Goal: Task Accomplishment & Management: Manage account settings

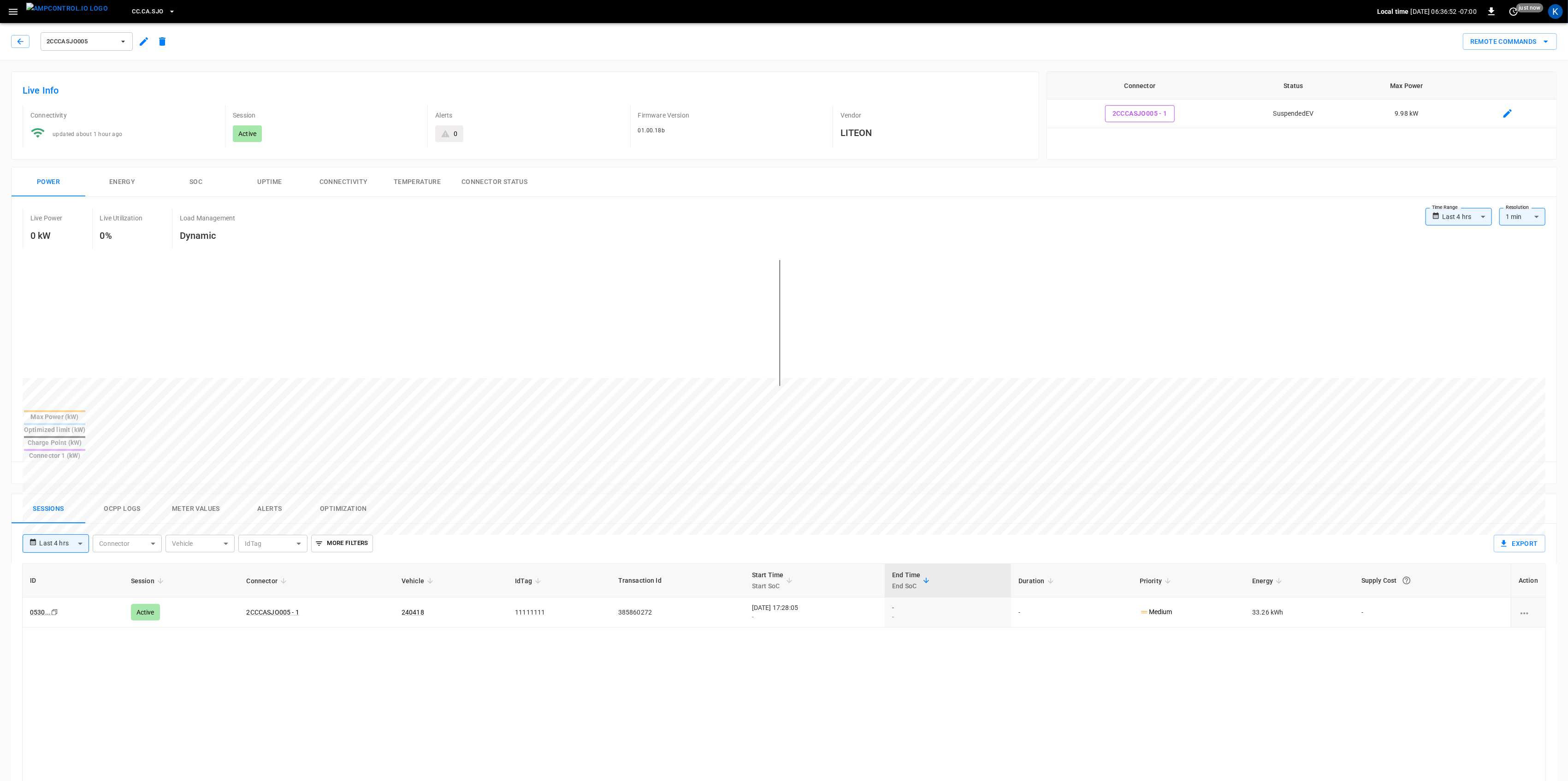
click at [10, 12] on icon "button" at bounding box center [14, 12] width 12 height 12
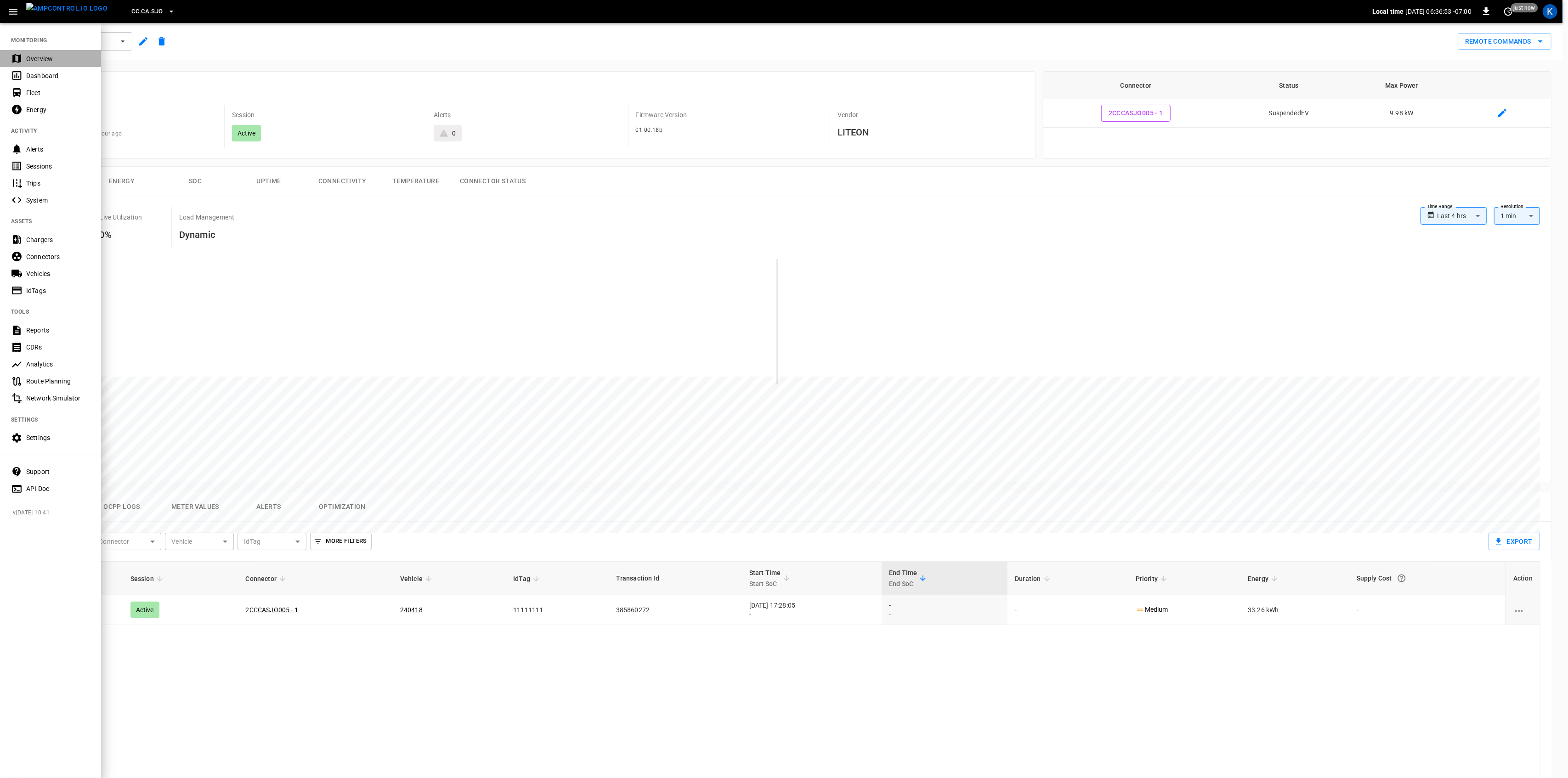
click at [25, 61] on div "Overview" at bounding box center [50, 59] width 101 height 17
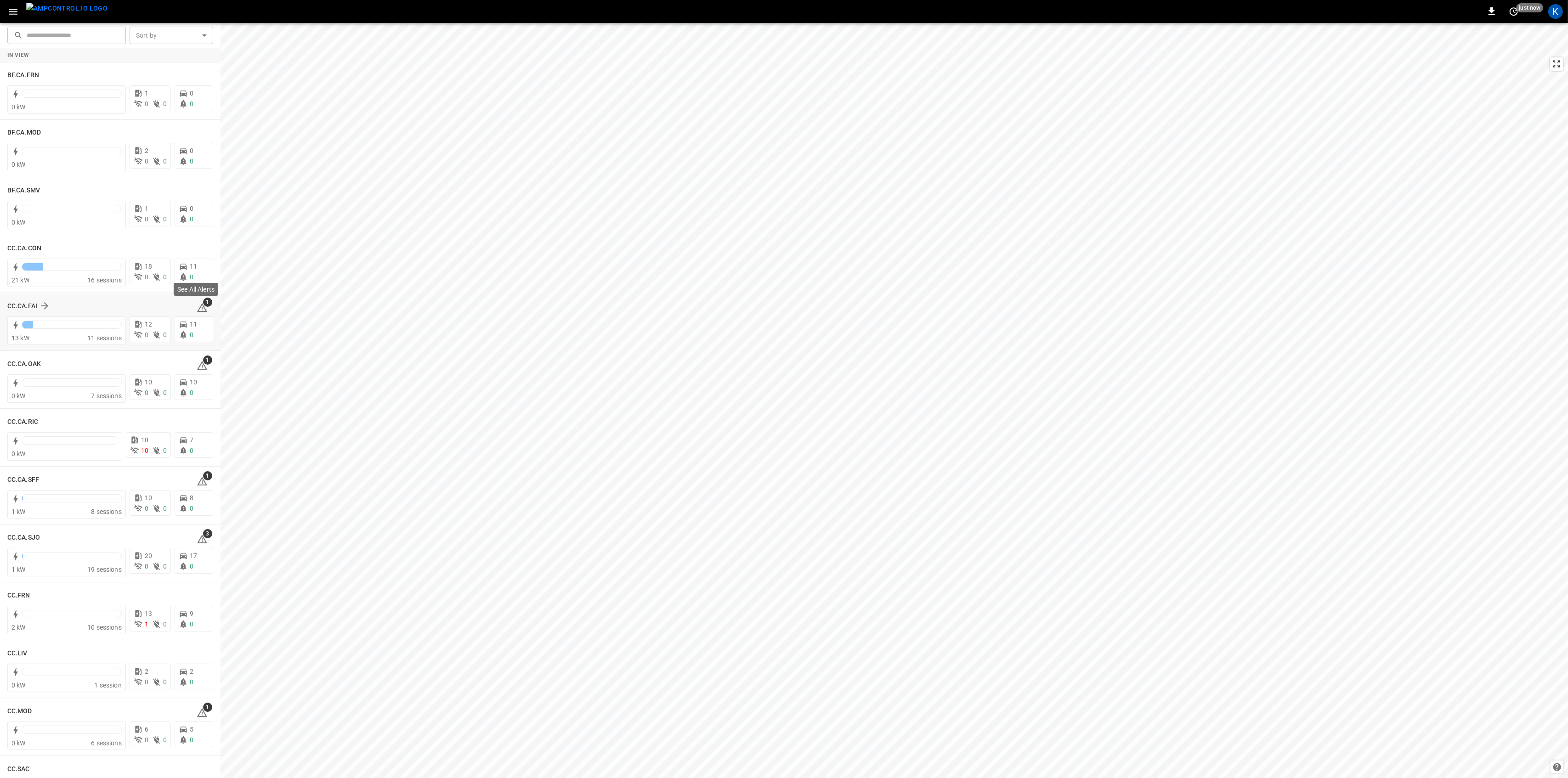
click at [199, 307] on icon at bounding box center [201, 308] width 11 height 11
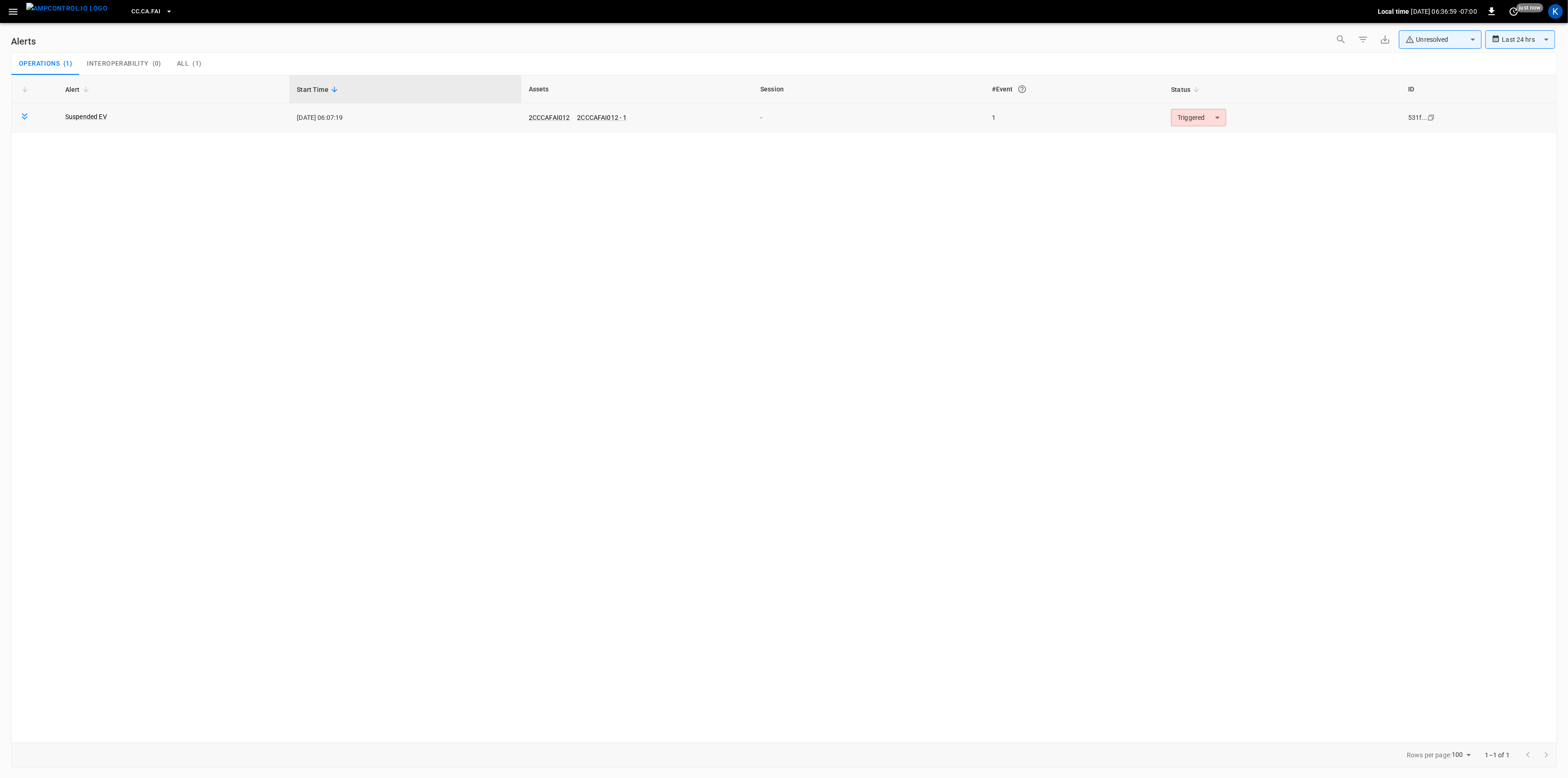
click at [1189, 121] on body "**********" at bounding box center [784, 388] width 1568 height 775
click at [1183, 140] on li "Resolved" at bounding box center [1197, 140] width 59 height 16
click at [10, 12] on icon "button" at bounding box center [13, 12] width 12 height 12
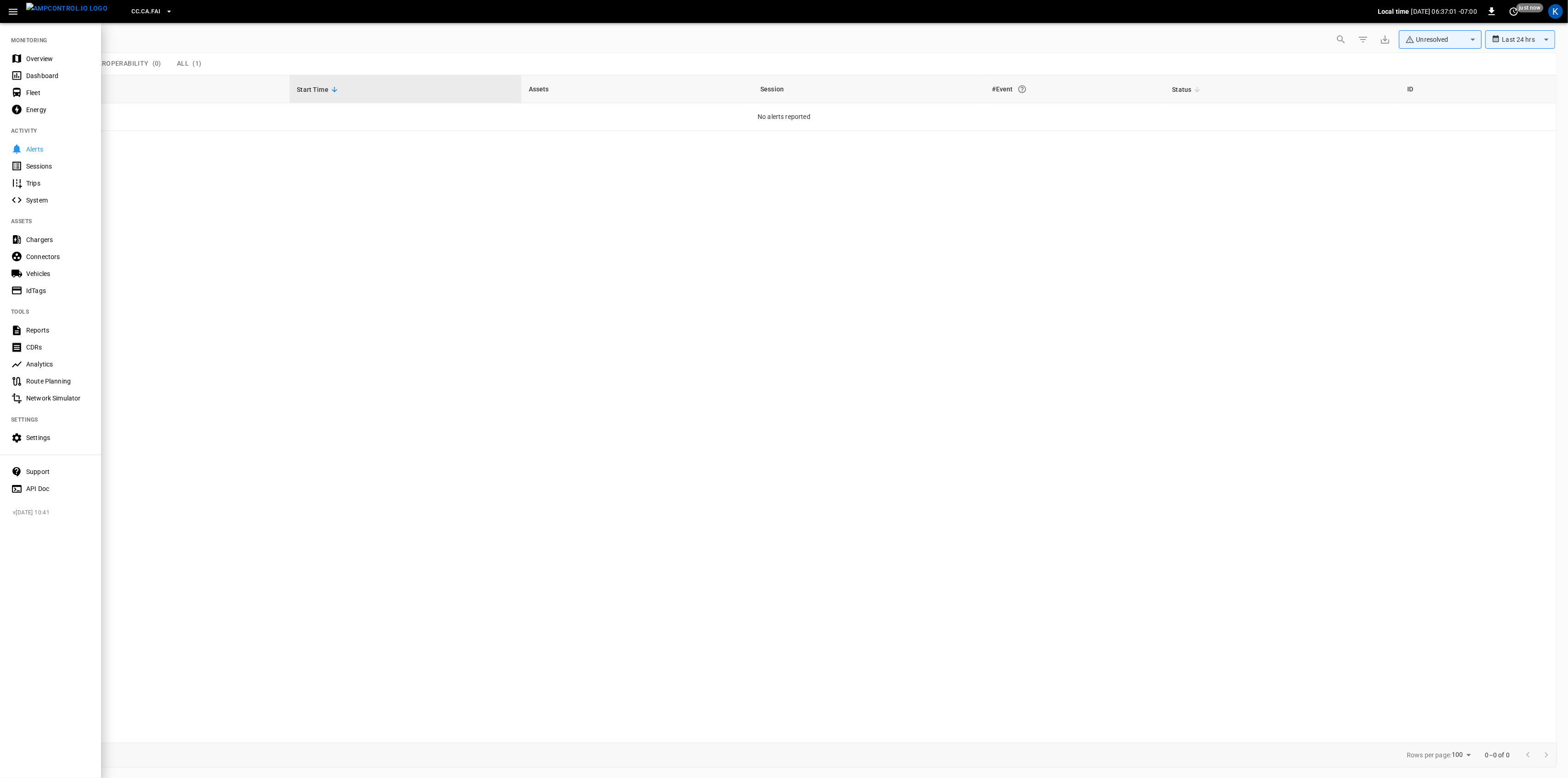
click at [30, 58] on div "Overview" at bounding box center [58, 59] width 64 height 10
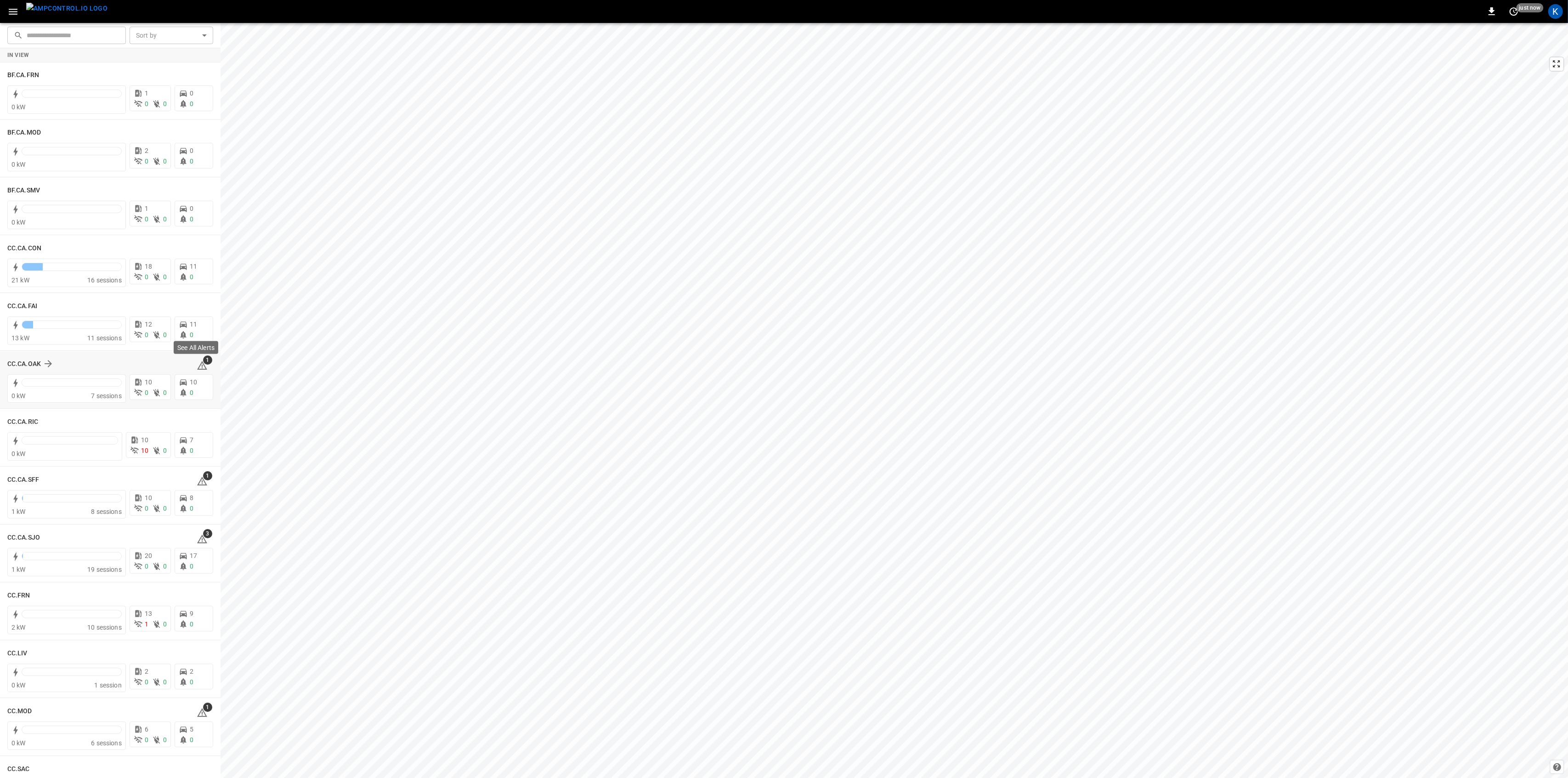
click at [200, 368] on icon at bounding box center [201, 365] width 11 height 11
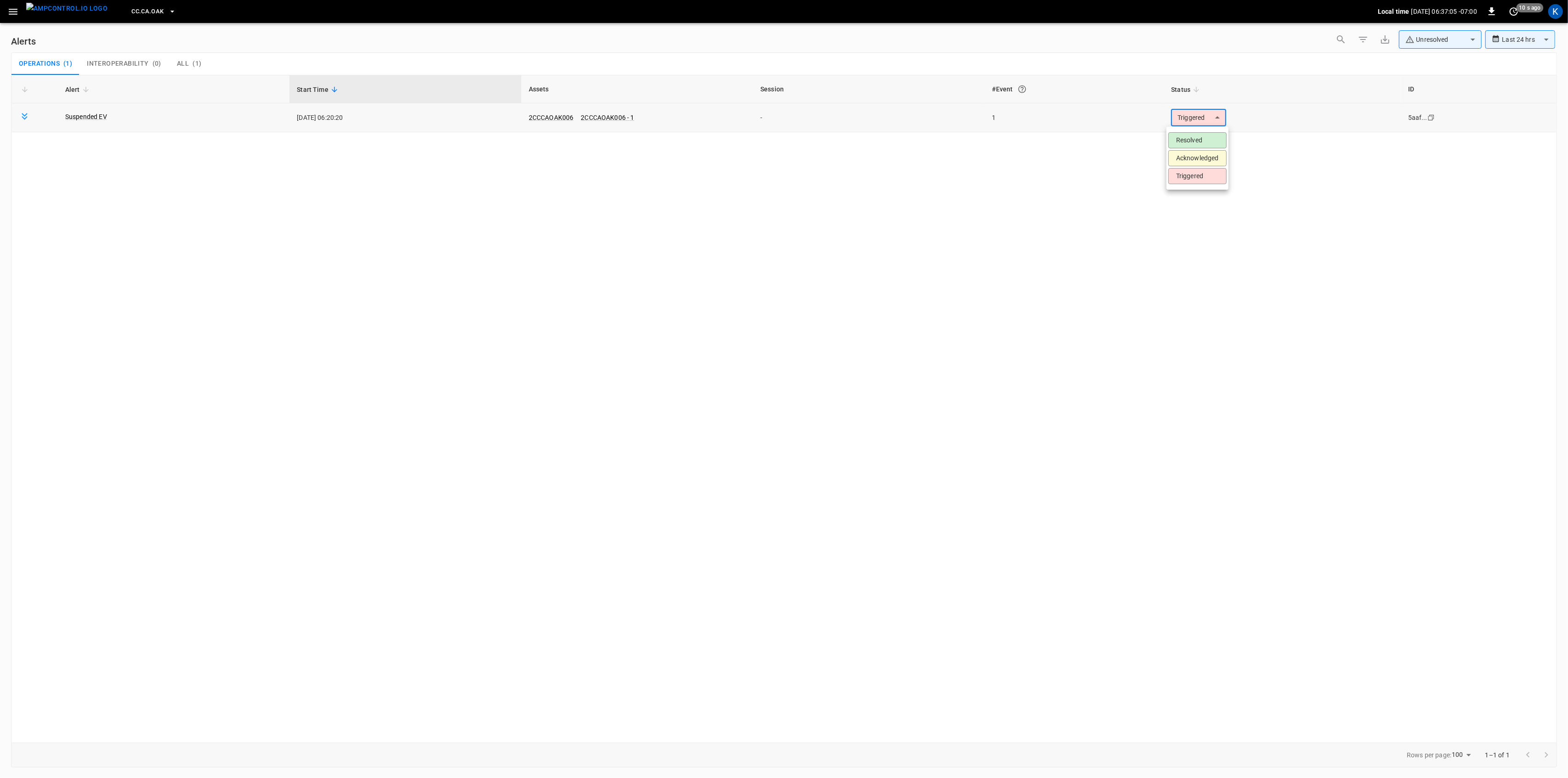
click at [1200, 117] on body "**********" at bounding box center [784, 388] width 1568 height 775
click at [1195, 136] on li "Resolved" at bounding box center [1197, 140] width 59 height 16
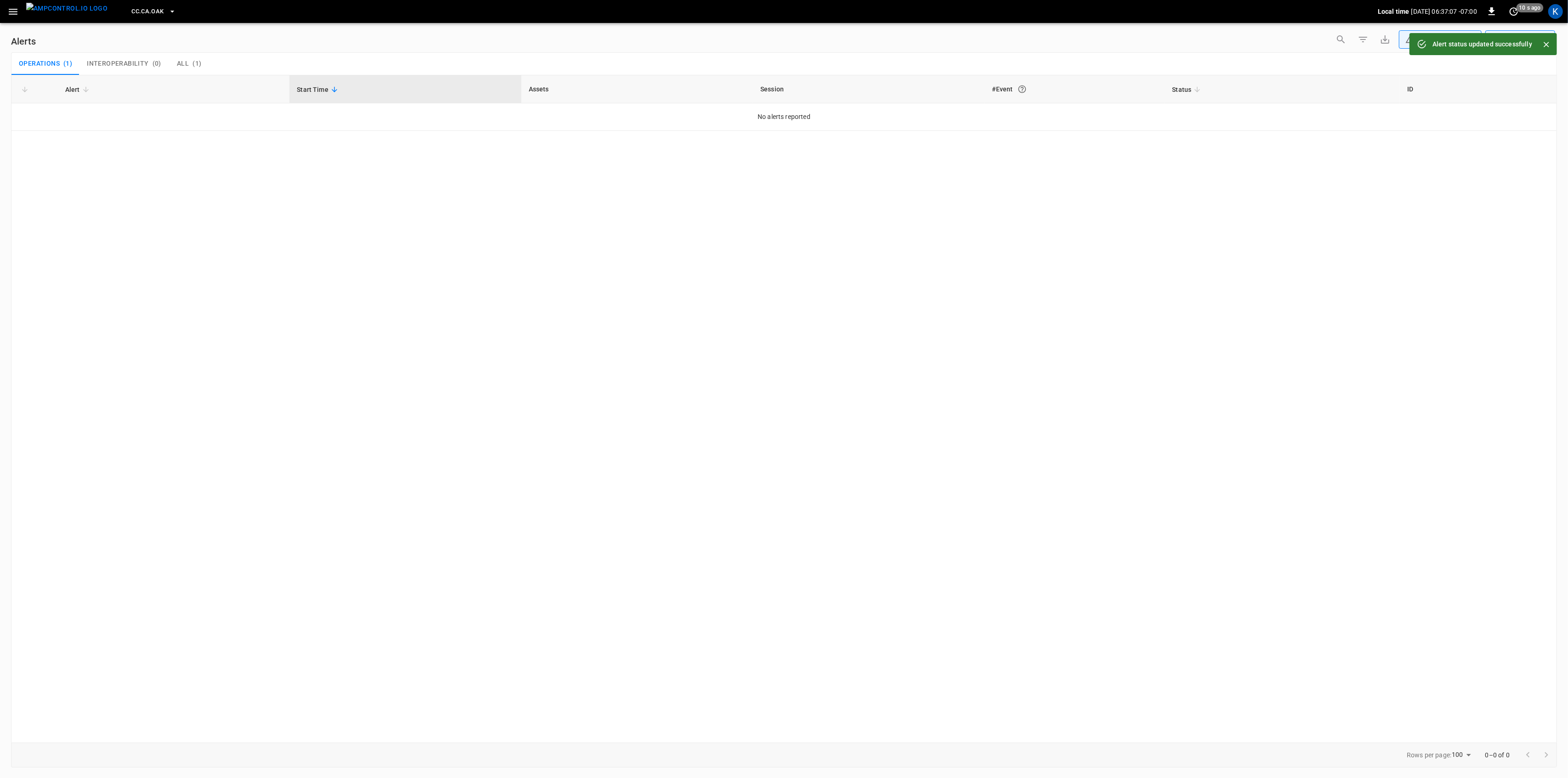
click at [10, 9] on icon "button" at bounding box center [13, 12] width 12 height 12
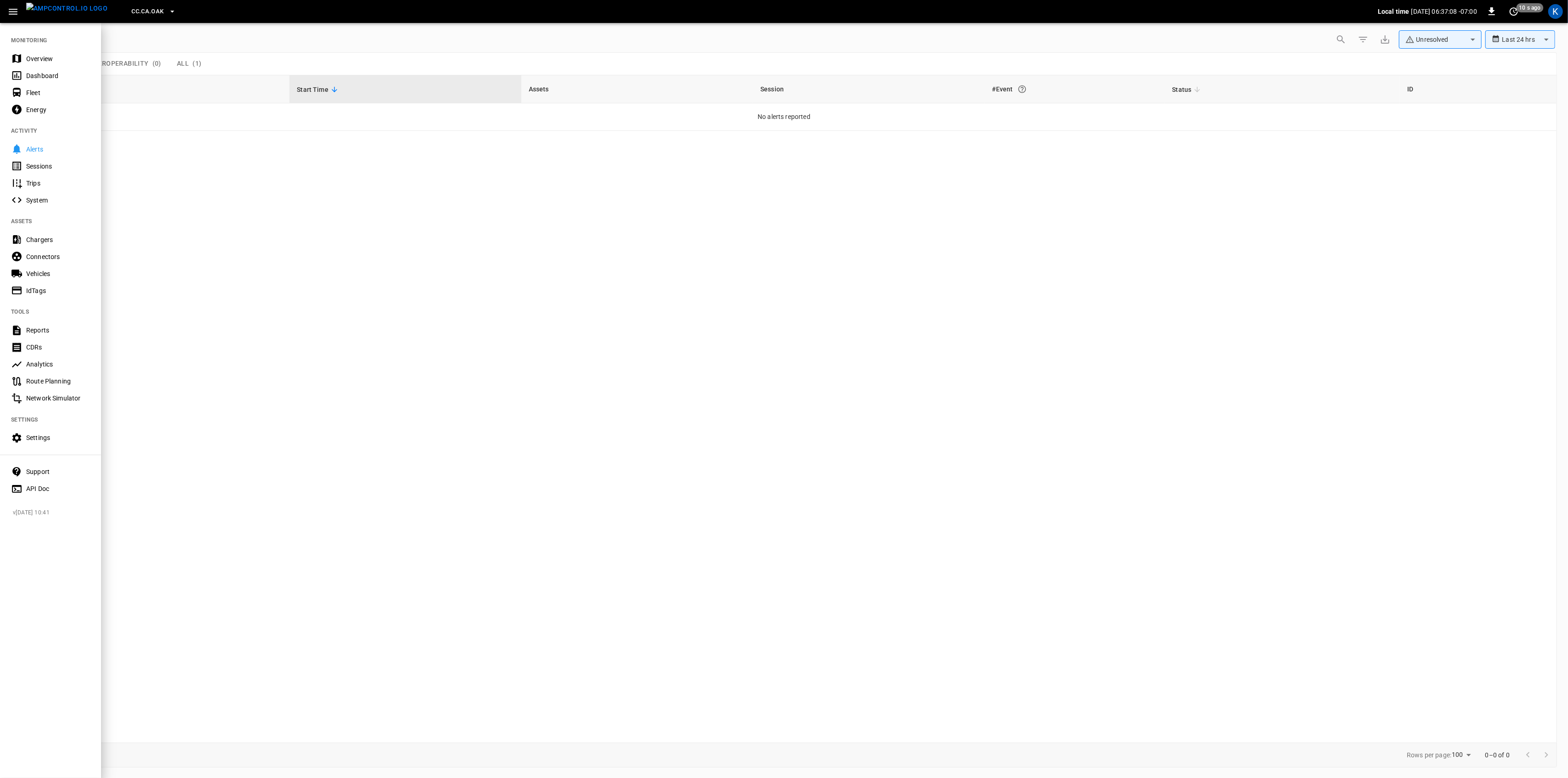
click at [31, 57] on div "Overview" at bounding box center [58, 59] width 64 height 10
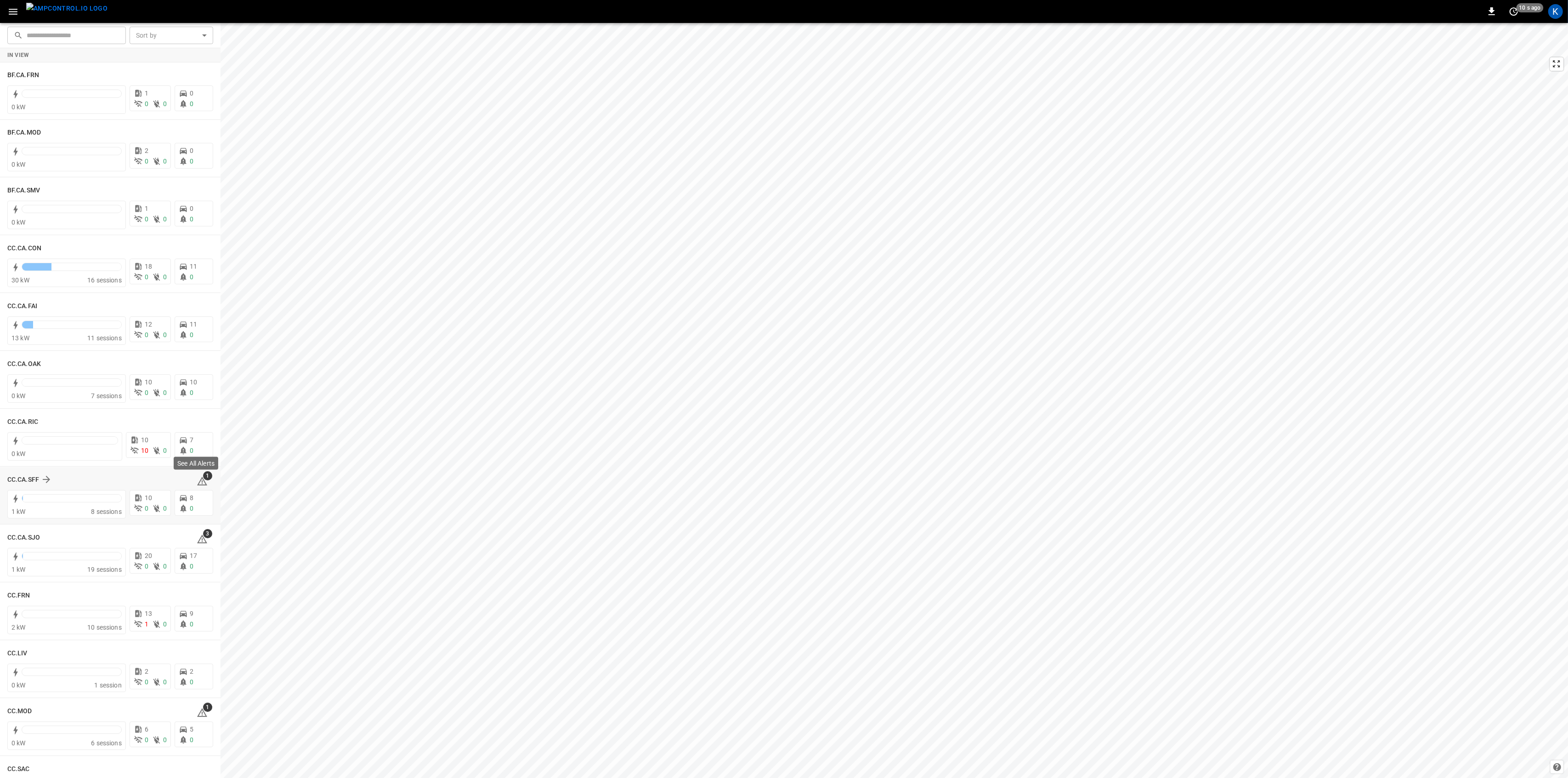
click at [203, 478] on span "1" at bounding box center [208, 476] width 10 height 10
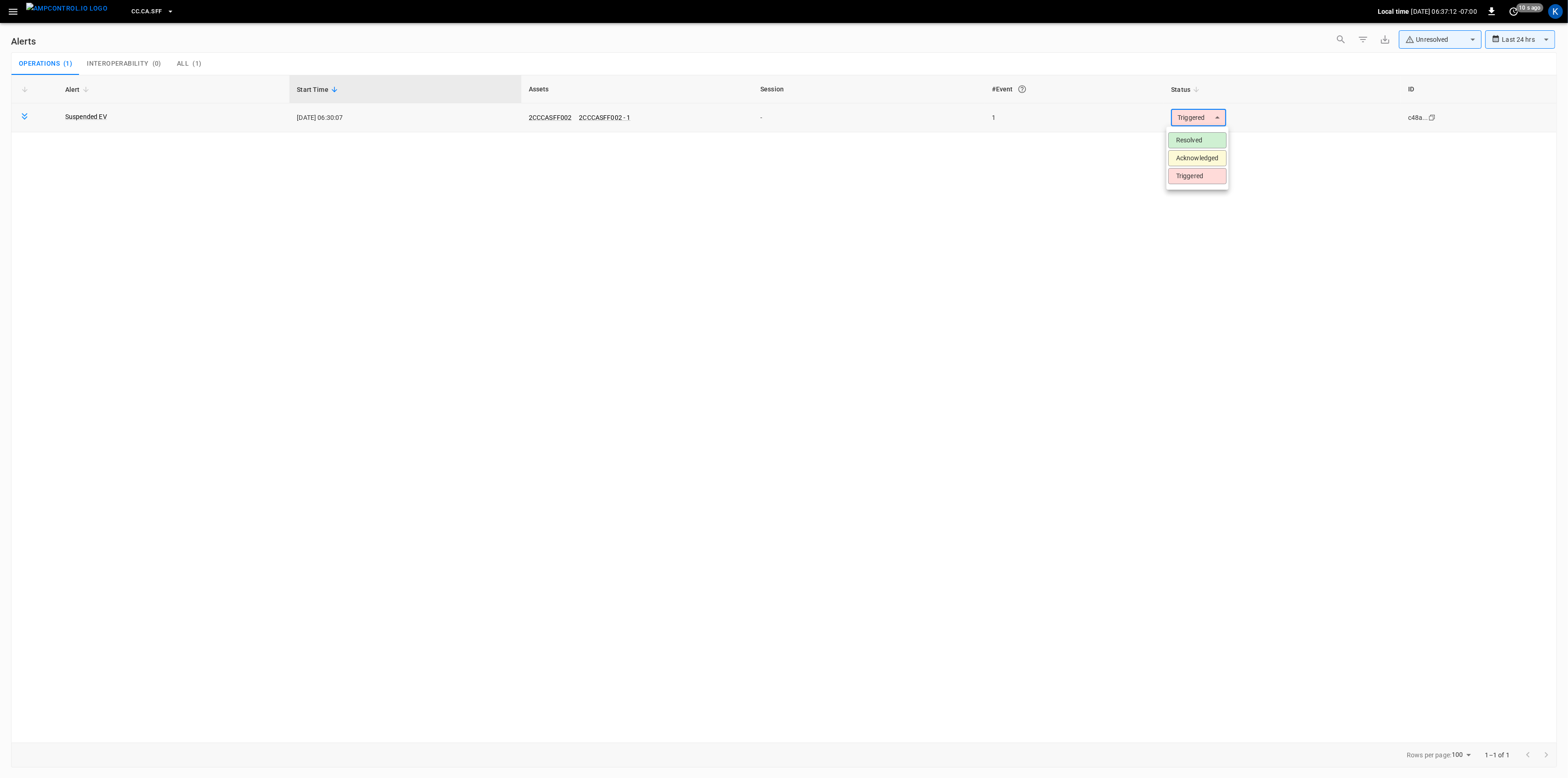
click at [1200, 111] on body "**********" at bounding box center [784, 388] width 1568 height 775
click at [1185, 138] on li "Resolved" at bounding box center [1197, 140] width 59 height 16
click at [1202, 124] on body "**********" at bounding box center [784, 388] width 1568 height 775
click at [1183, 137] on li "Resolved" at bounding box center [1197, 140] width 59 height 16
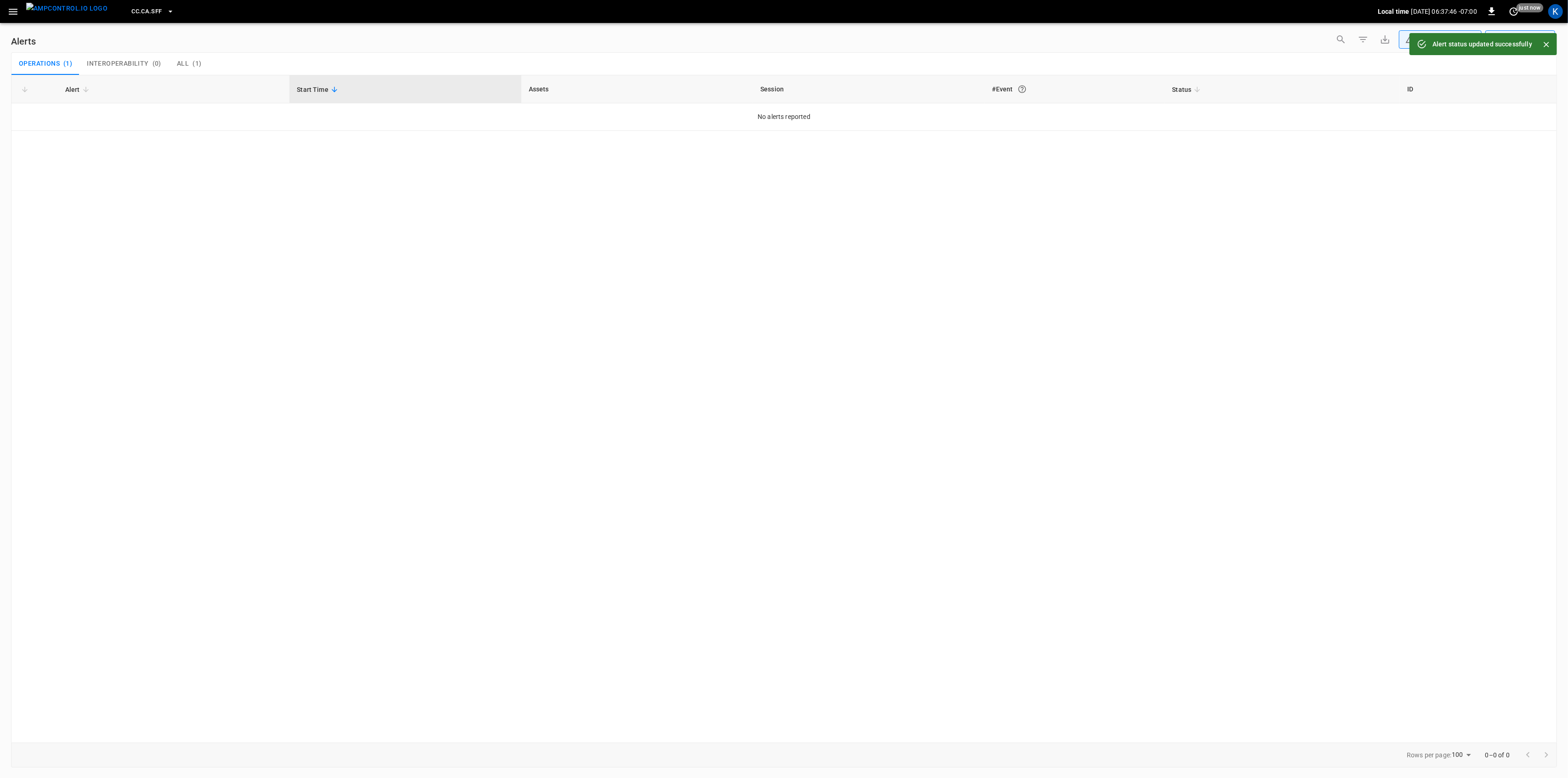
click at [20, 7] on button "button" at bounding box center [13, 12] width 19 height 17
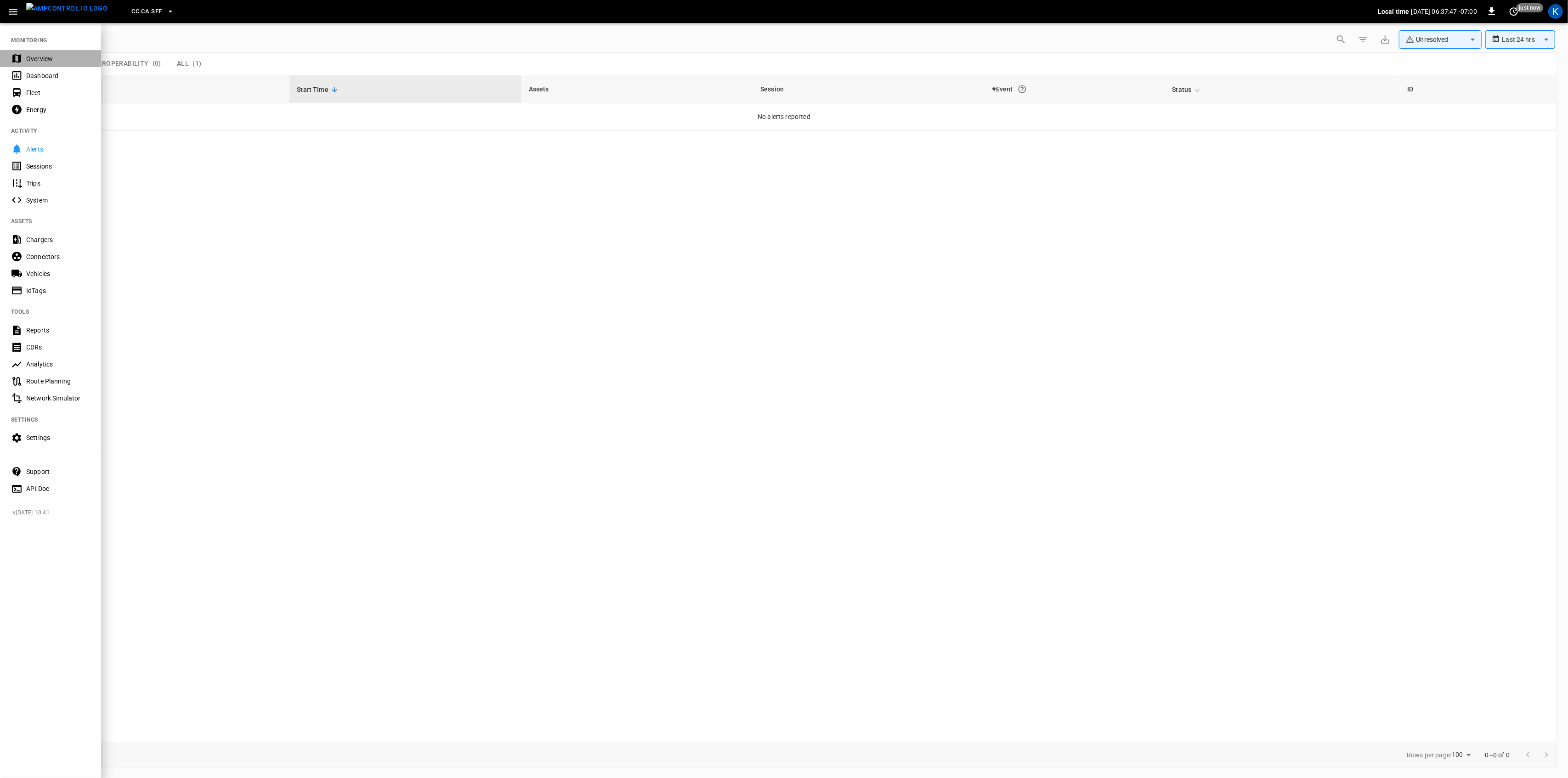
click at [25, 58] on div "Overview" at bounding box center [50, 59] width 101 height 17
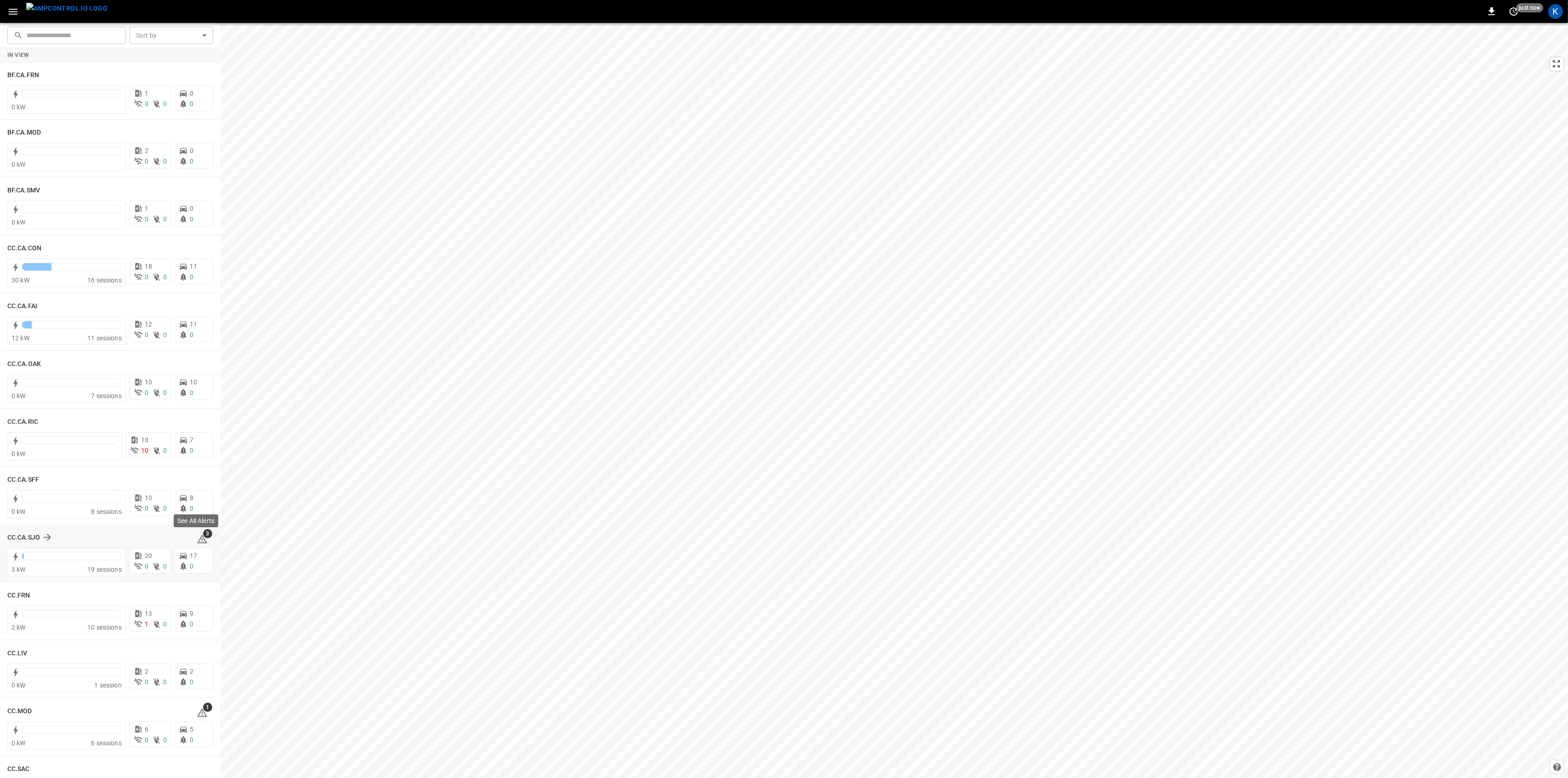
click at [198, 540] on icon at bounding box center [201, 539] width 11 height 11
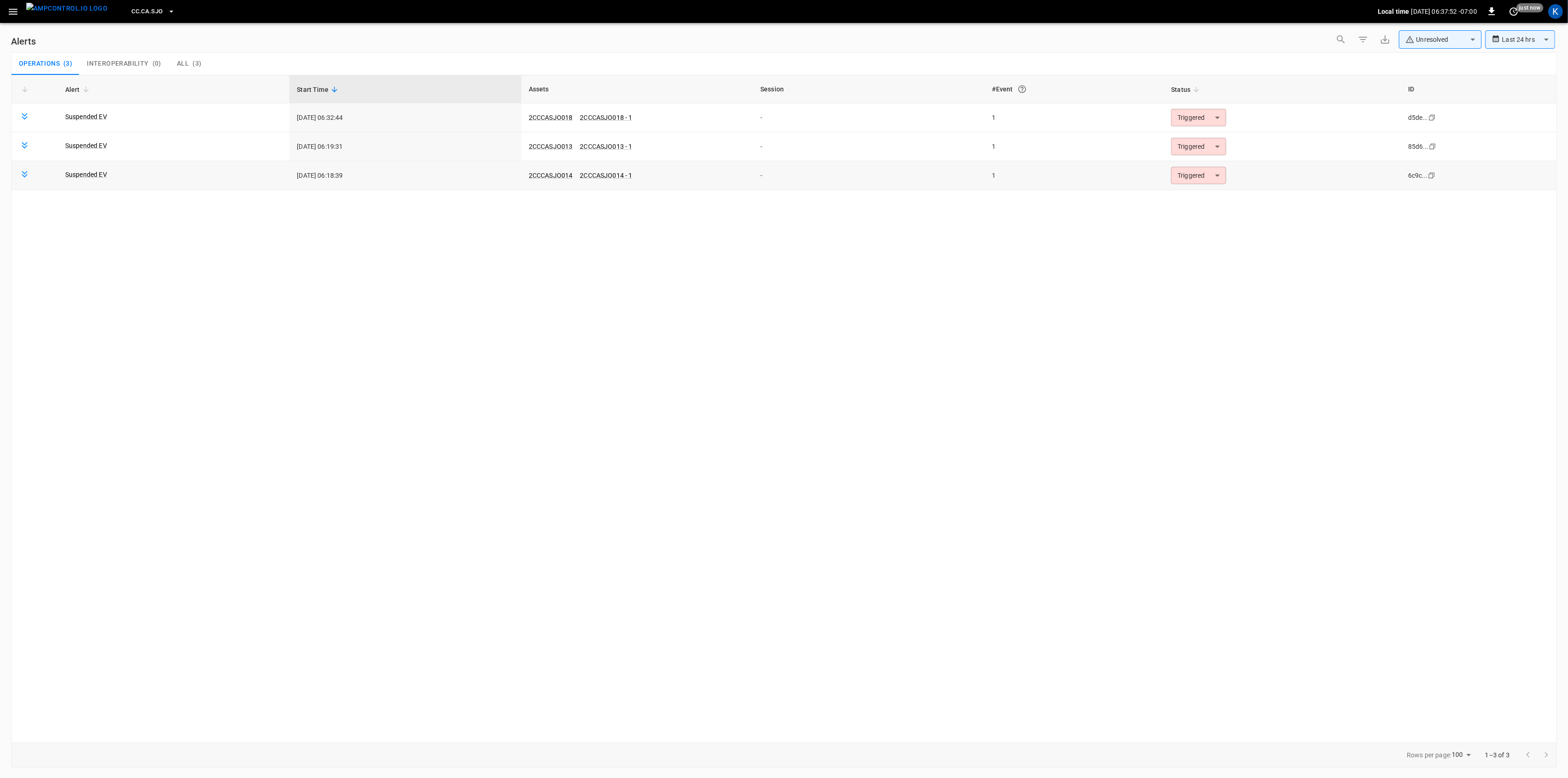
click at [1195, 180] on body "**********" at bounding box center [784, 388] width 1568 height 775
click at [1195, 199] on li "Resolved" at bounding box center [1197, 199] width 59 height 16
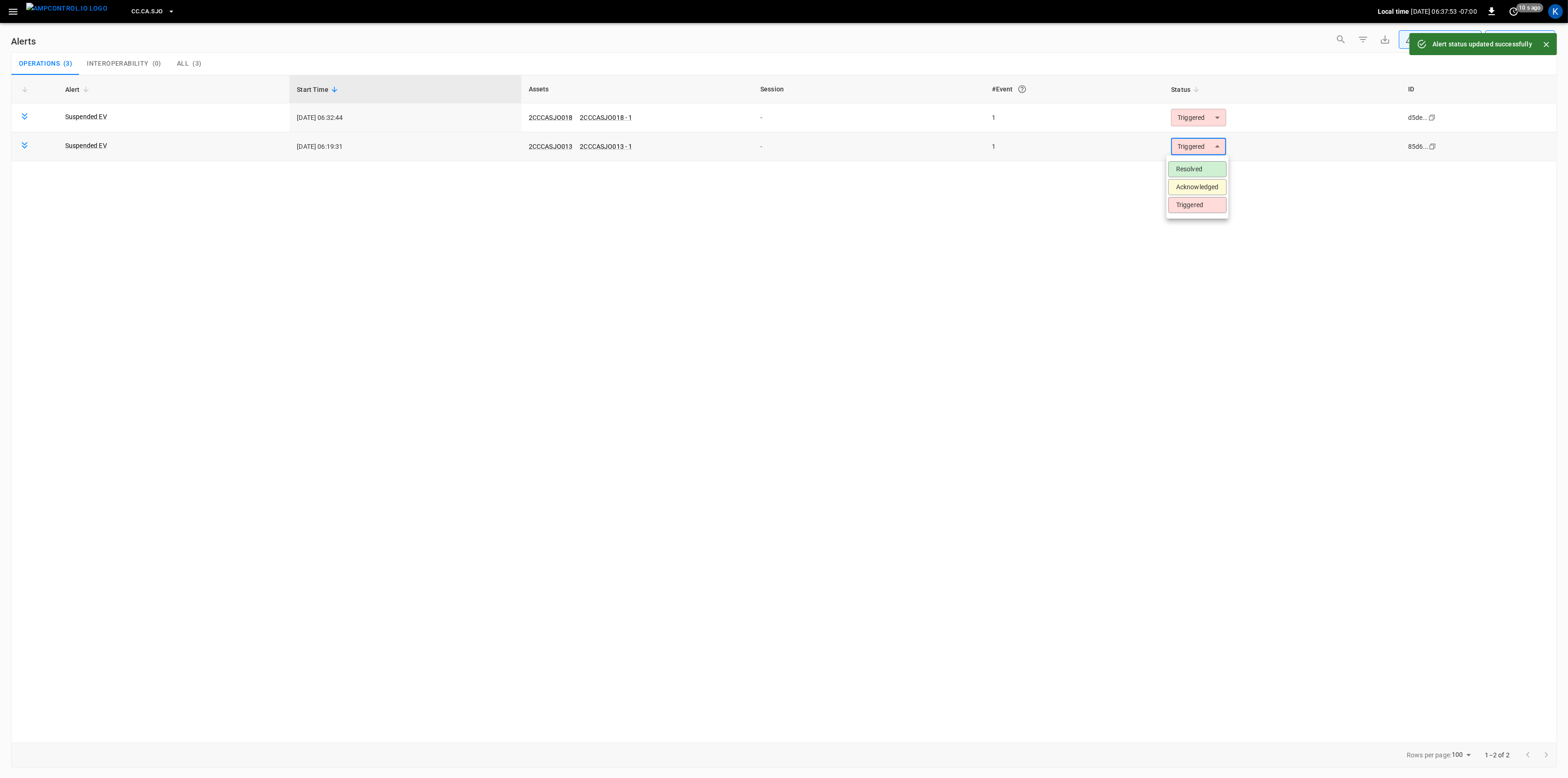
click at [1209, 142] on body "**********" at bounding box center [784, 388] width 1568 height 775
click at [1189, 170] on li "Resolved" at bounding box center [1197, 169] width 59 height 16
click at [1191, 121] on body "**********" at bounding box center [784, 388] width 1568 height 775
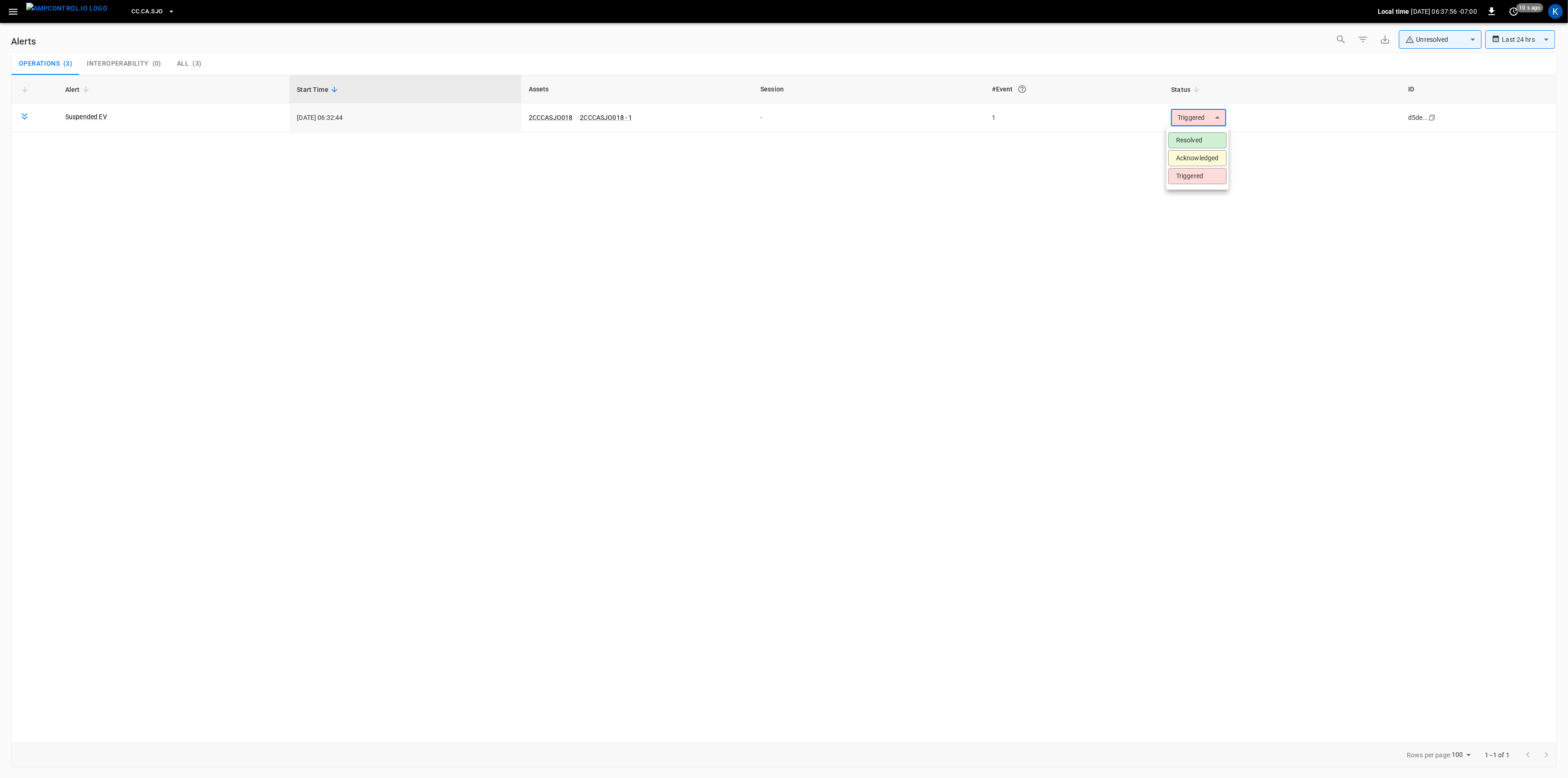
click at [1185, 137] on li "Resolved" at bounding box center [1197, 140] width 59 height 16
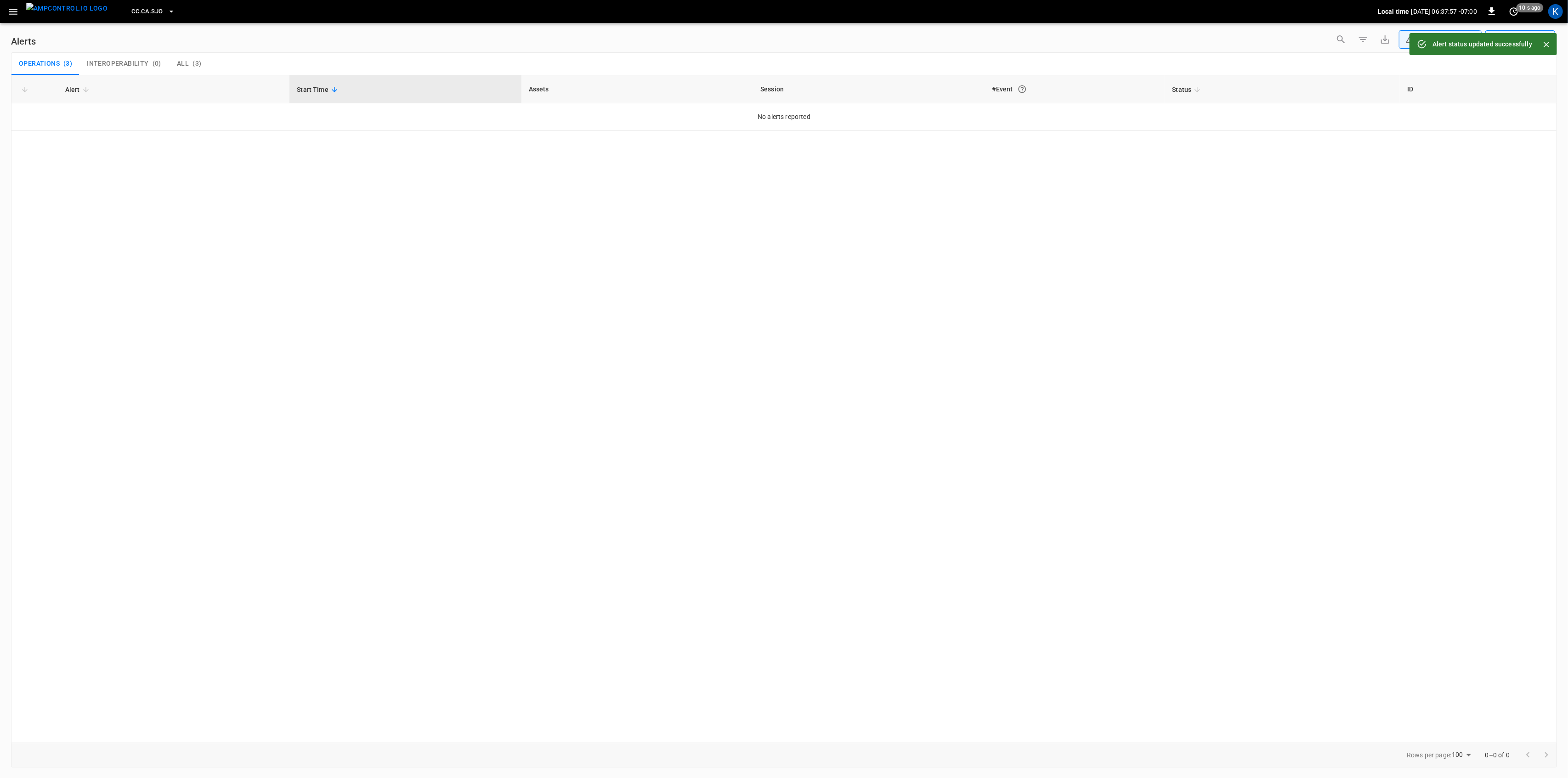
click at [13, 10] on icon "button" at bounding box center [13, 12] width 12 height 12
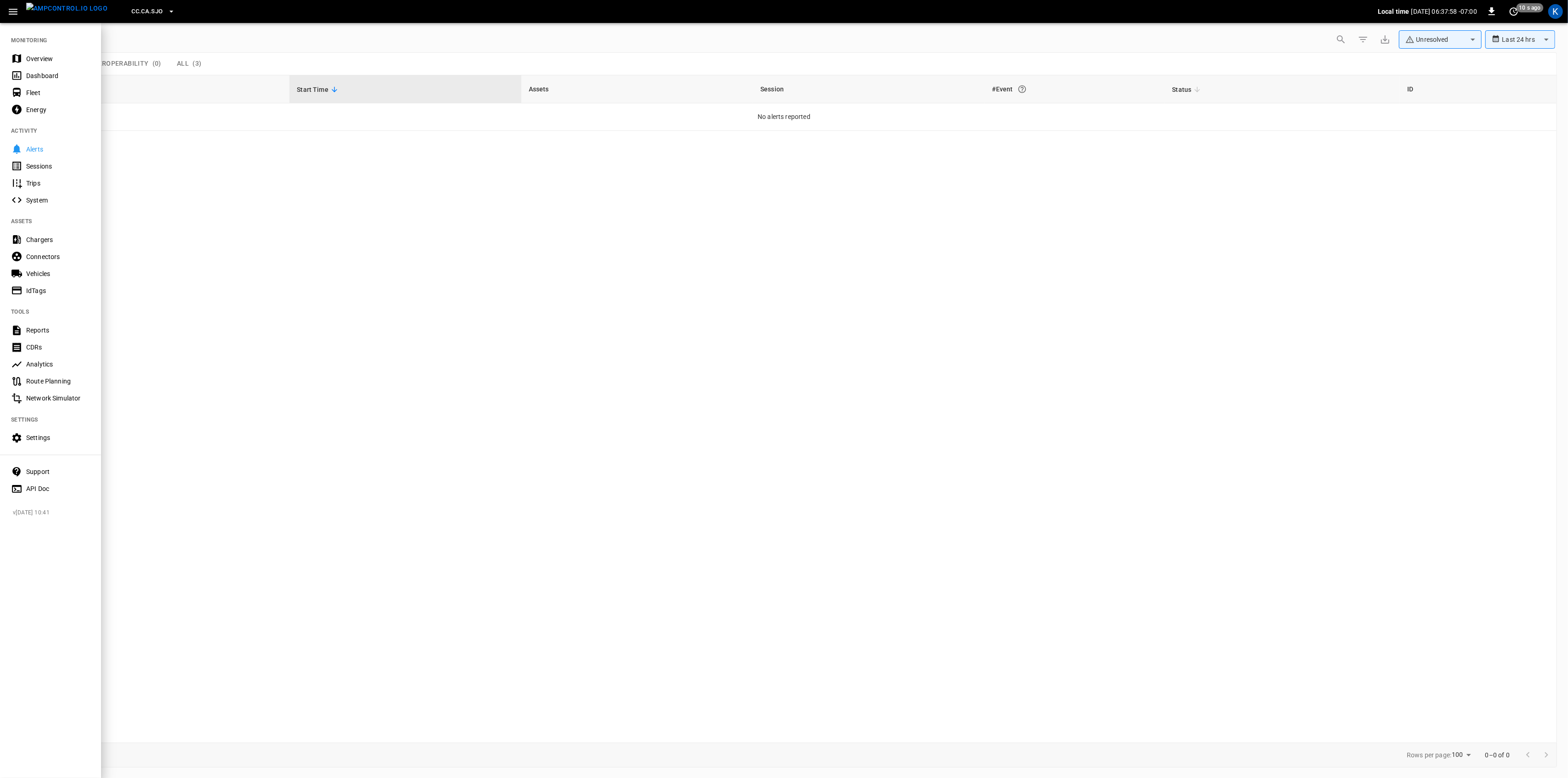
click at [37, 51] on div "Overview" at bounding box center [50, 59] width 101 height 17
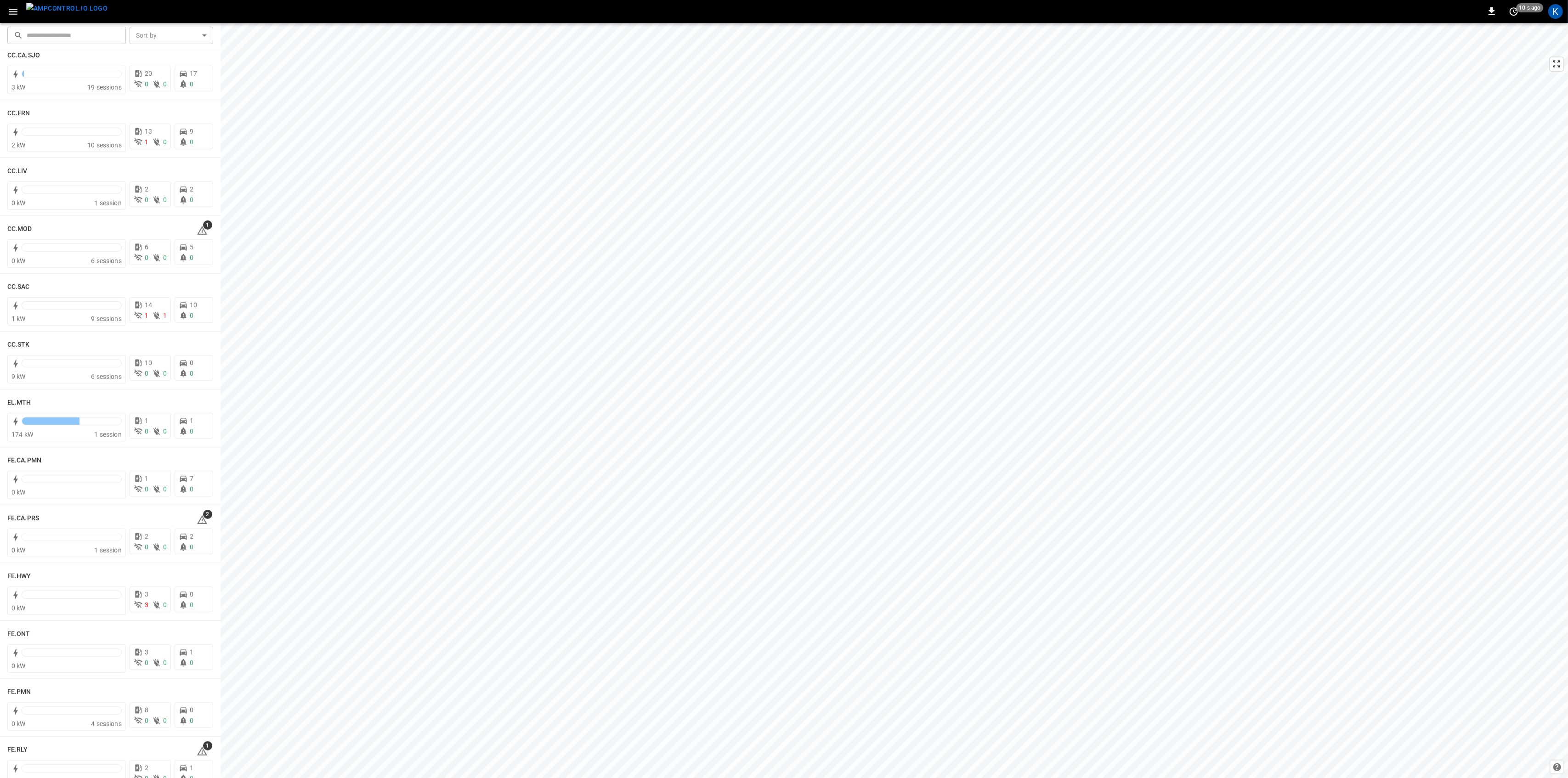
scroll to position [490, 0]
click at [199, 221] on icon at bounding box center [201, 223] width 11 height 11
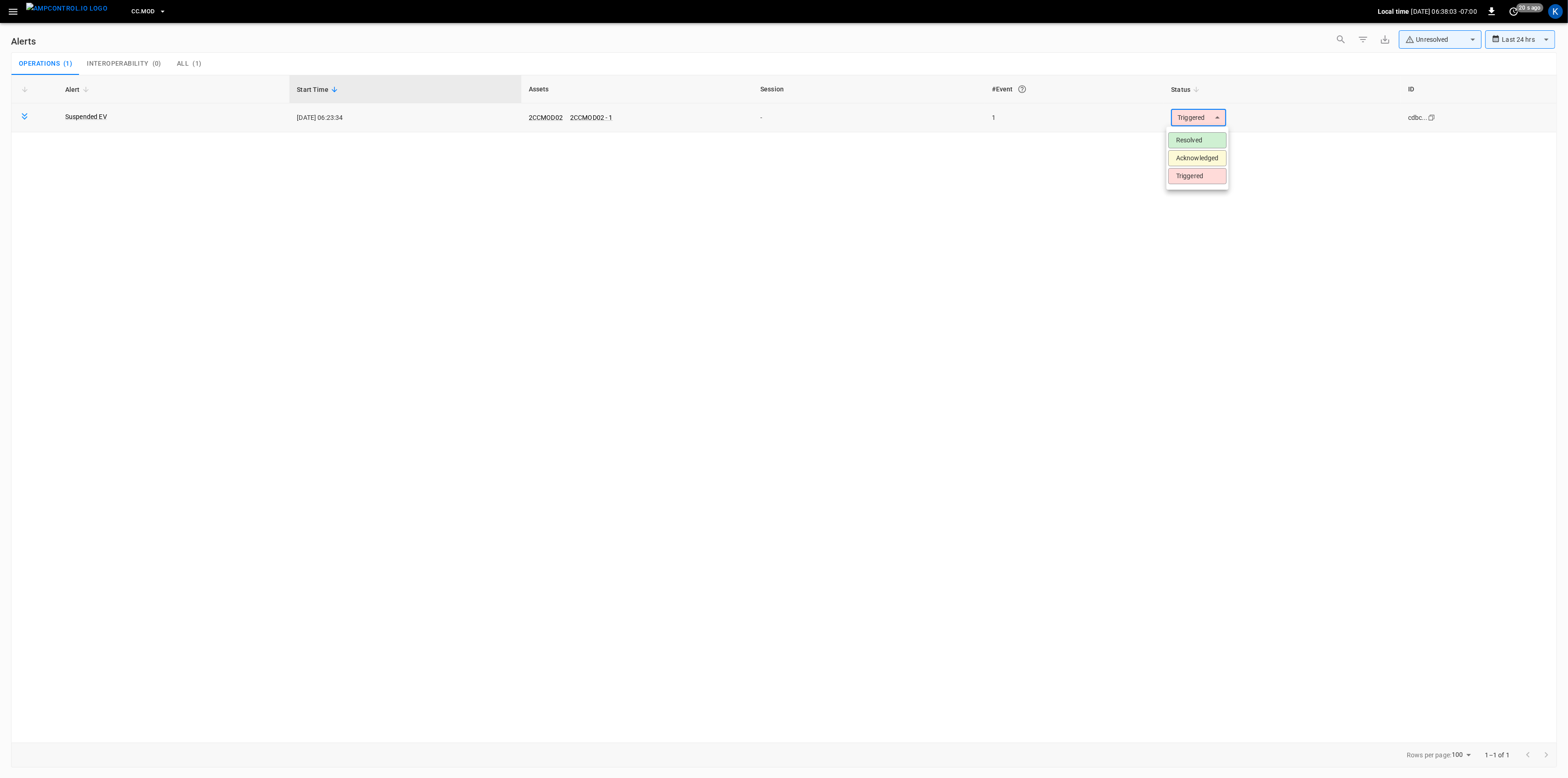
click at [1188, 120] on body "**********" at bounding box center [784, 388] width 1568 height 775
click at [1193, 137] on li "Resolved" at bounding box center [1197, 140] width 59 height 16
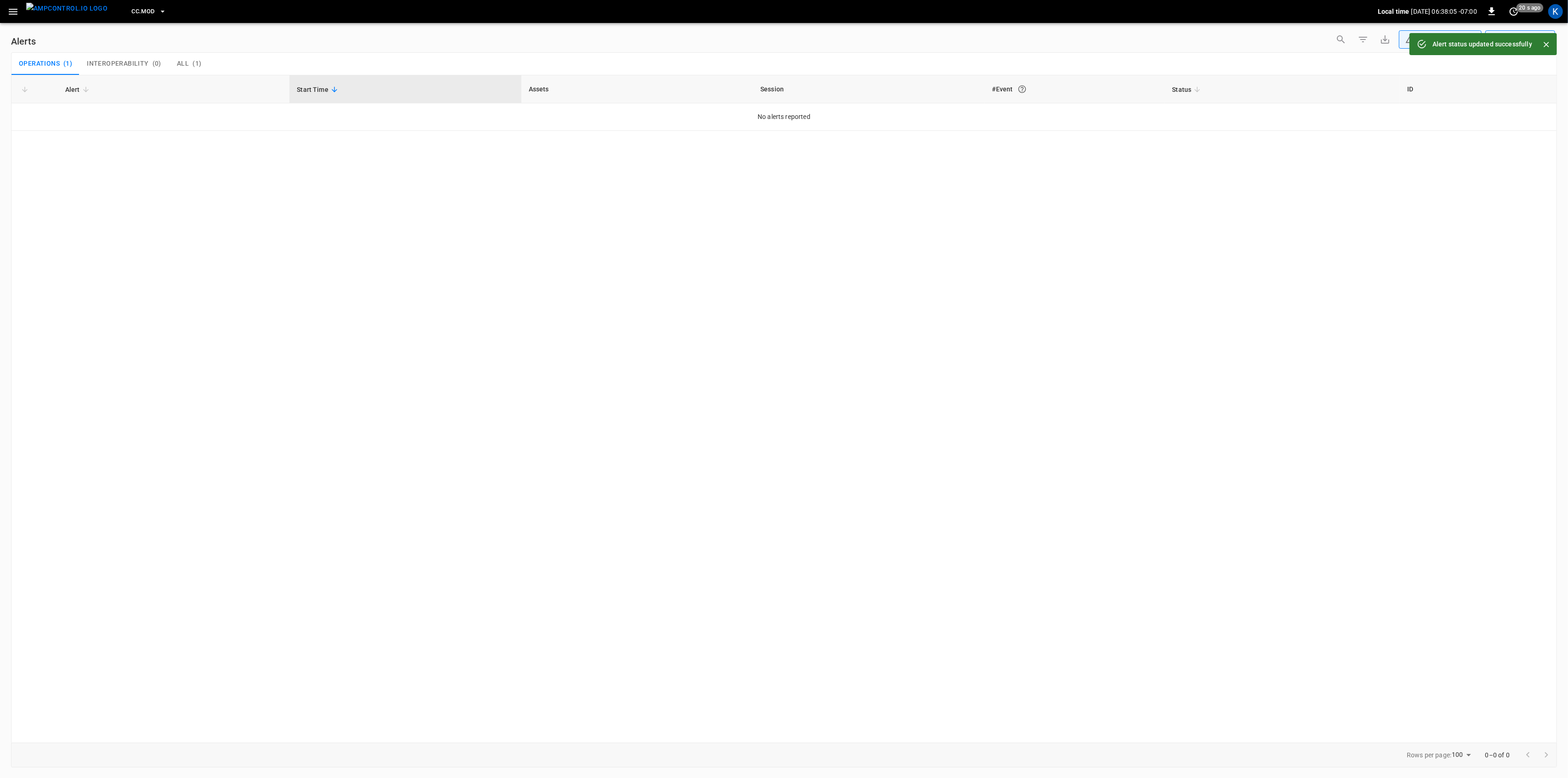
click at [15, 12] on icon "button" at bounding box center [13, 12] width 9 height 6
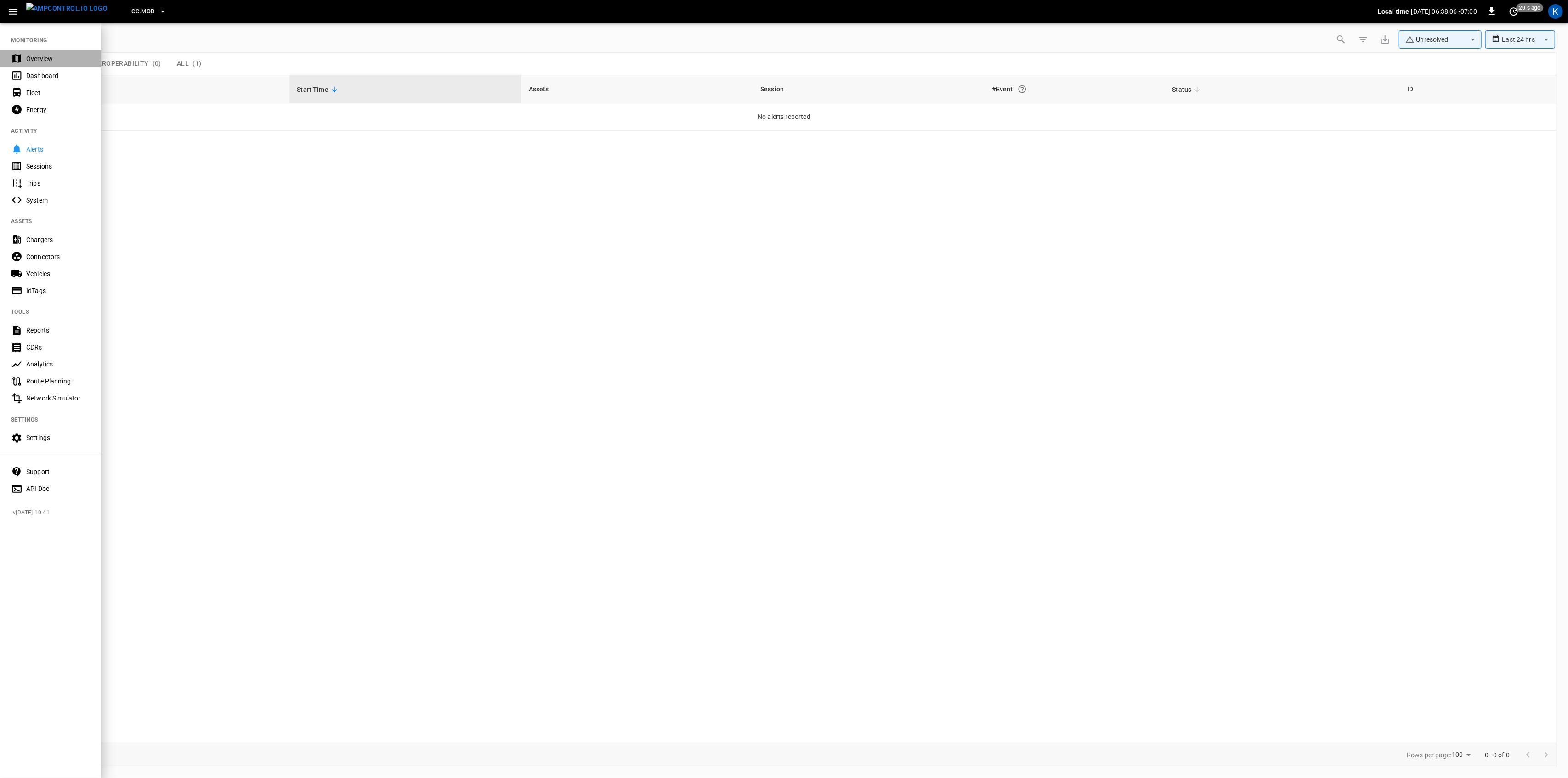
click at [25, 56] on div "Overview" at bounding box center [50, 59] width 101 height 17
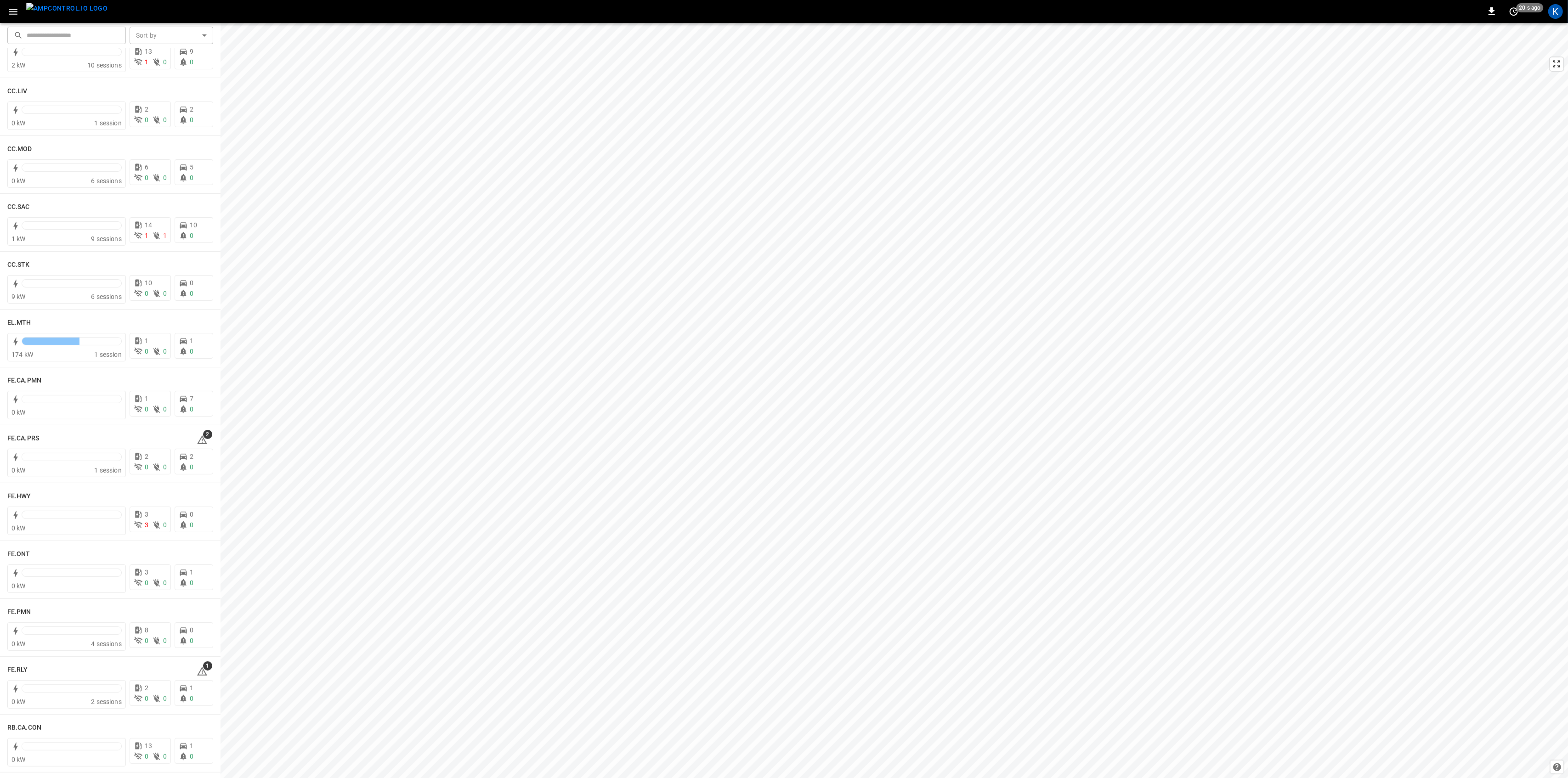
scroll to position [612, 0]
click at [199, 389] on icon at bounding box center [201, 389] width 11 height 11
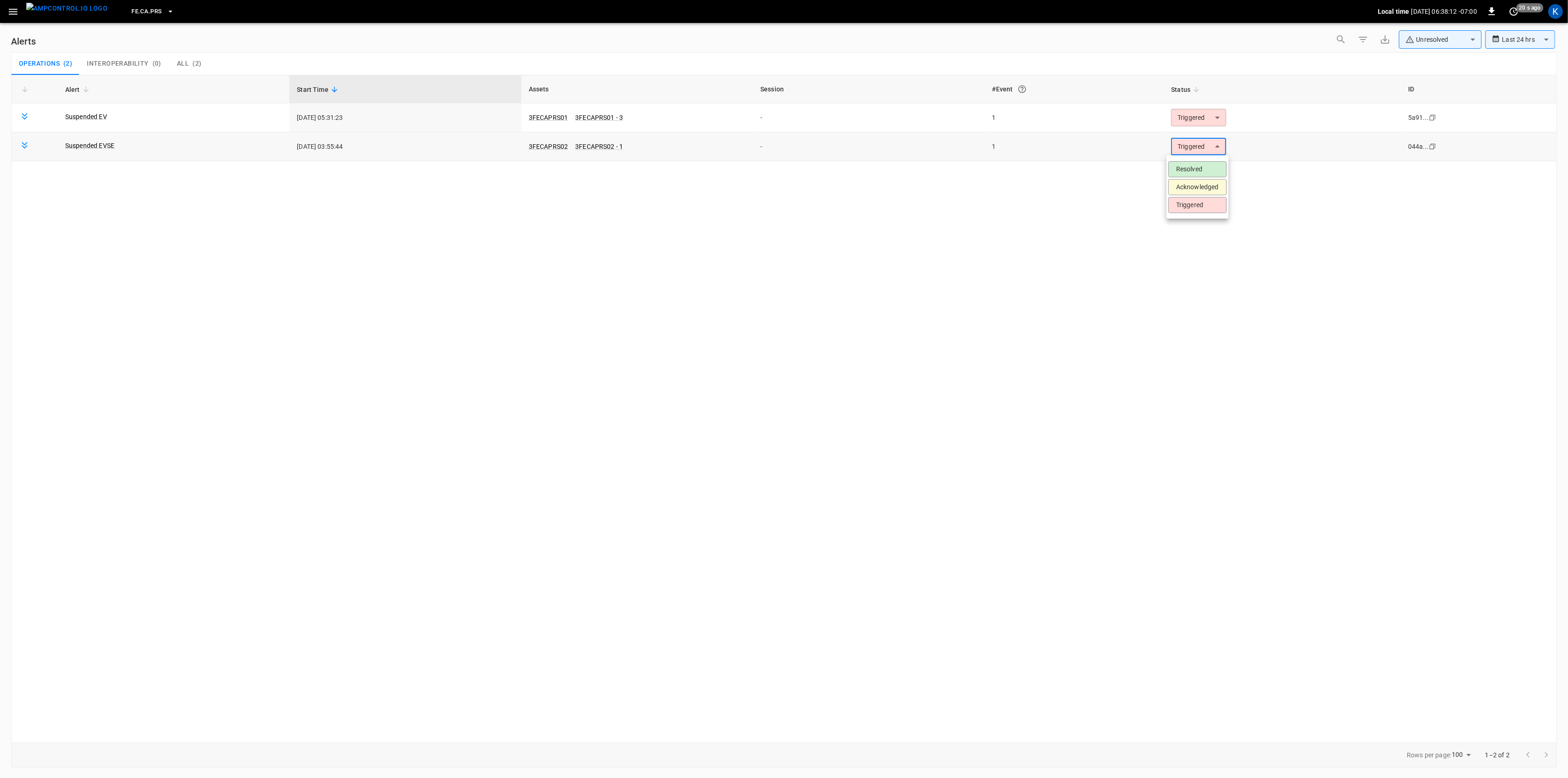
click at [1209, 149] on body "**********" at bounding box center [784, 388] width 1568 height 775
click at [1201, 168] on li "Resolved" at bounding box center [1197, 169] width 59 height 16
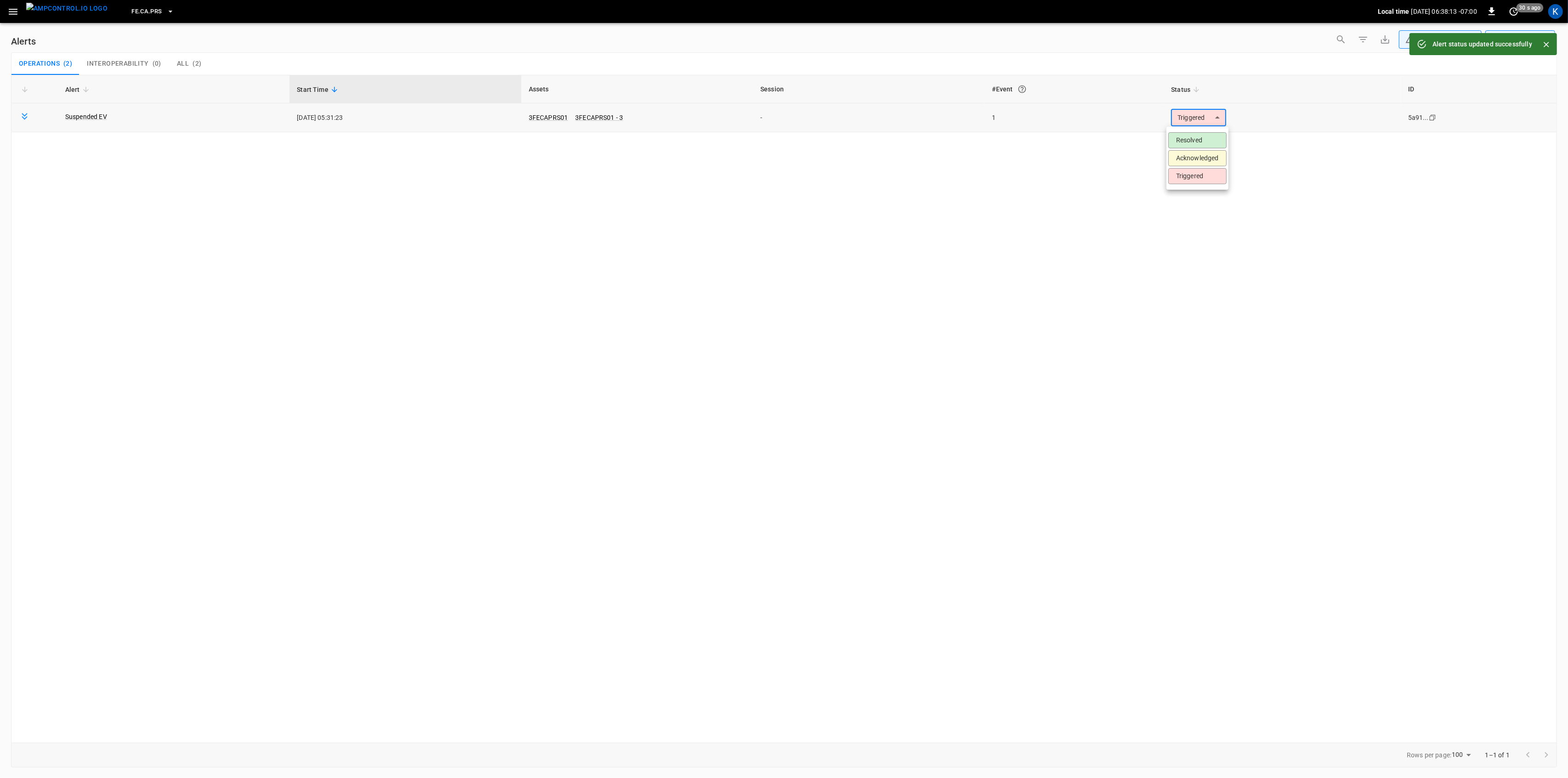
click at [1182, 121] on body "**********" at bounding box center [784, 388] width 1568 height 775
drag, startPoint x: 1182, startPoint y: 133, endPoint x: 1177, endPoint y: 135, distance: 5.4
click at [1181, 133] on li "Resolved" at bounding box center [1197, 140] width 59 height 16
click at [14, 12] on icon "button" at bounding box center [13, 12] width 9 height 6
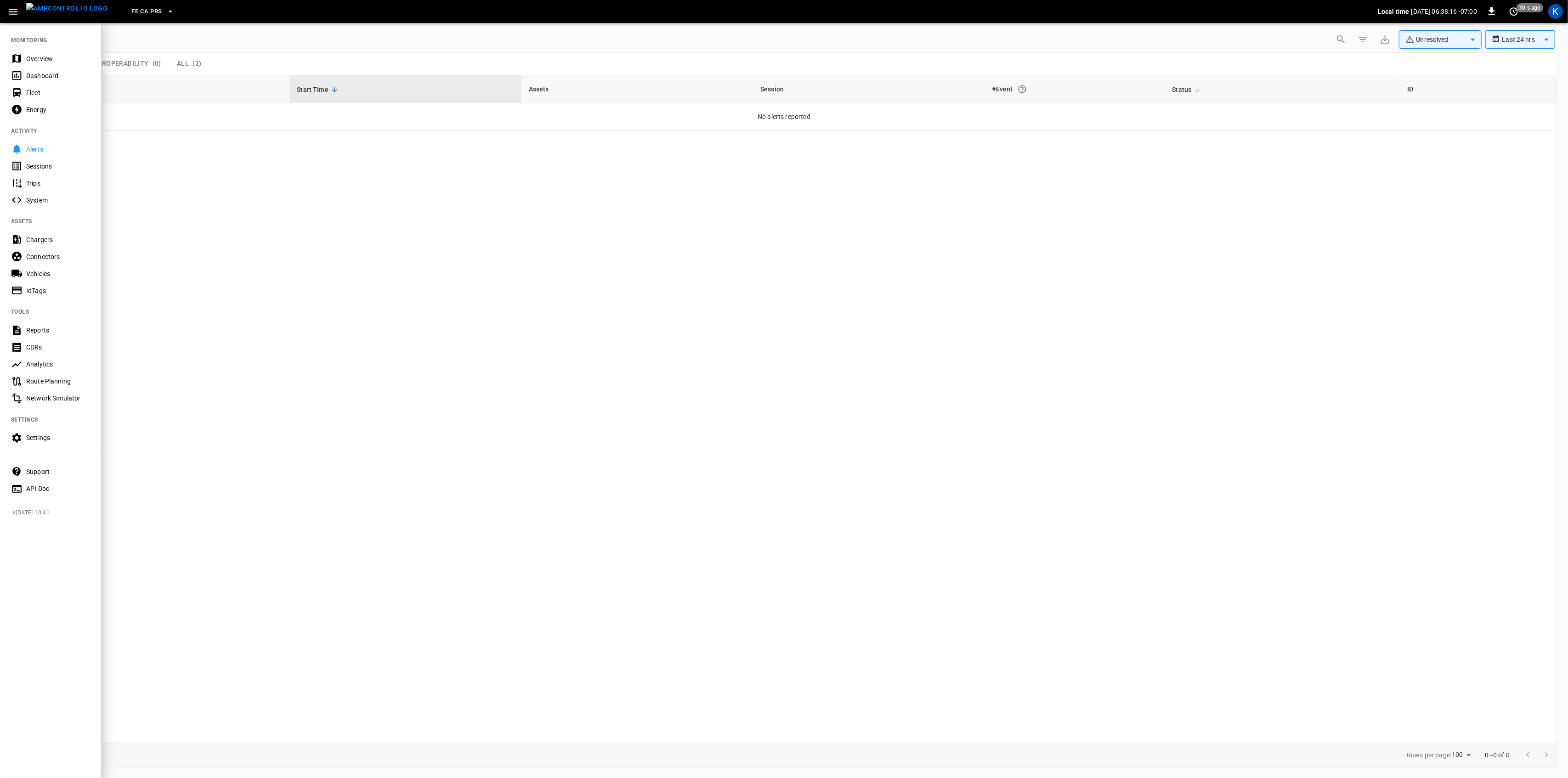
click at [27, 54] on div "Overview" at bounding box center [58, 59] width 64 height 10
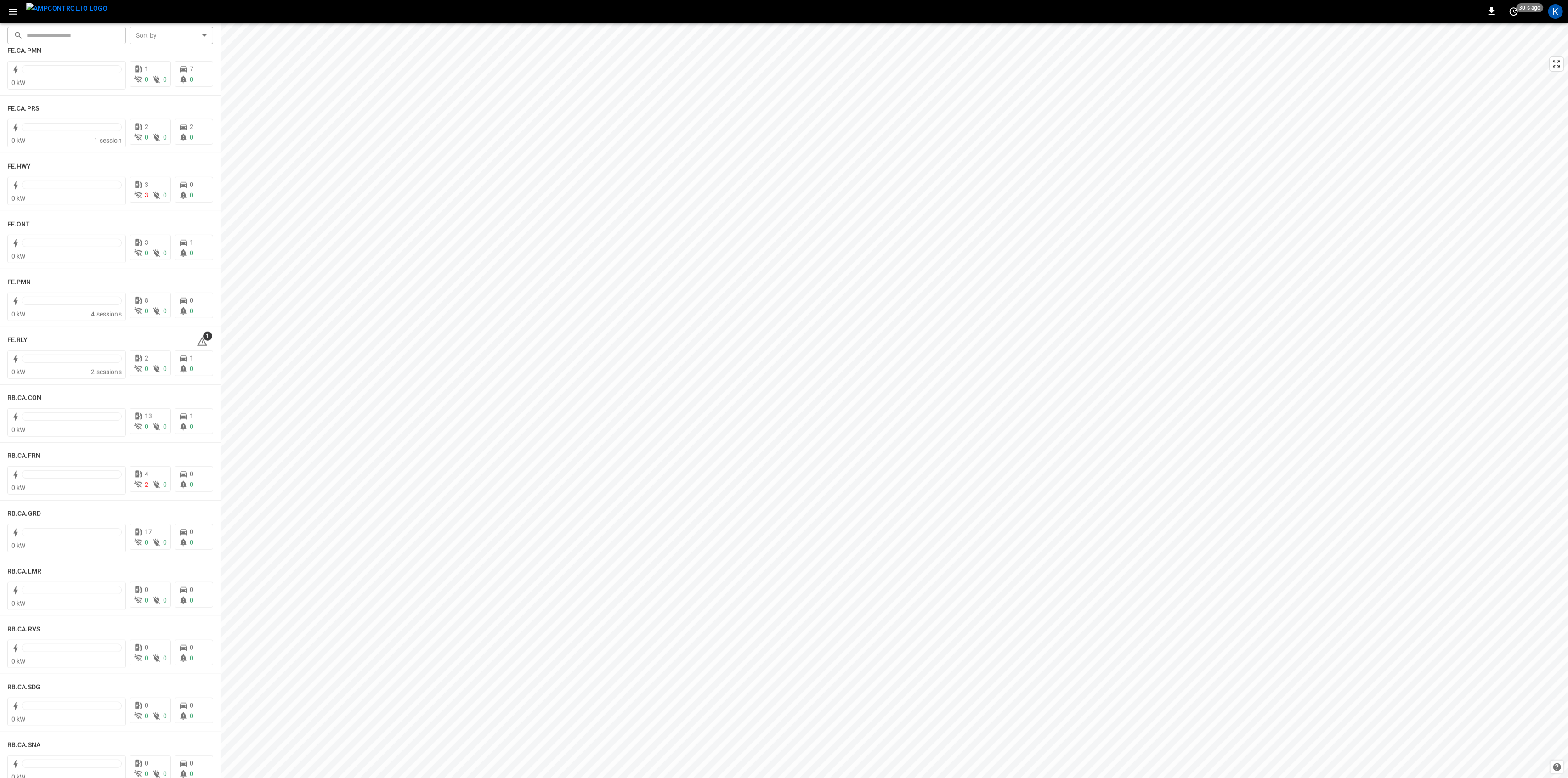
scroll to position [919, 0]
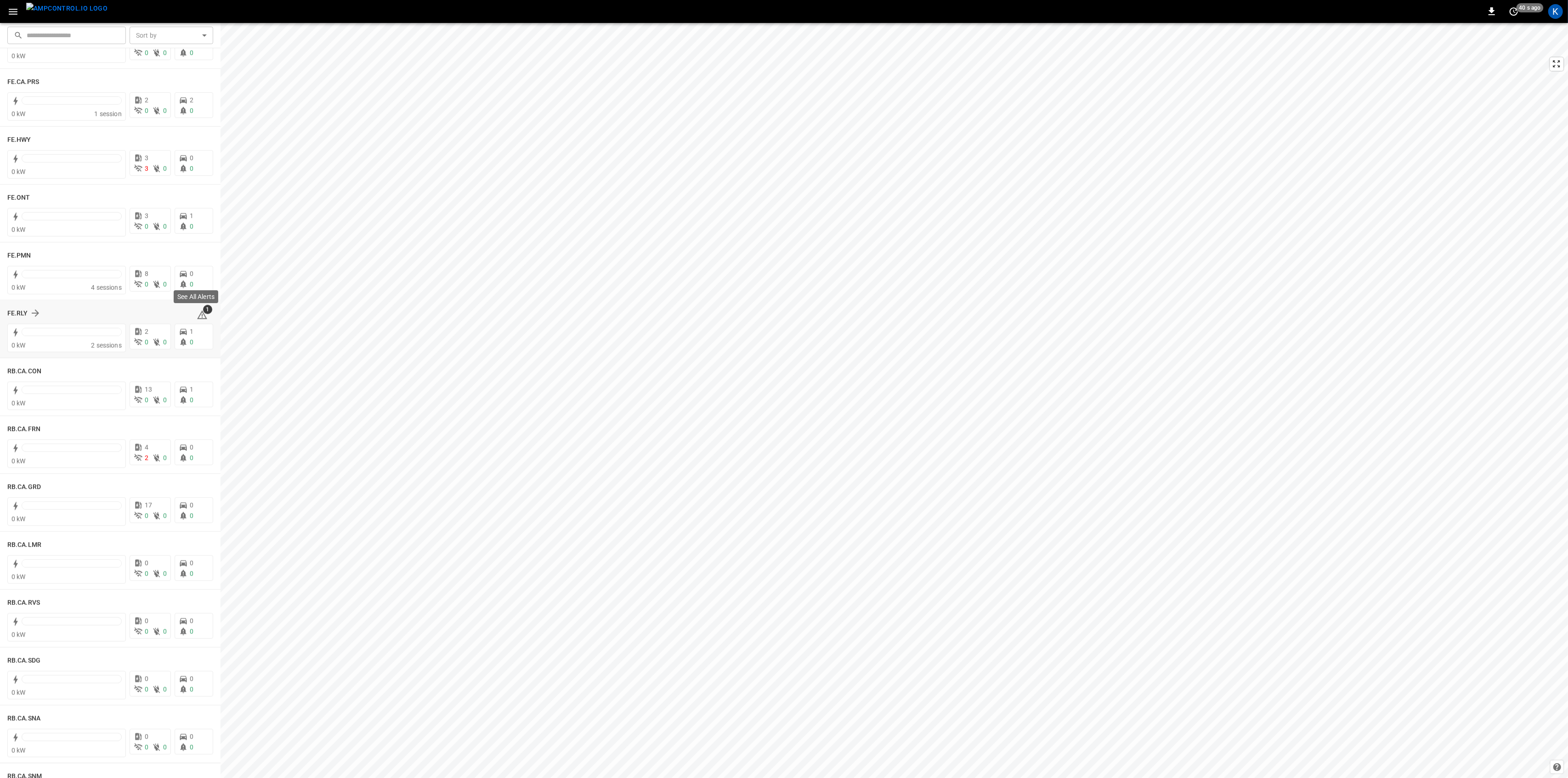
click at [200, 316] on icon at bounding box center [201, 314] width 11 height 11
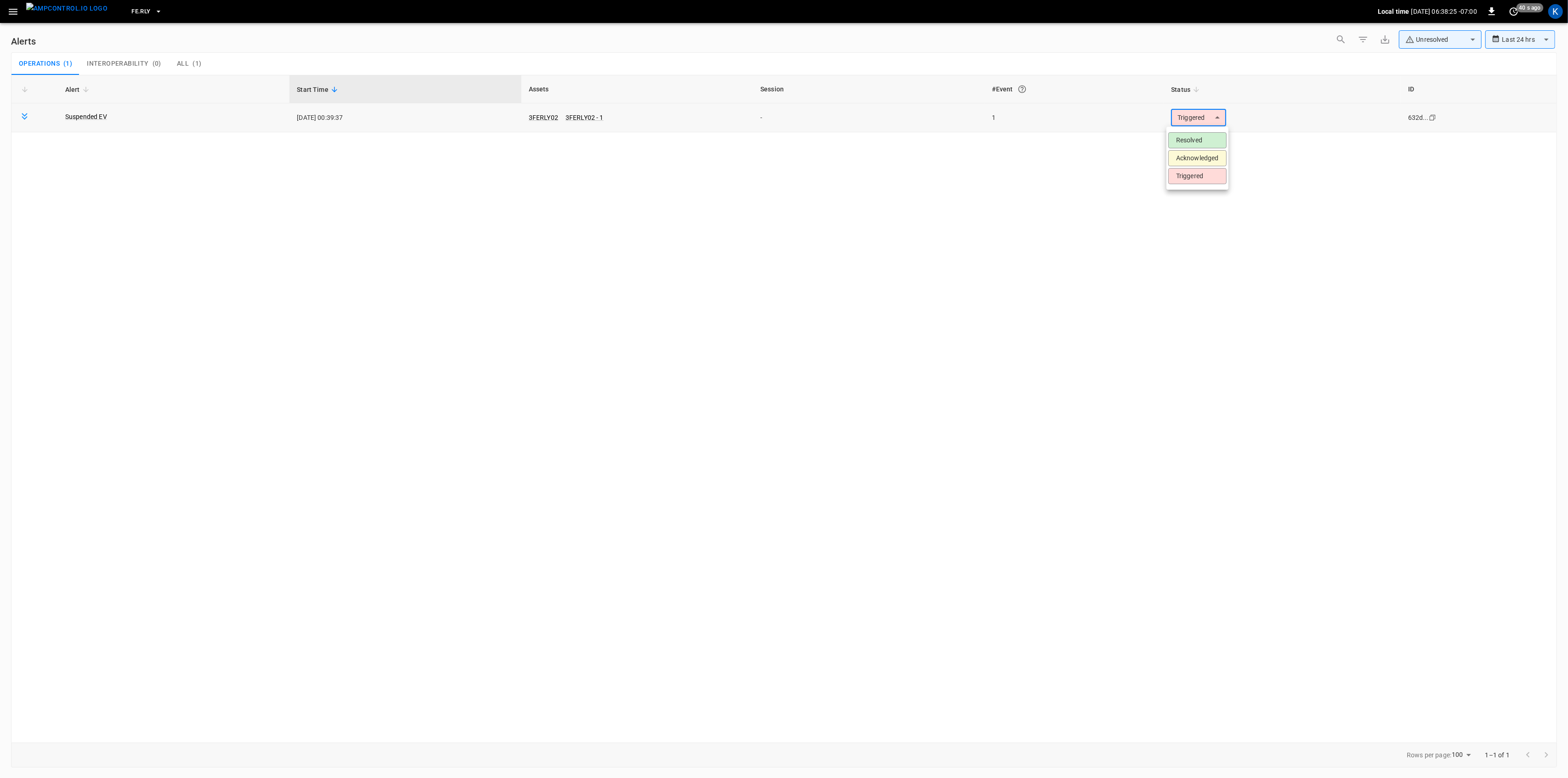
click at [1208, 120] on body "**********" at bounding box center [784, 388] width 1568 height 775
click at [1198, 135] on li "Resolved" at bounding box center [1197, 140] width 59 height 16
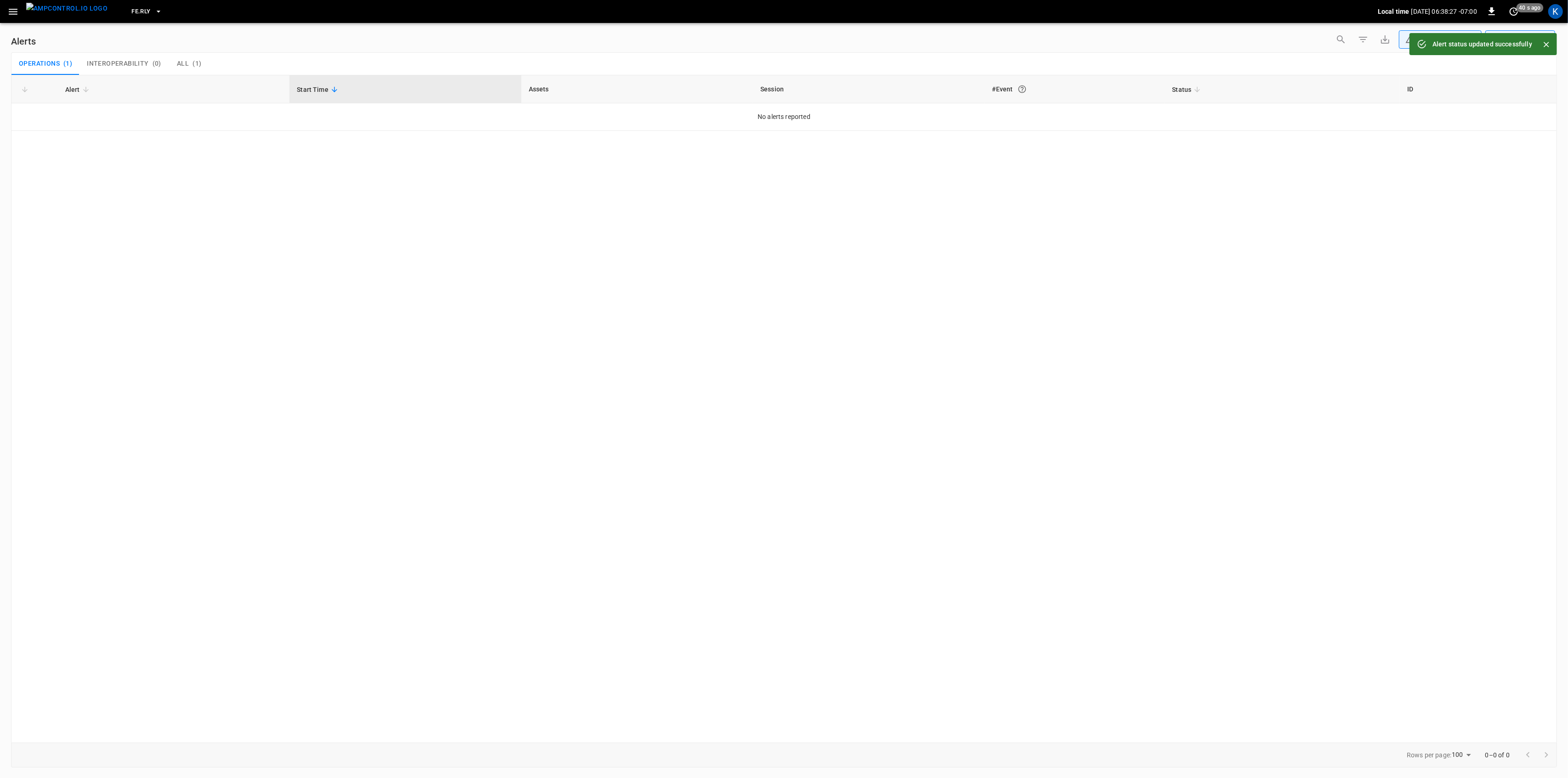
click at [8, 10] on icon "button" at bounding box center [13, 12] width 12 height 12
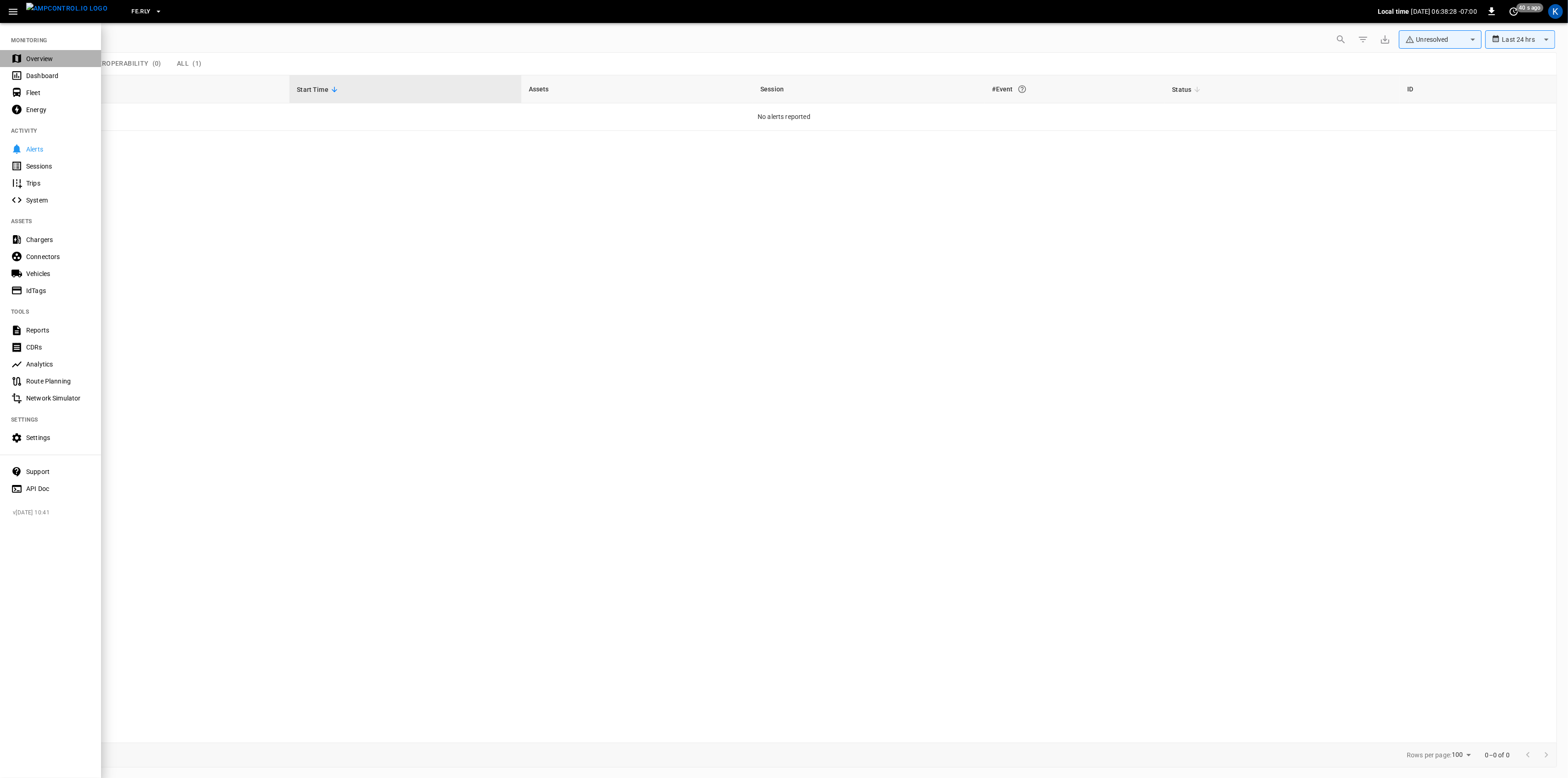
click at [30, 51] on div "Overview" at bounding box center [50, 59] width 101 height 17
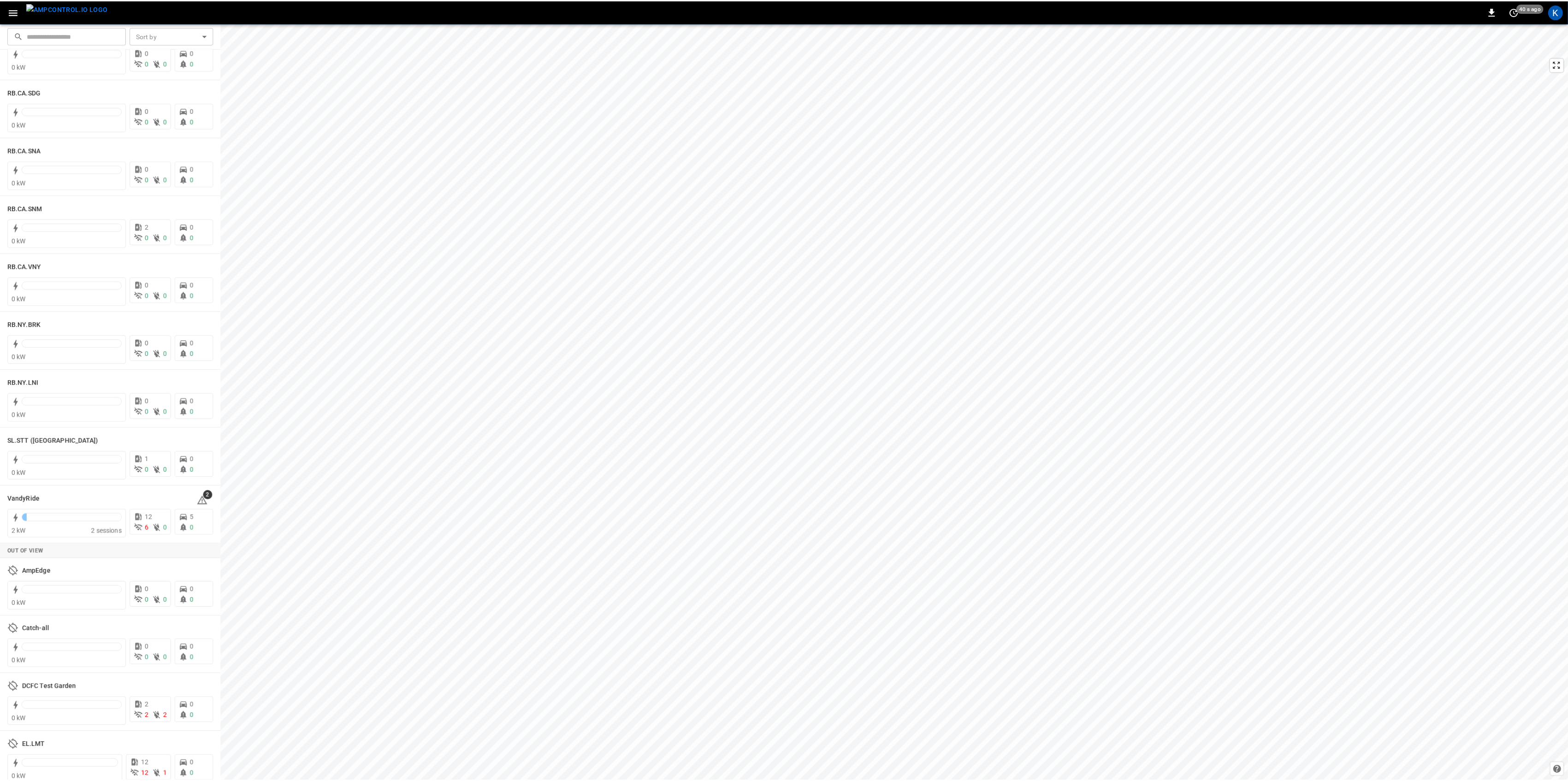
scroll to position [1584, 0]
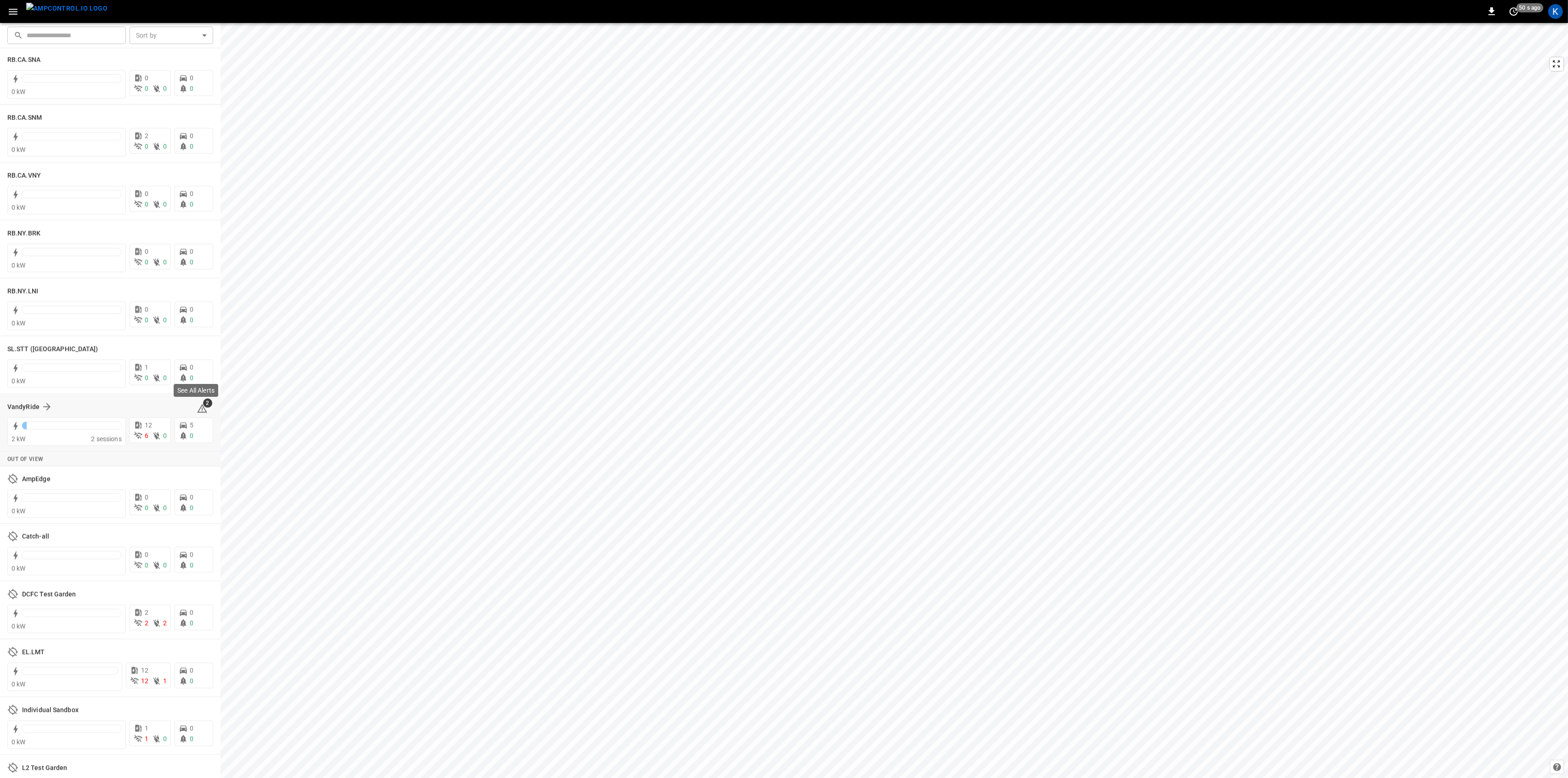
click at [199, 411] on icon at bounding box center [201, 409] width 11 height 11
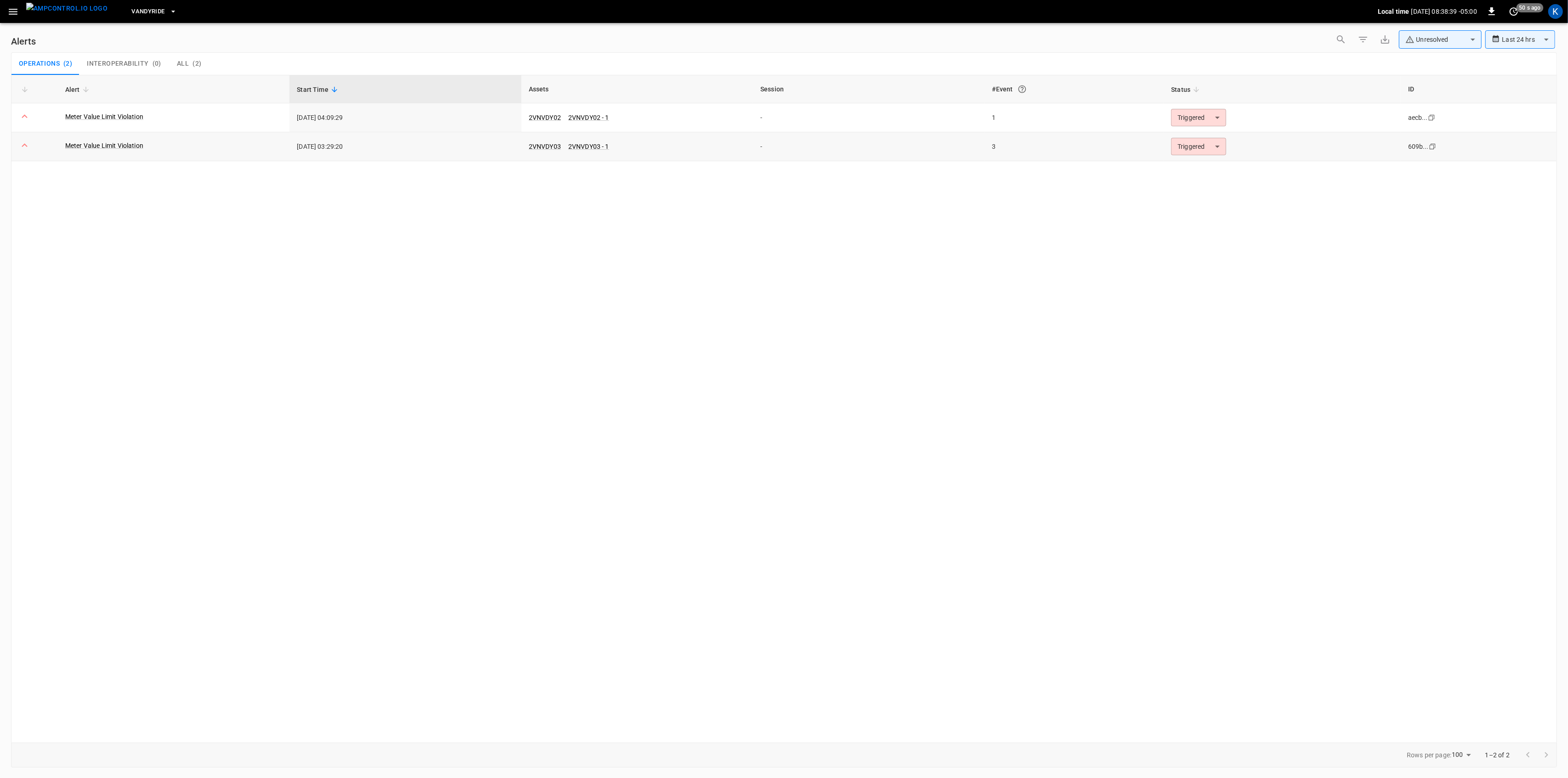
click at [1192, 148] on body "**********" at bounding box center [784, 388] width 1568 height 775
click at [1188, 169] on li "Resolved" at bounding box center [1197, 169] width 59 height 16
click at [1191, 116] on body "**********" at bounding box center [784, 388] width 1568 height 775
click at [1195, 138] on li "Resolved" at bounding box center [1197, 140] width 59 height 16
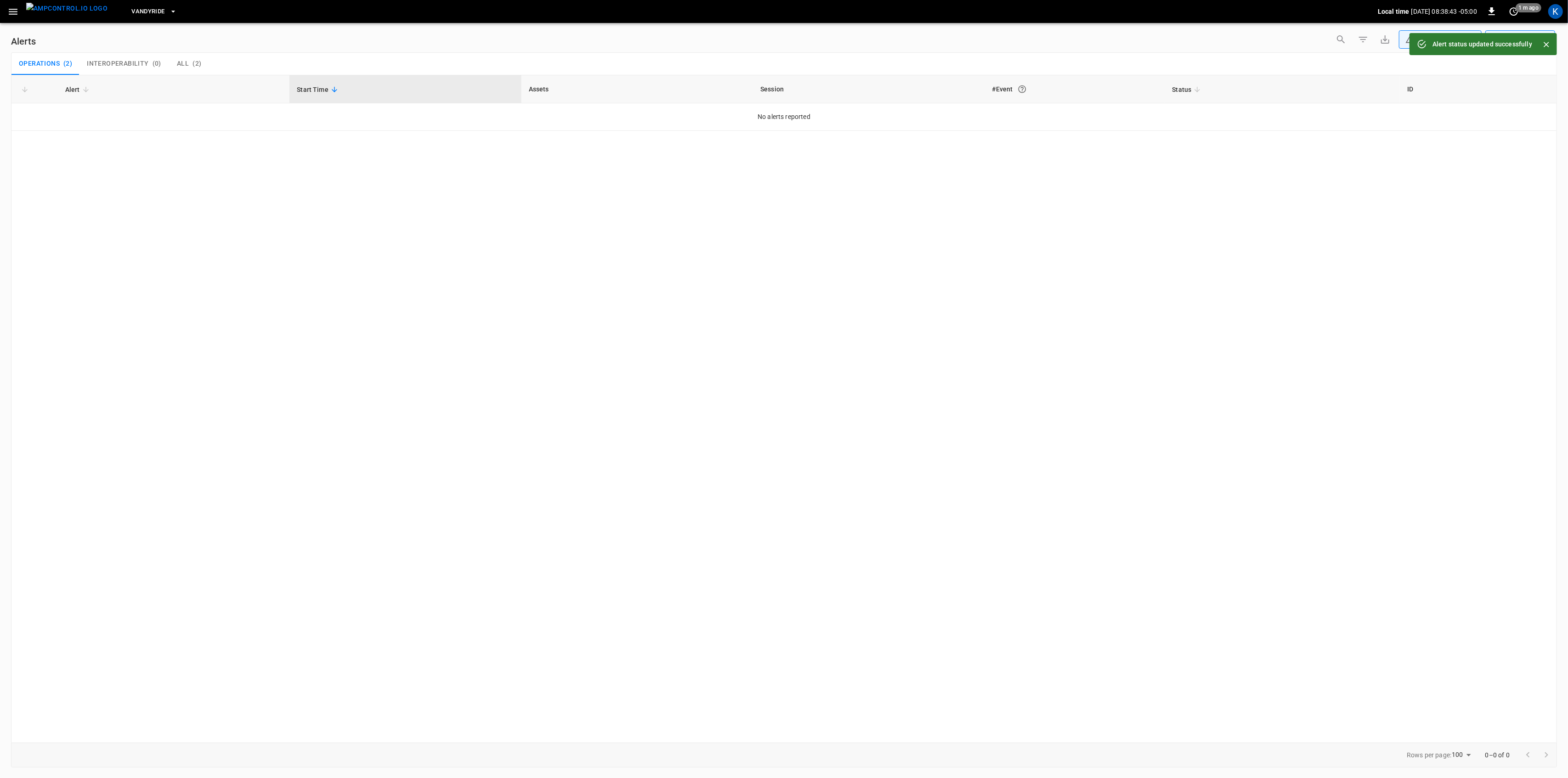
click at [10, 10] on icon "button" at bounding box center [13, 12] width 12 height 12
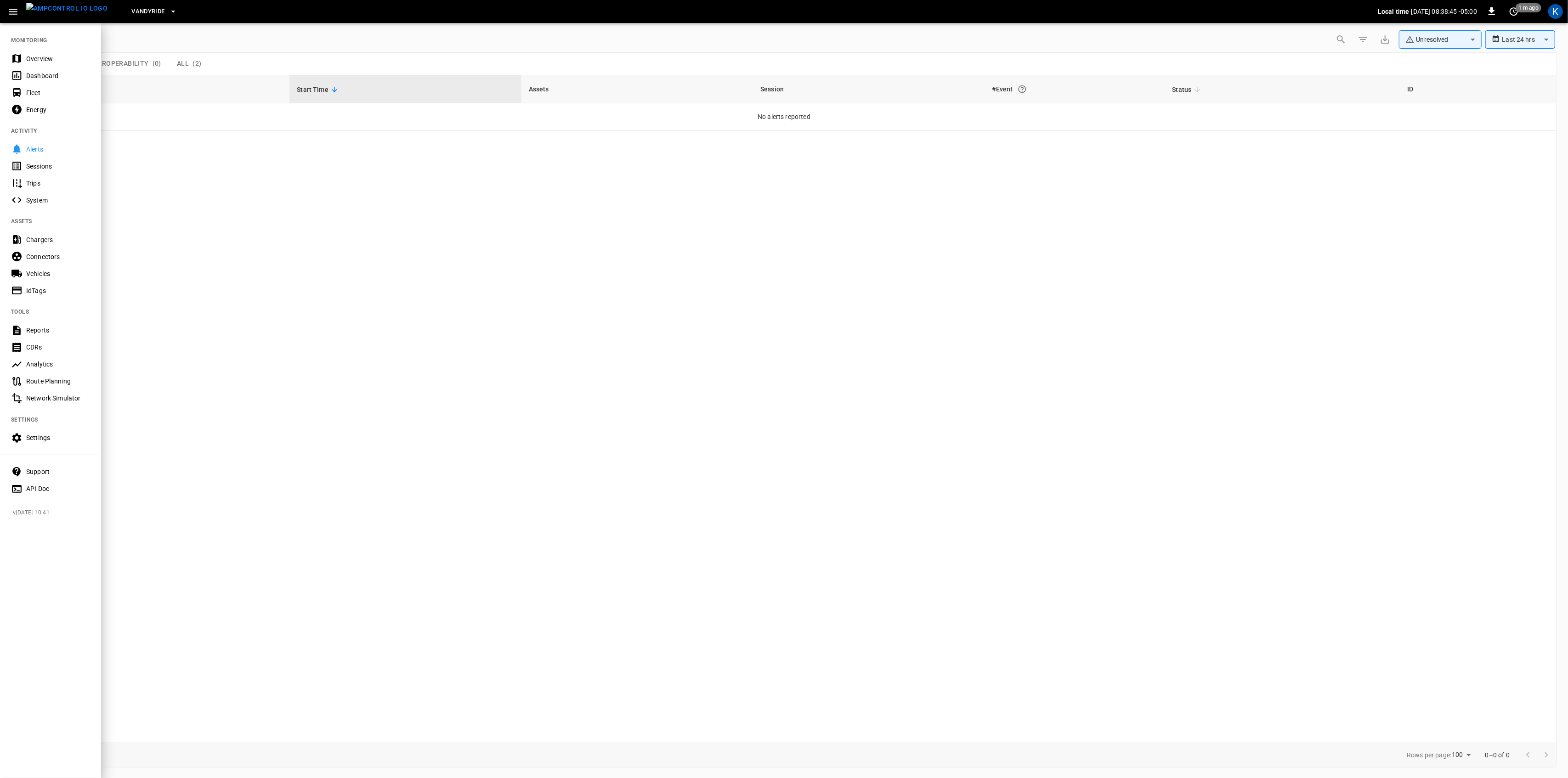
click at [344, 230] on div at bounding box center [784, 389] width 1568 height 778
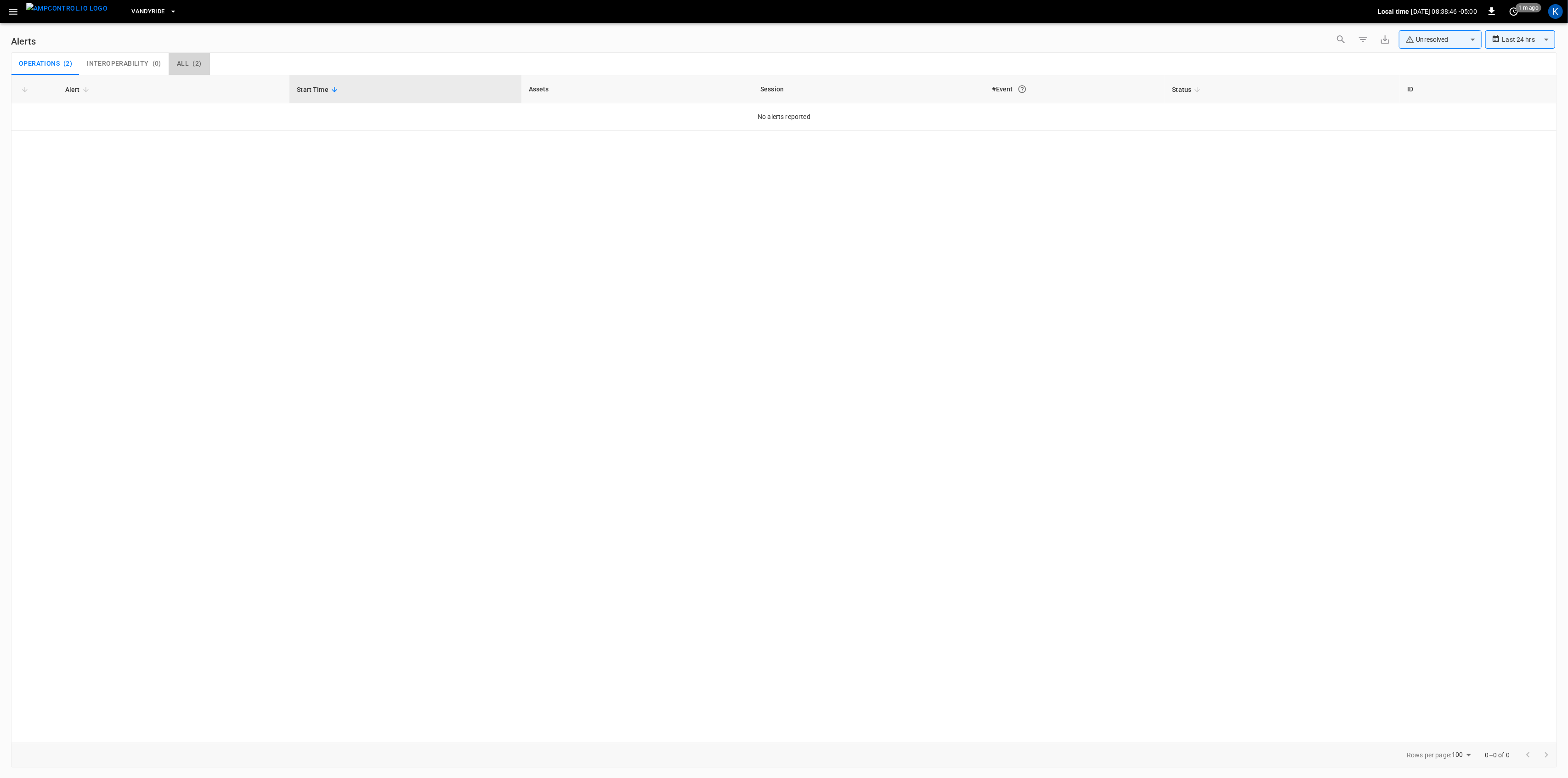
click at [184, 58] on button "All ( 2 )" at bounding box center [189, 64] width 41 height 22
click at [42, 63] on span "Operations" at bounding box center [40, 64] width 40 height 9
click at [1460, 46] on body "**********" at bounding box center [784, 388] width 1568 height 775
click at [1442, 59] on li "Resolved" at bounding box center [1441, 61] width 83 height 18
type input "**********"
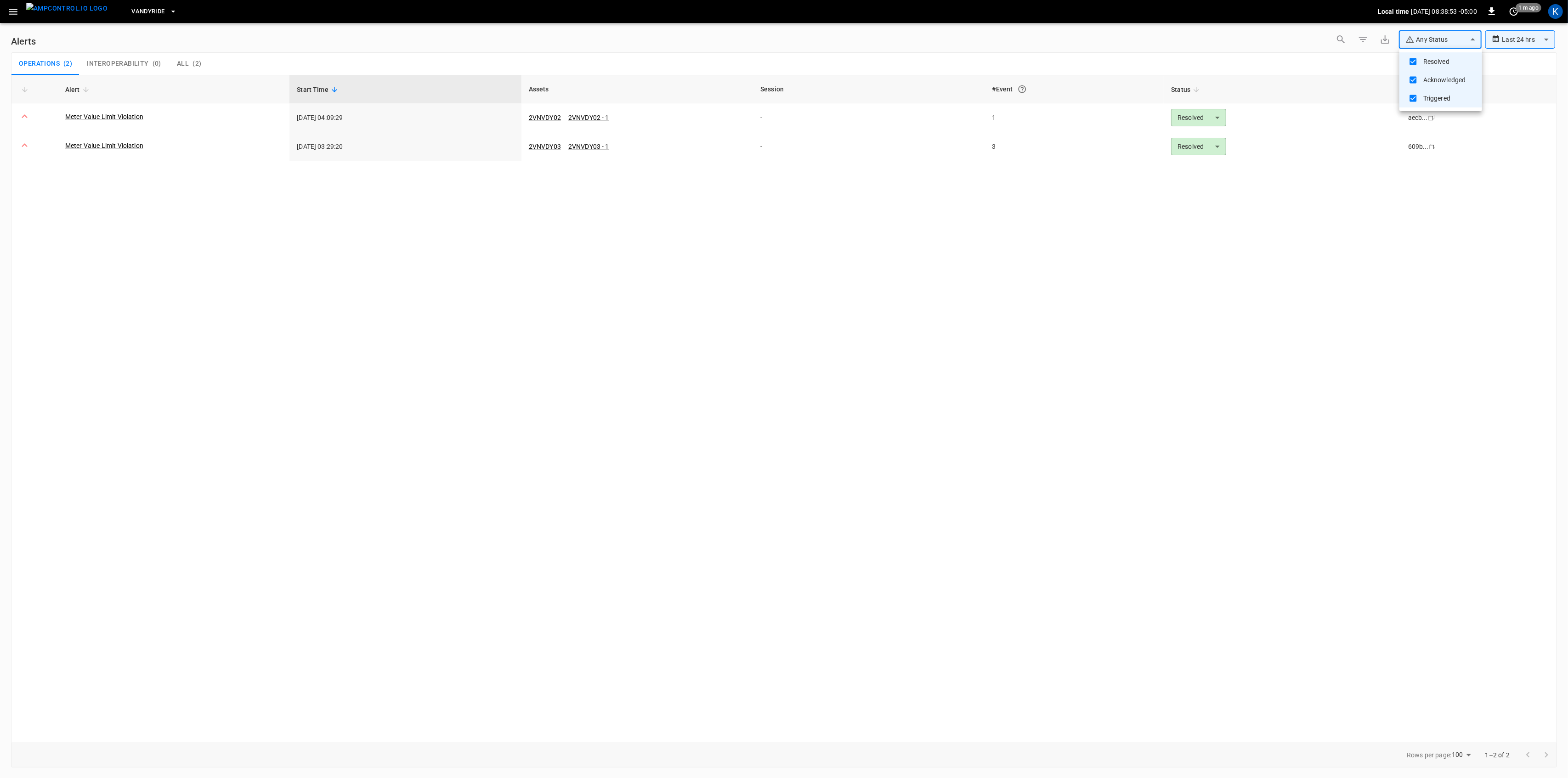
click at [175, 232] on div at bounding box center [784, 389] width 1568 height 778
click at [546, 147] on link "2VNVDY03" at bounding box center [545, 146] width 36 height 11
click at [1449, 31] on body "**********" at bounding box center [784, 388] width 1568 height 775
drag, startPoint x: 1428, startPoint y: 61, endPoint x: 1421, endPoint y: 62, distance: 7.1
click at [1428, 61] on li "Resolved" at bounding box center [1441, 61] width 83 height 18
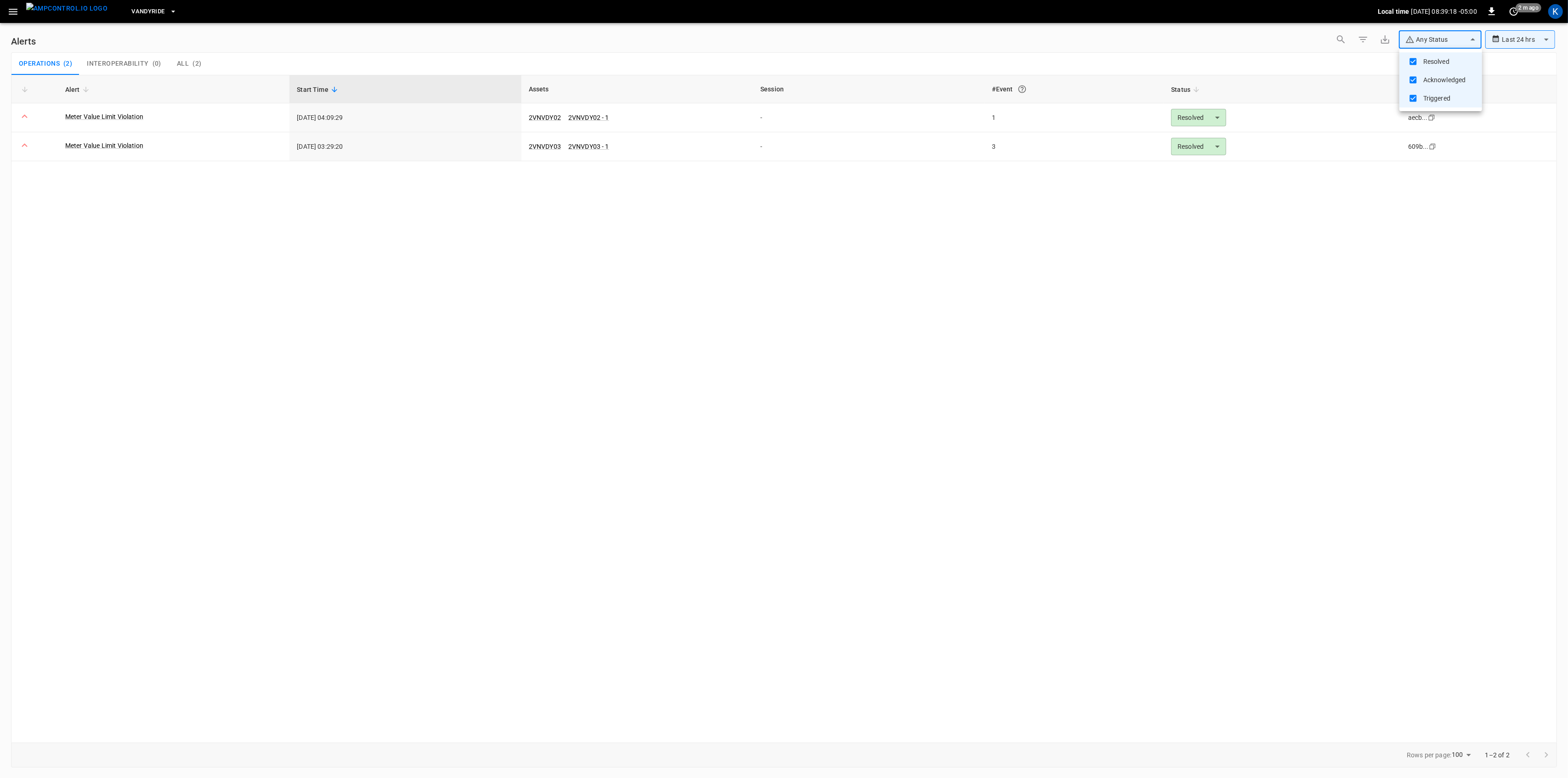
type input "**********"
click at [10, 8] on div at bounding box center [784, 389] width 1568 height 778
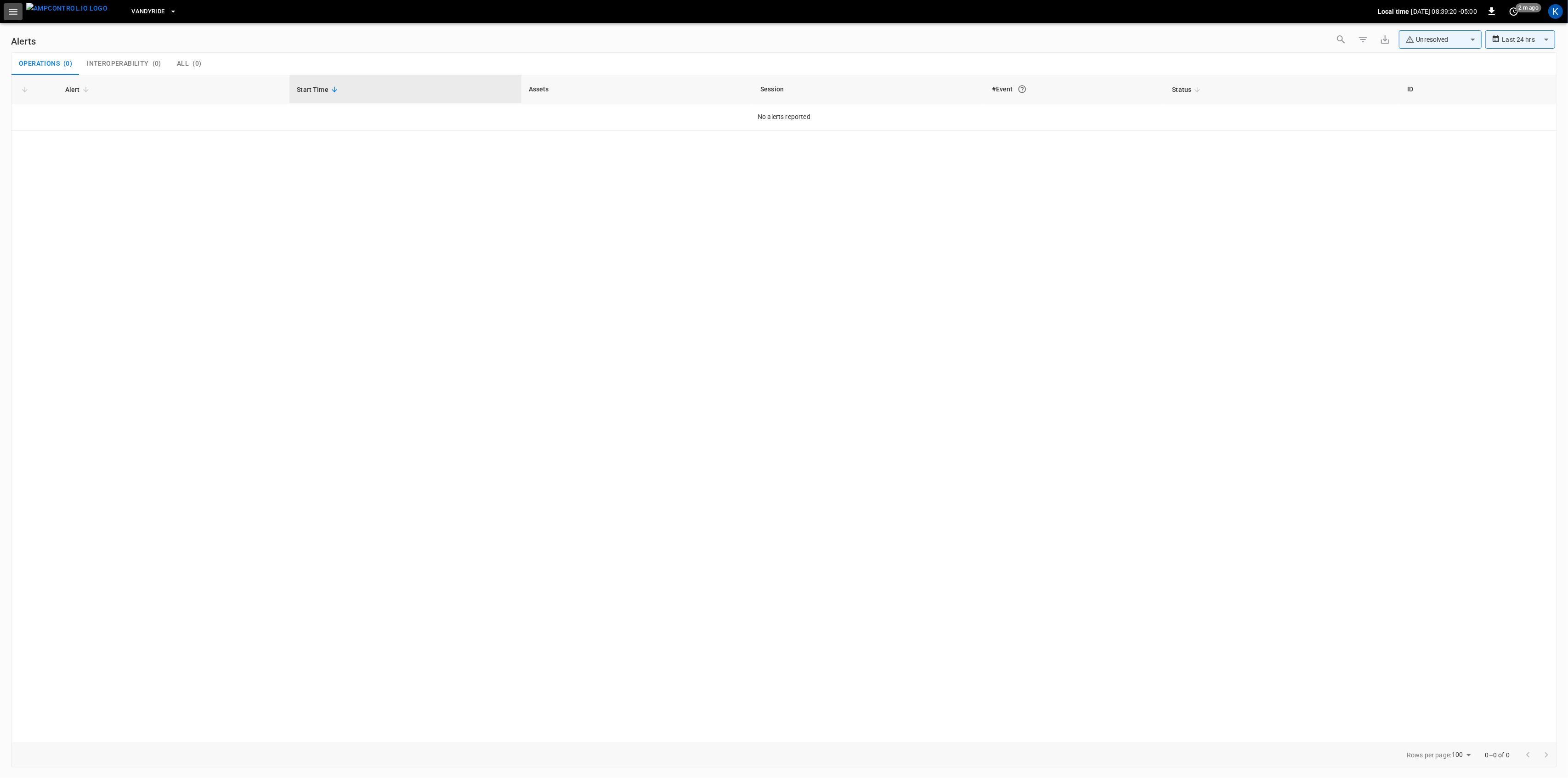
click at [13, 13] on icon "button" at bounding box center [13, 12] width 12 height 12
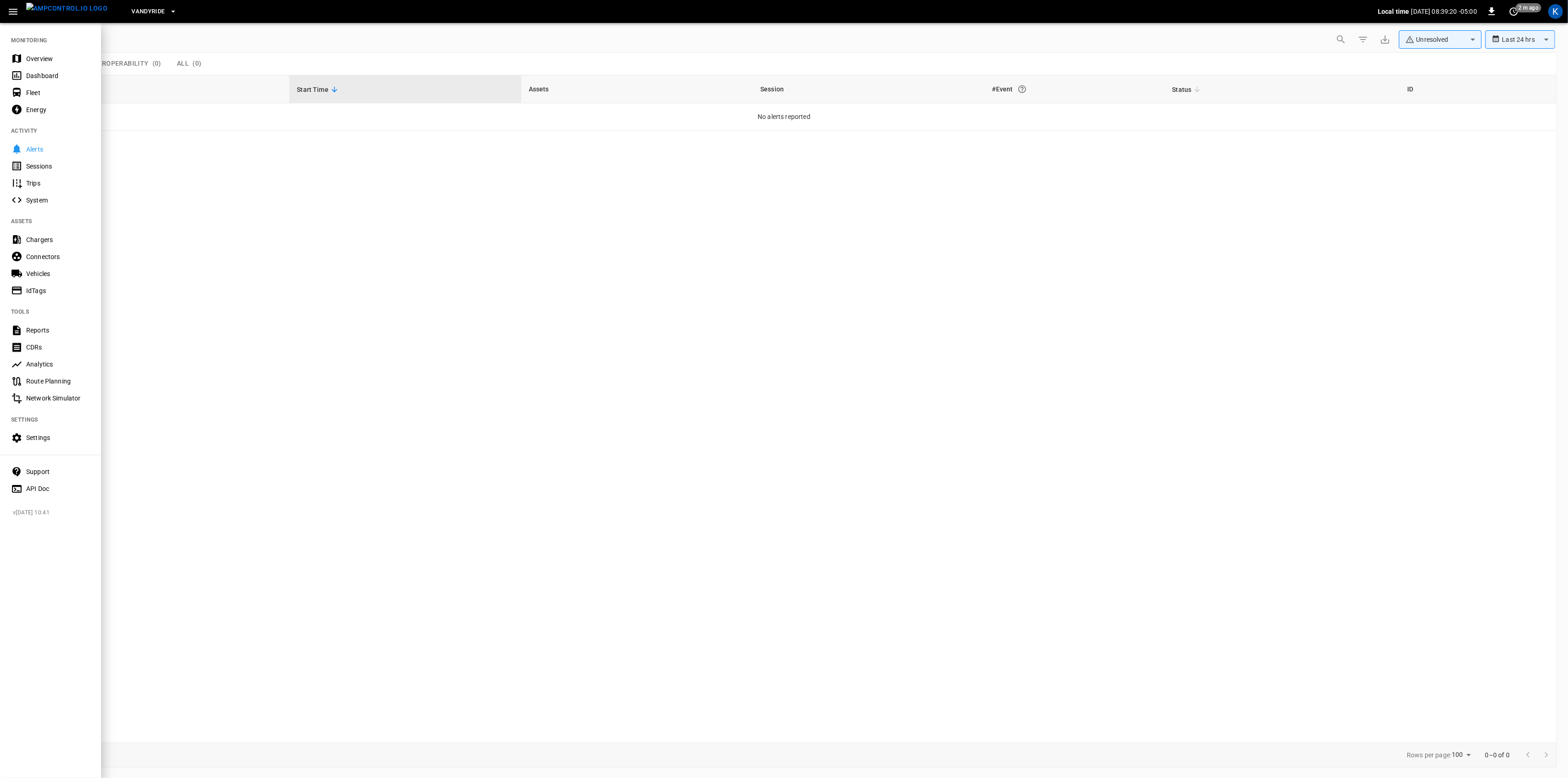
drag, startPoint x: 30, startPoint y: 56, endPoint x: 34, endPoint y: 95, distance: 39.2
click at [30, 56] on div "Overview" at bounding box center [58, 59] width 64 height 10
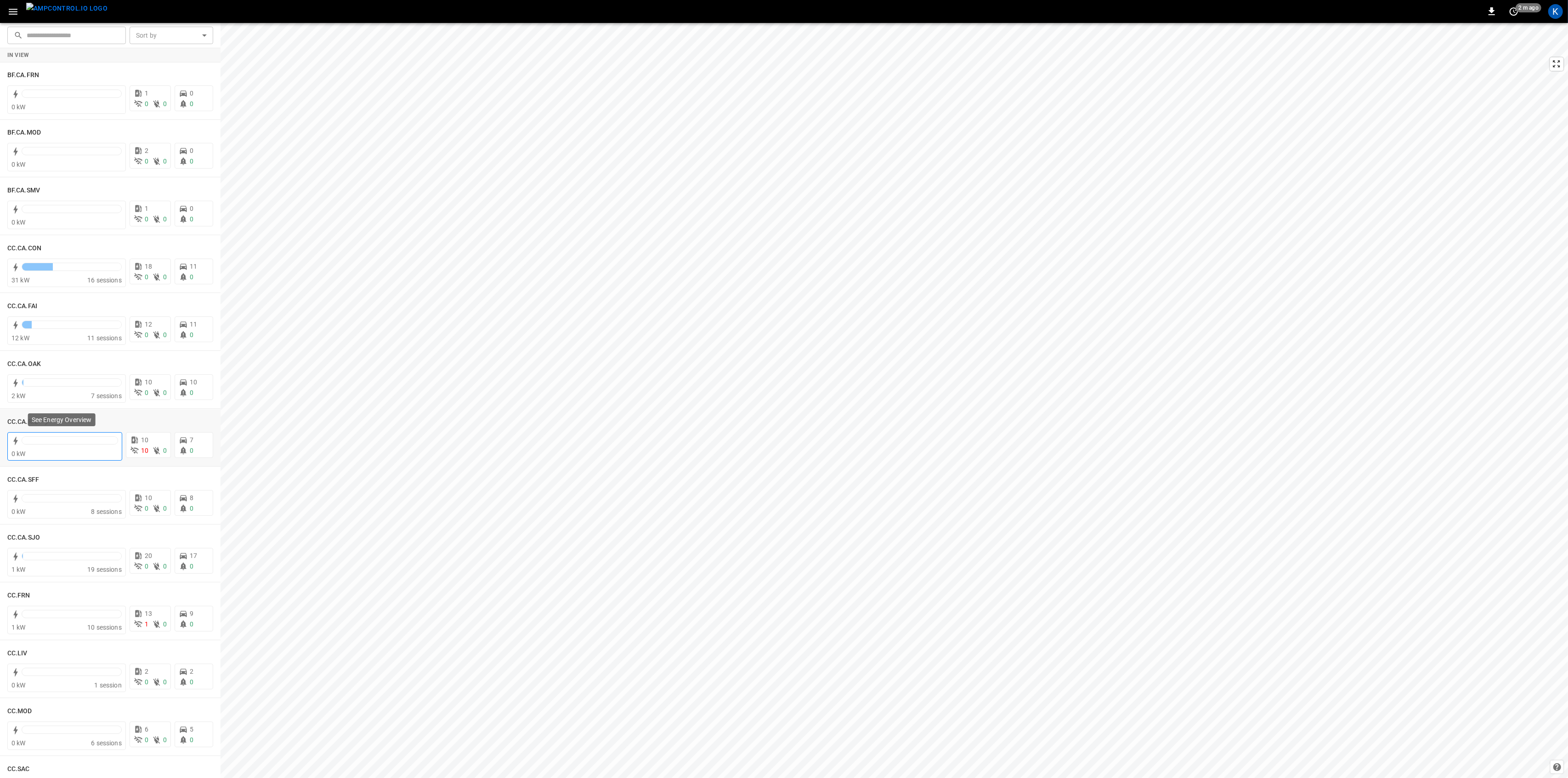
click at [72, 449] on div "0 kW" at bounding box center [65, 454] width 107 height 10
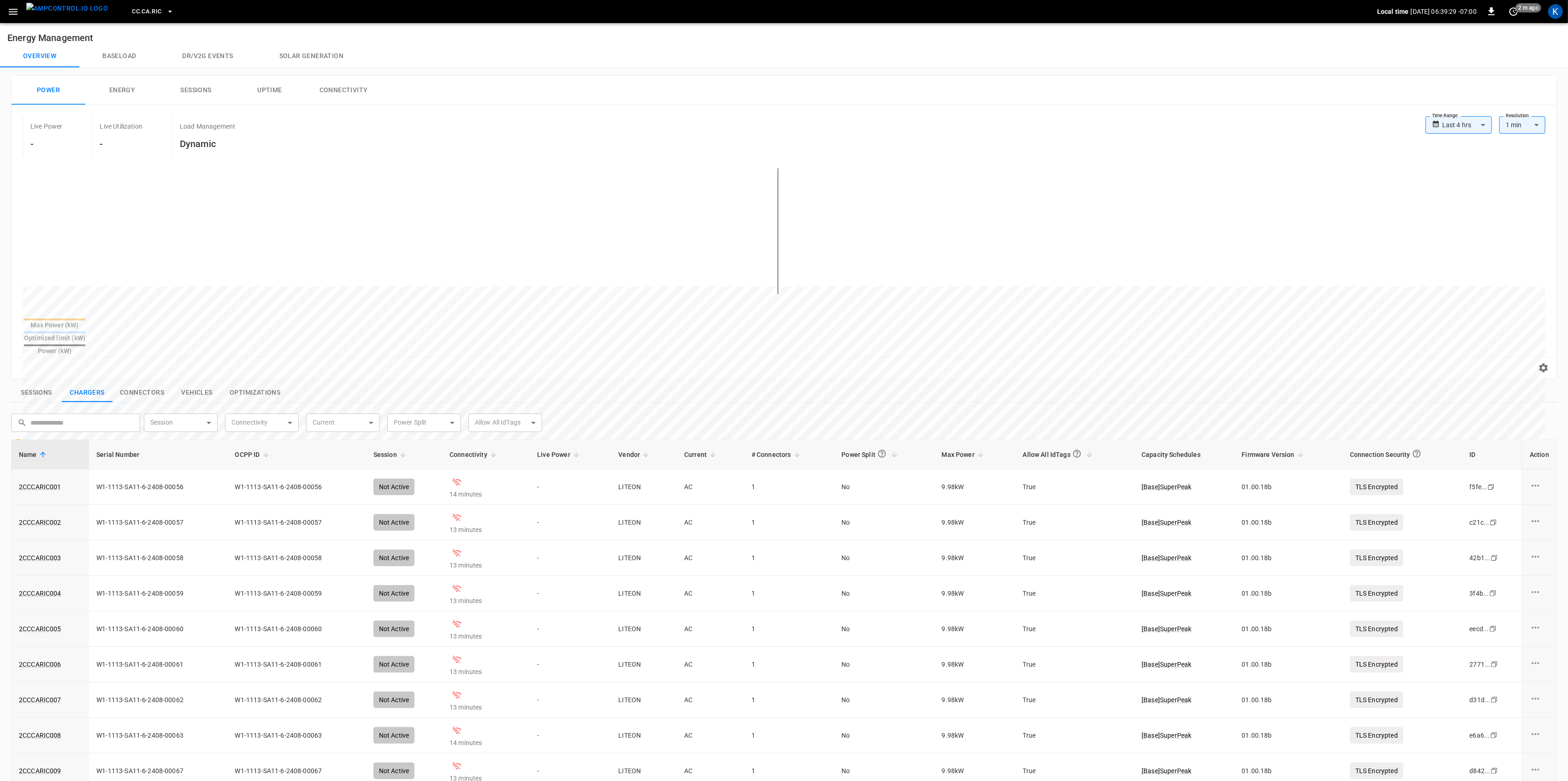
click at [14, 10] on icon "button" at bounding box center [13, 12] width 9 height 6
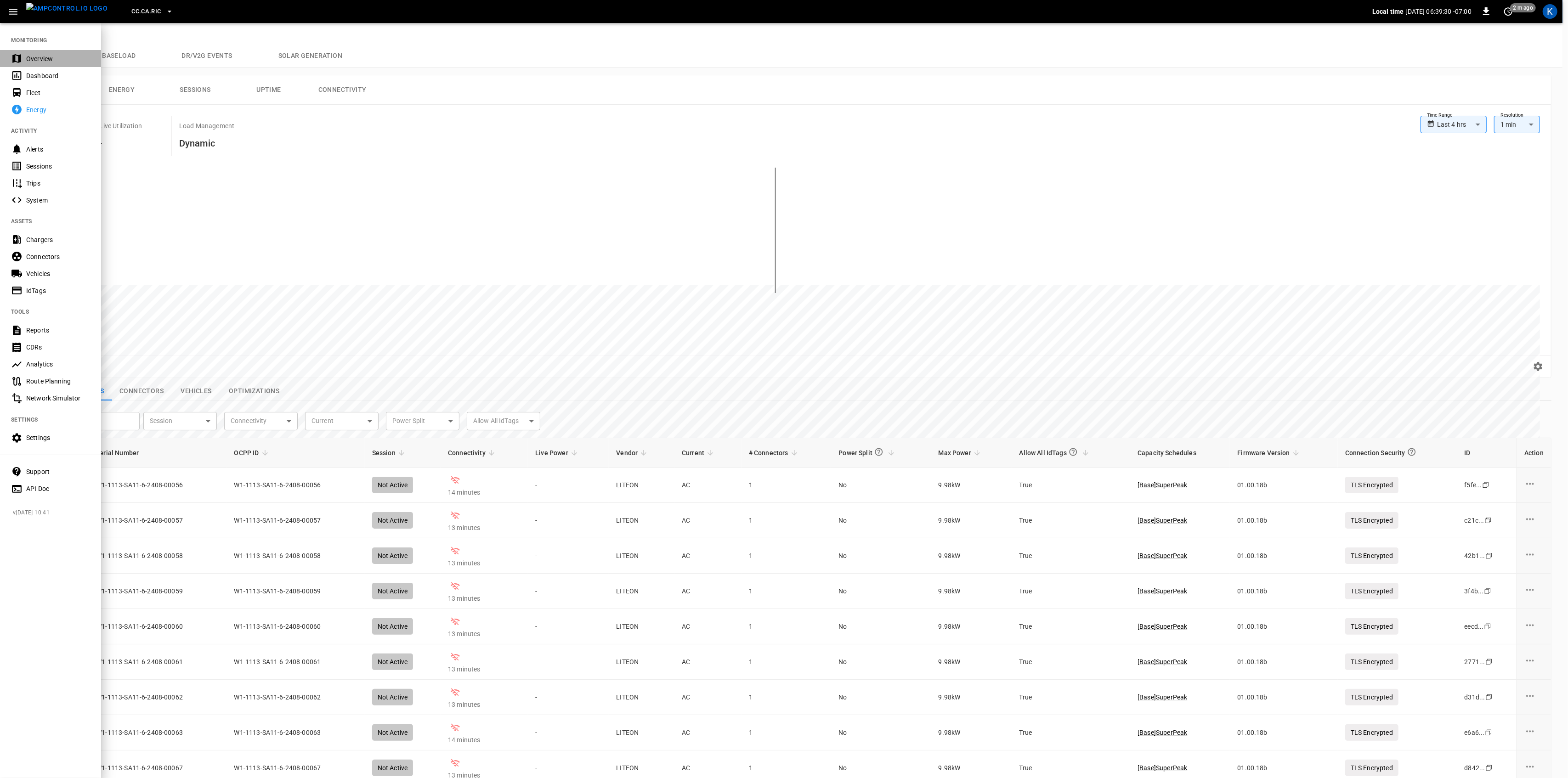
click at [30, 58] on div "Overview" at bounding box center [58, 59] width 64 height 10
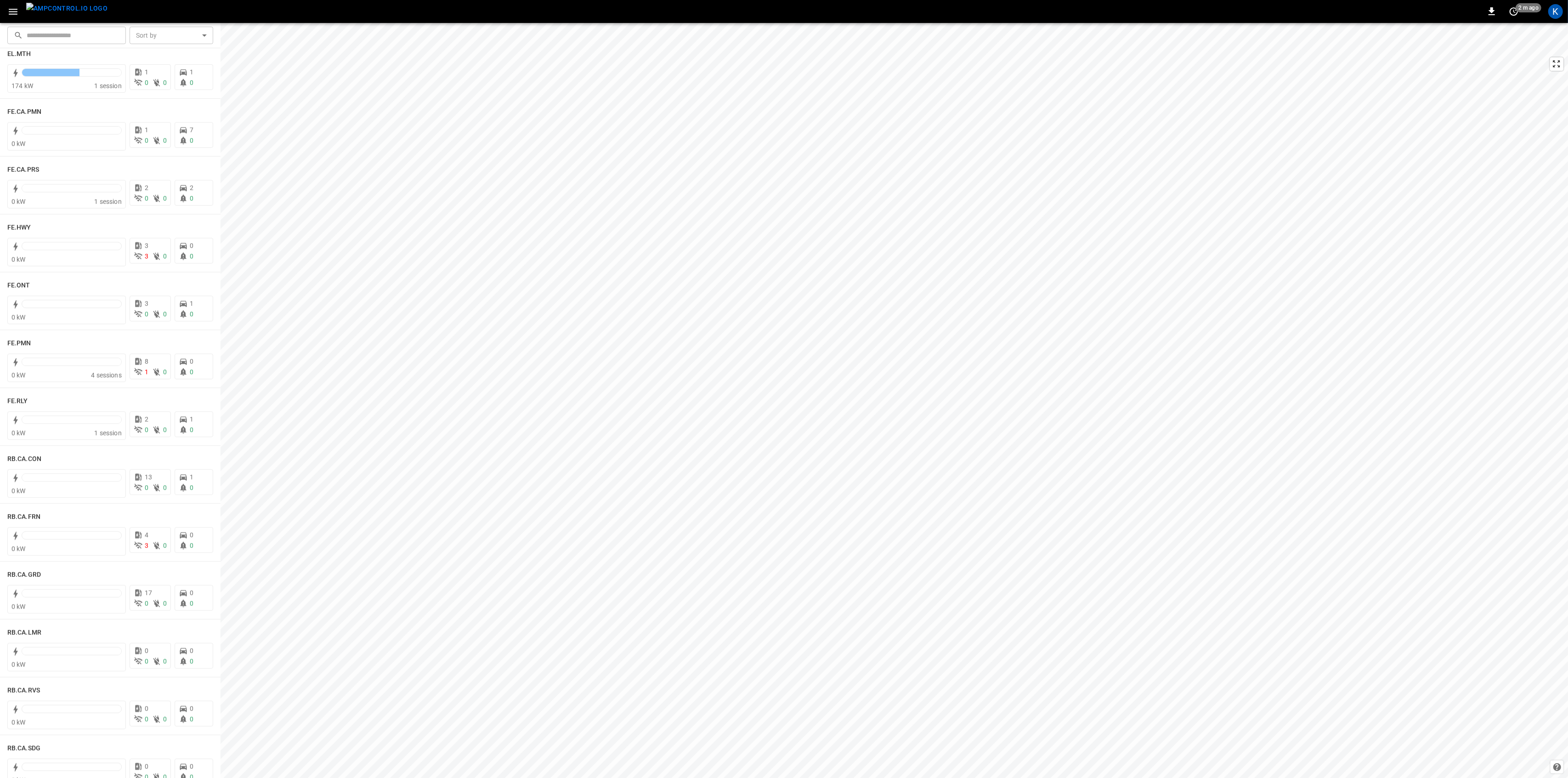
scroll to position [857, 0]
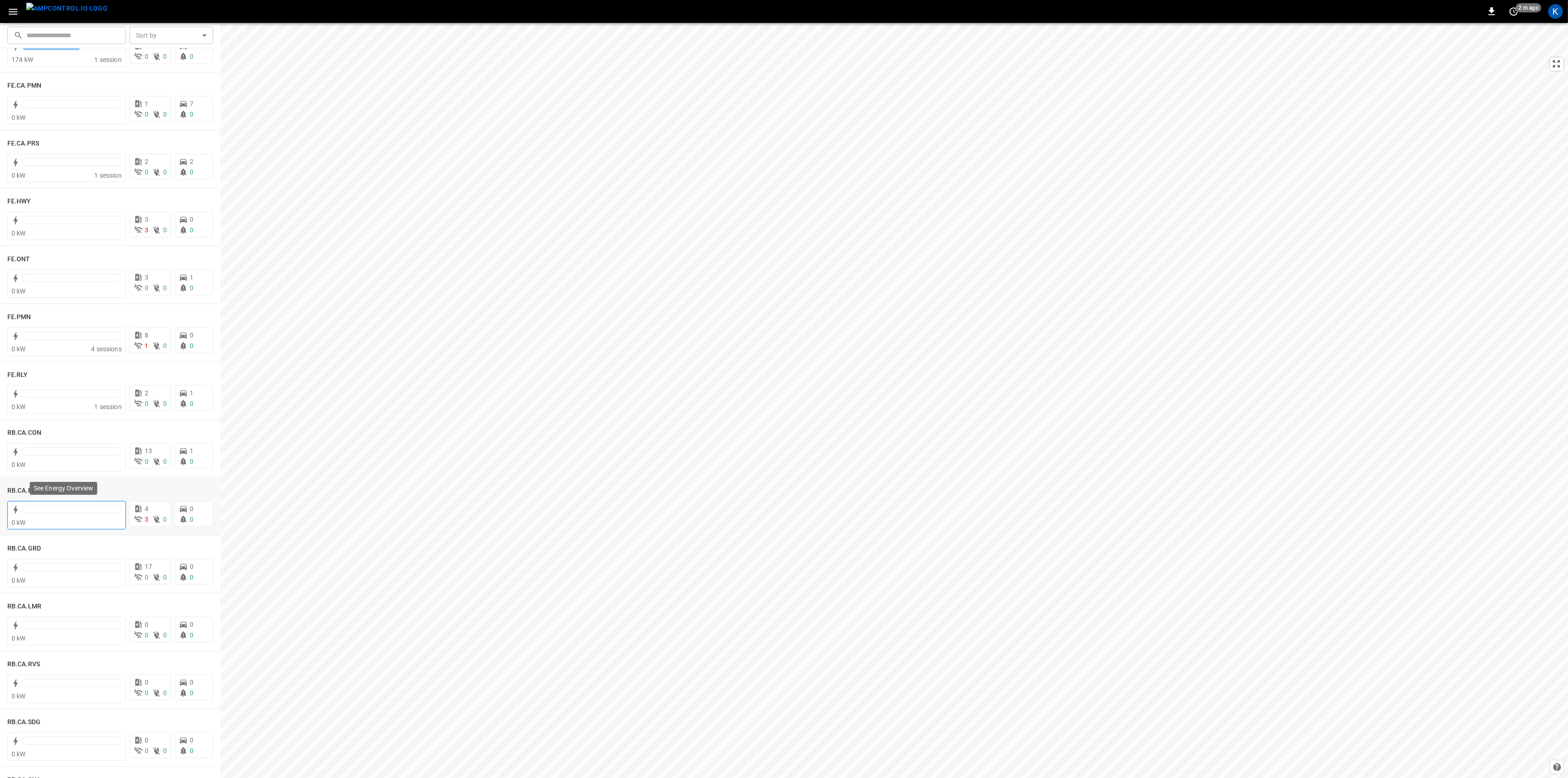
click at [79, 514] on div at bounding box center [71, 511] width 100 height 13
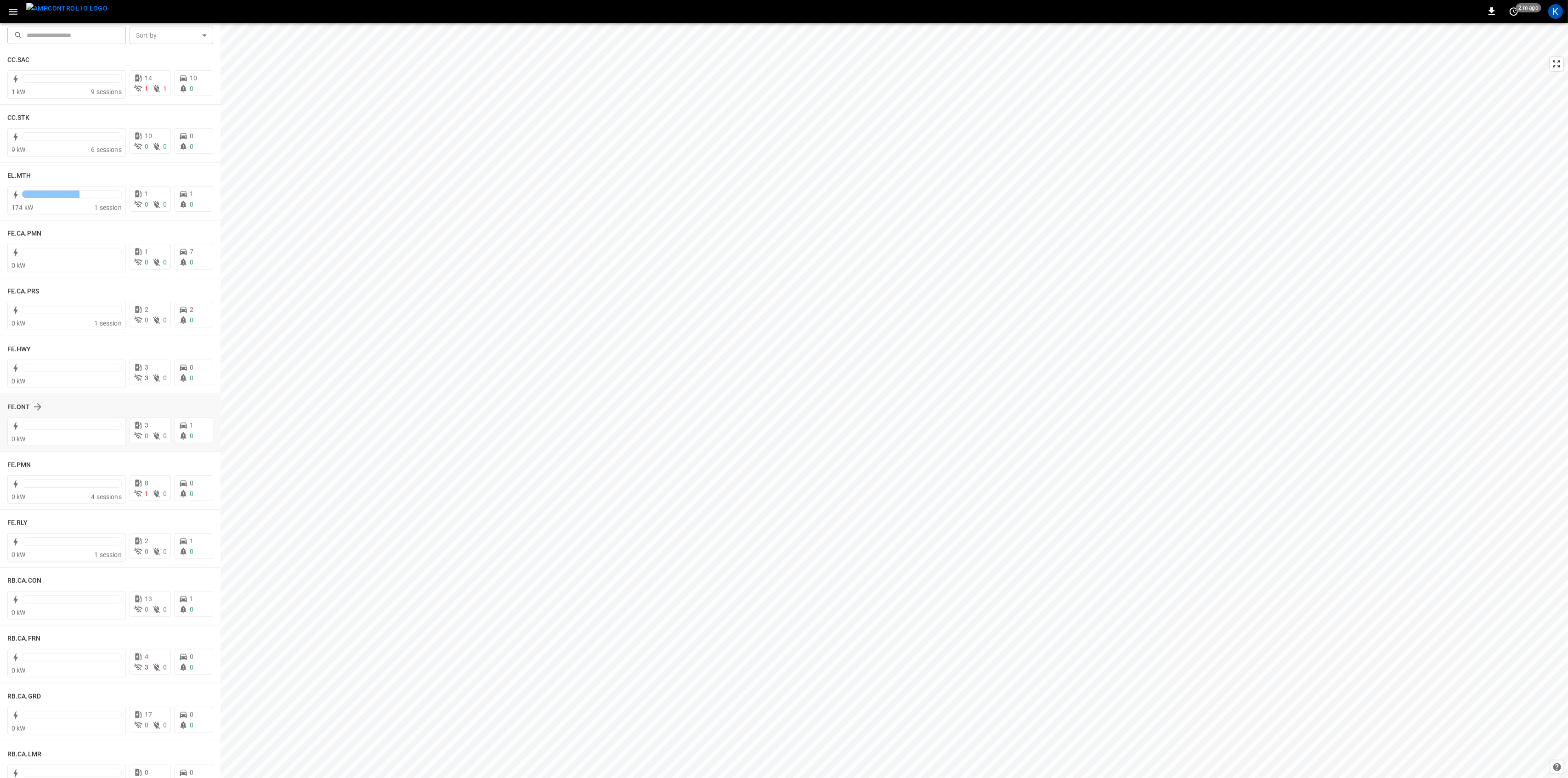
scroll to position [736, 0]
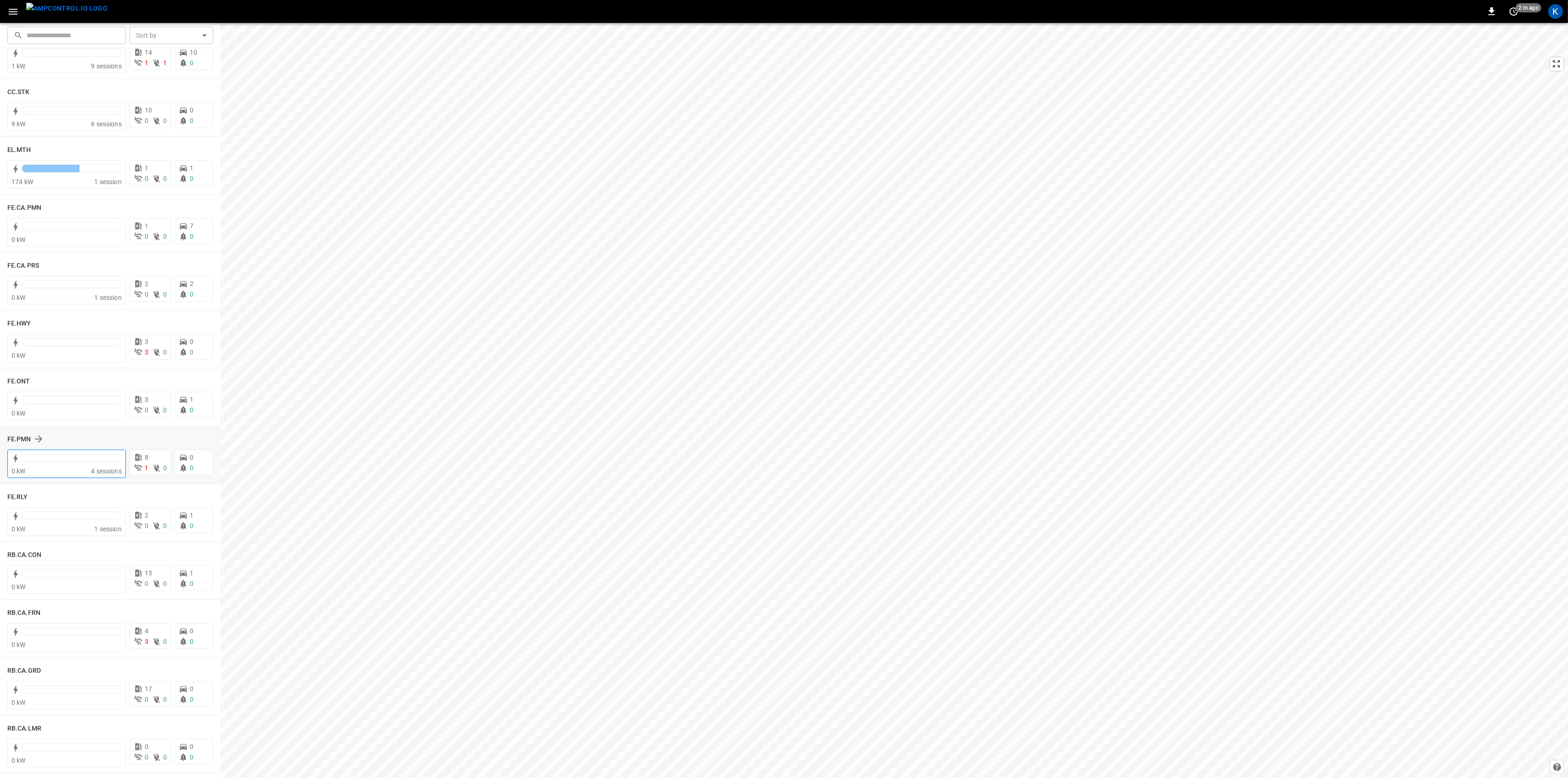
click at [82, 474] on div "0 kW" at bounding box center [51, 471] width 79 height 10
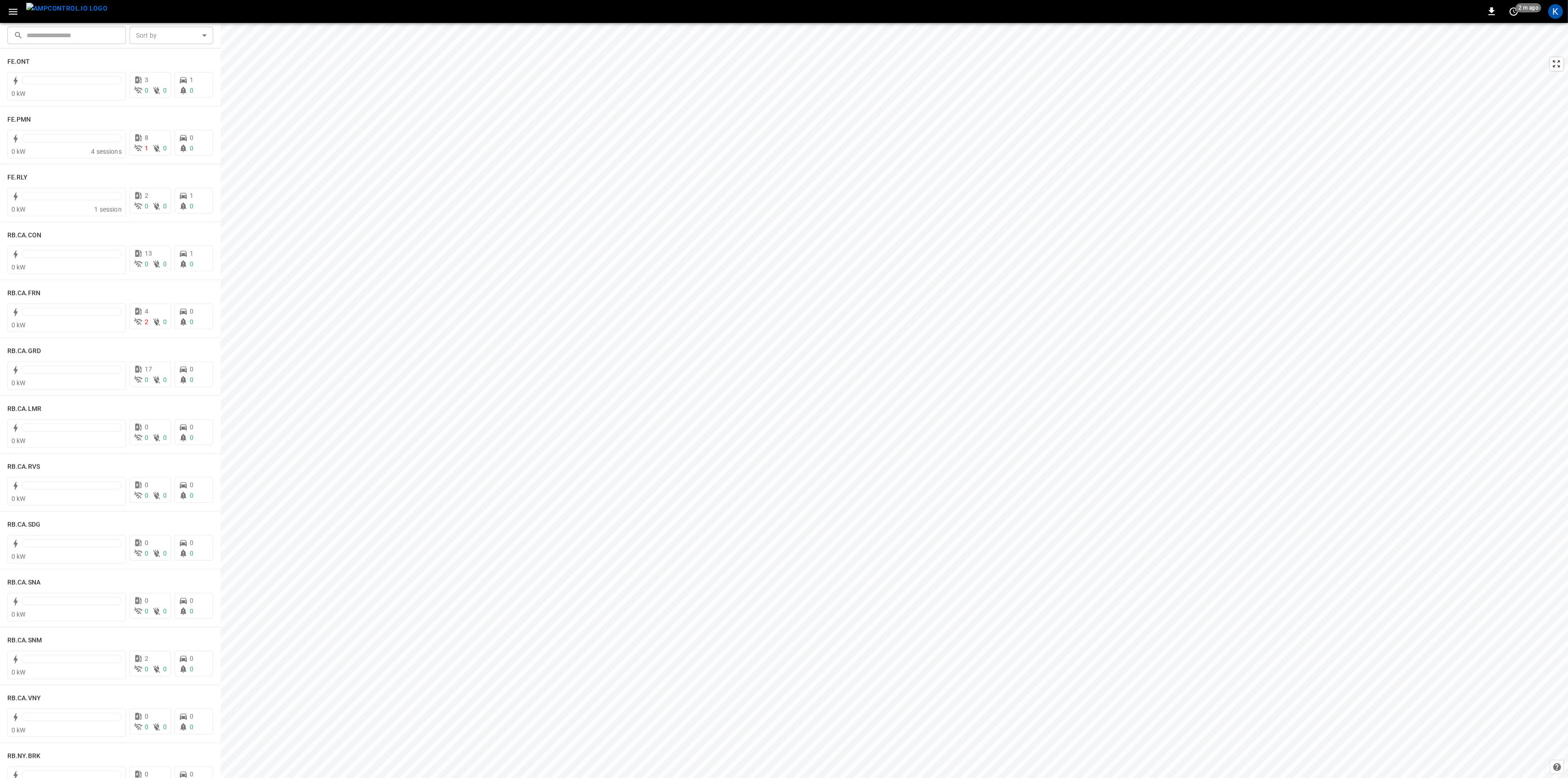
scroll to position [1054, 0]
click at [80, 325] on div "0 kW" at bounding box center [66, 328] width 110 height 10
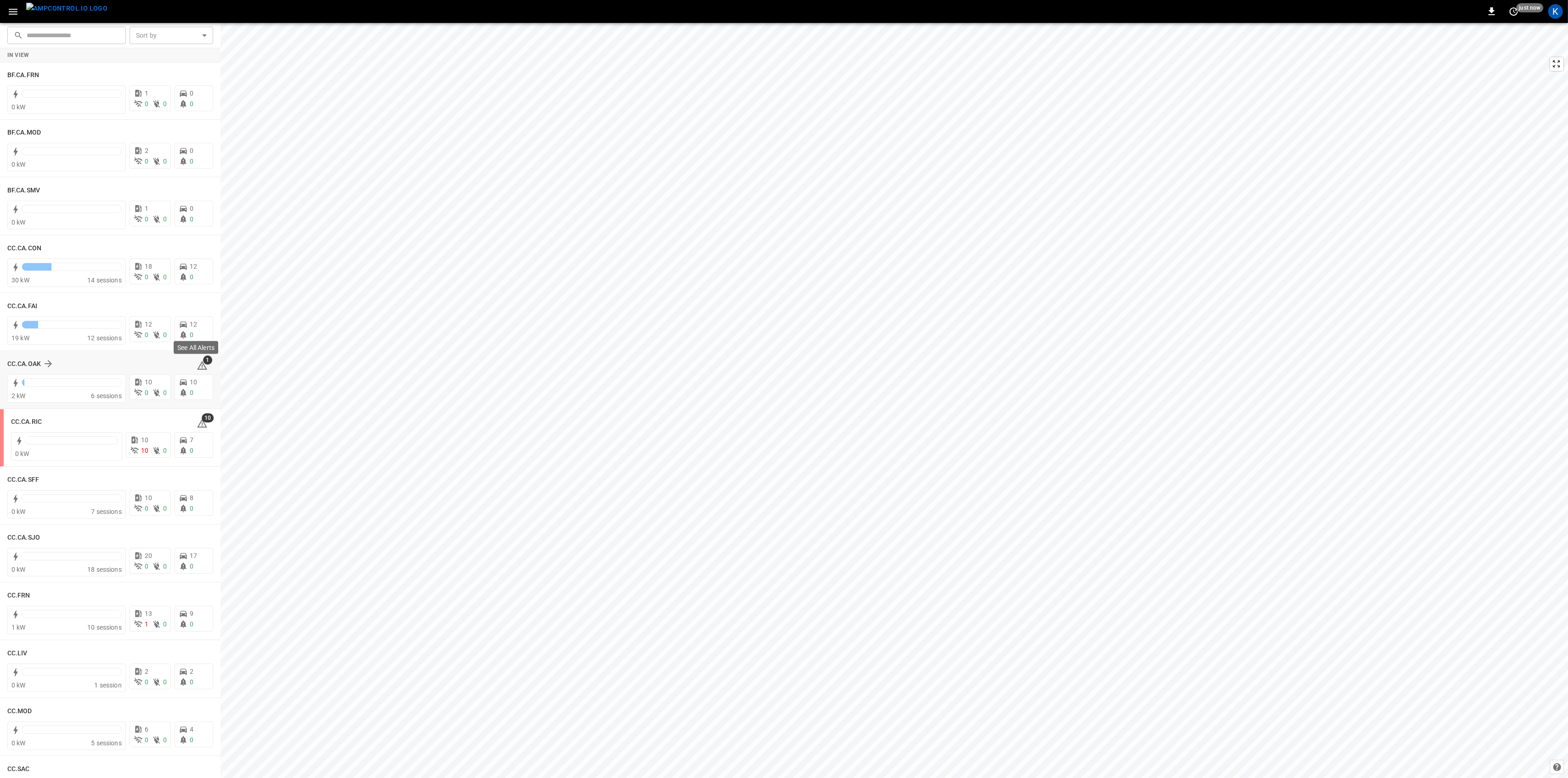
click at [203, 363] on span "1" at bounding box center [208, 361] width 10 height 10
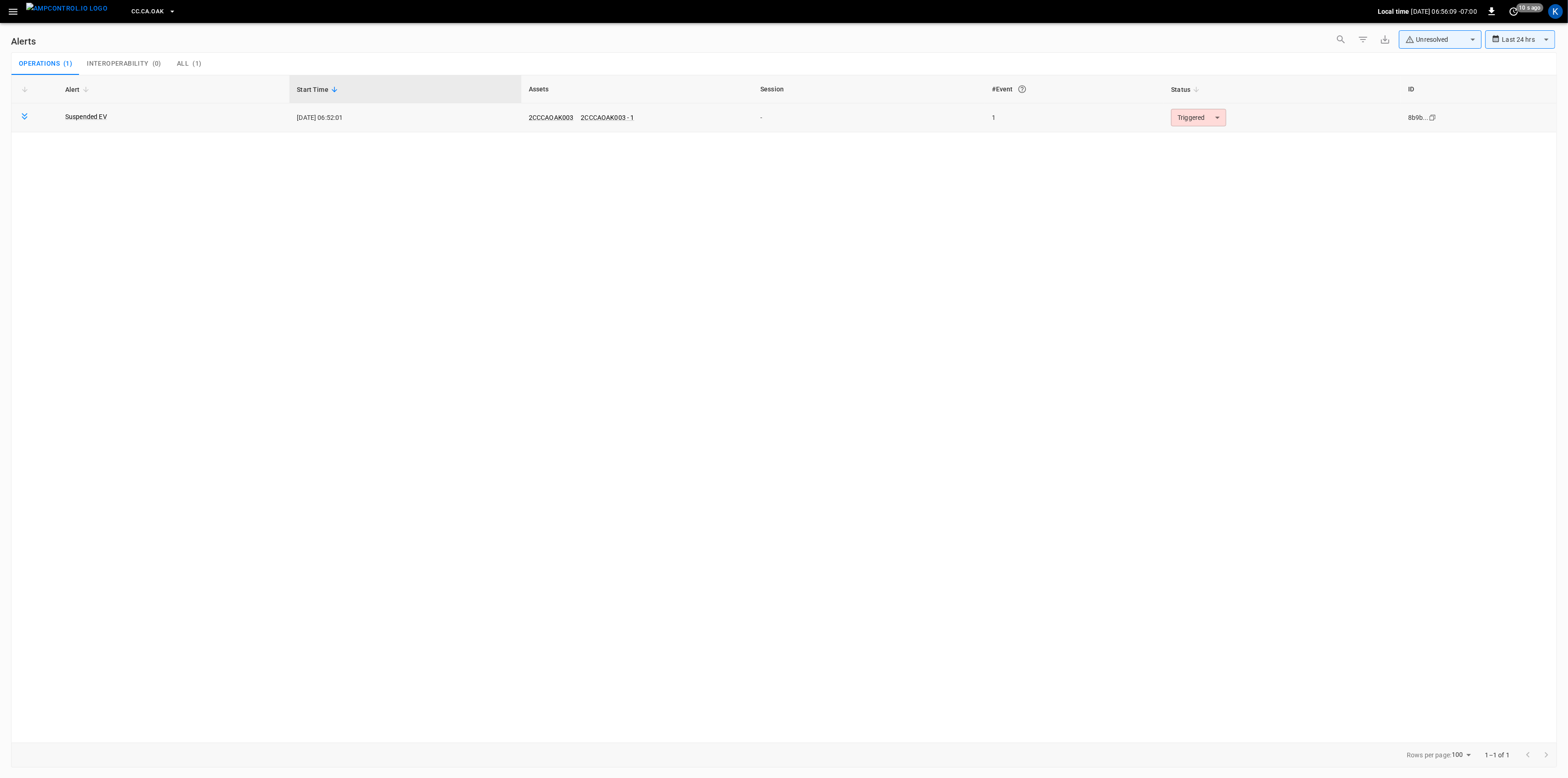
click at [1216, 123] on body "**********" at bounding box center [784, 388] width 1568 height 775
click at [1195, 142] on li "Resolved" at bounding box center [1197, 140] width 59 height 16
click at [11, 12] on icon "button" at bounding box center [13, 12] width 12 height 12
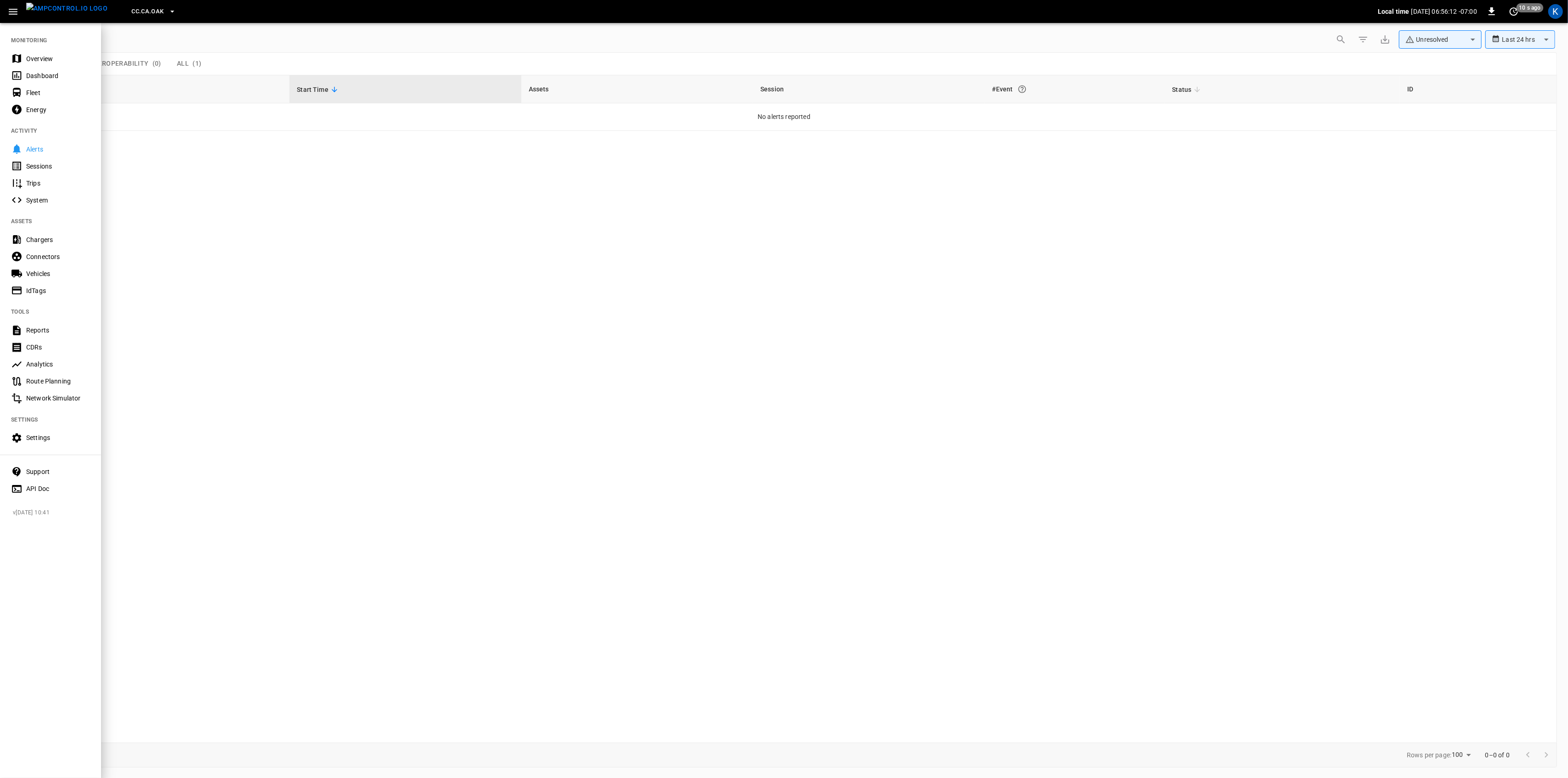
drag, startPoint x: 24, startPoint y: 52, endPoint x: 24, endPoint y: 65, distance: 13.0
click at [24, 52] on div "Overview" at bounding box center [50, 59] width 101 height 17
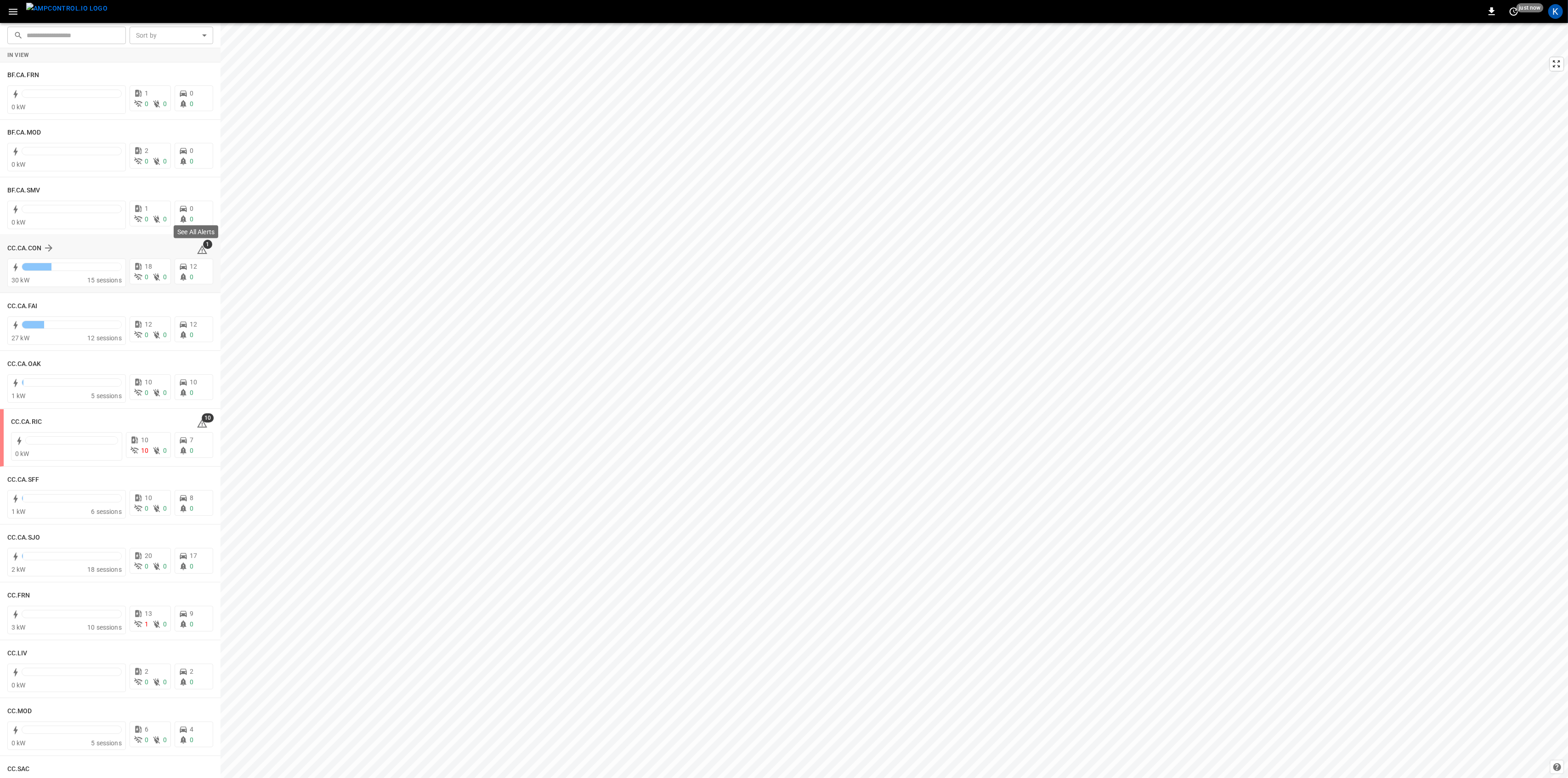
click at [199, 251] on icon at bounding box center [201, 250] width 11 height 11
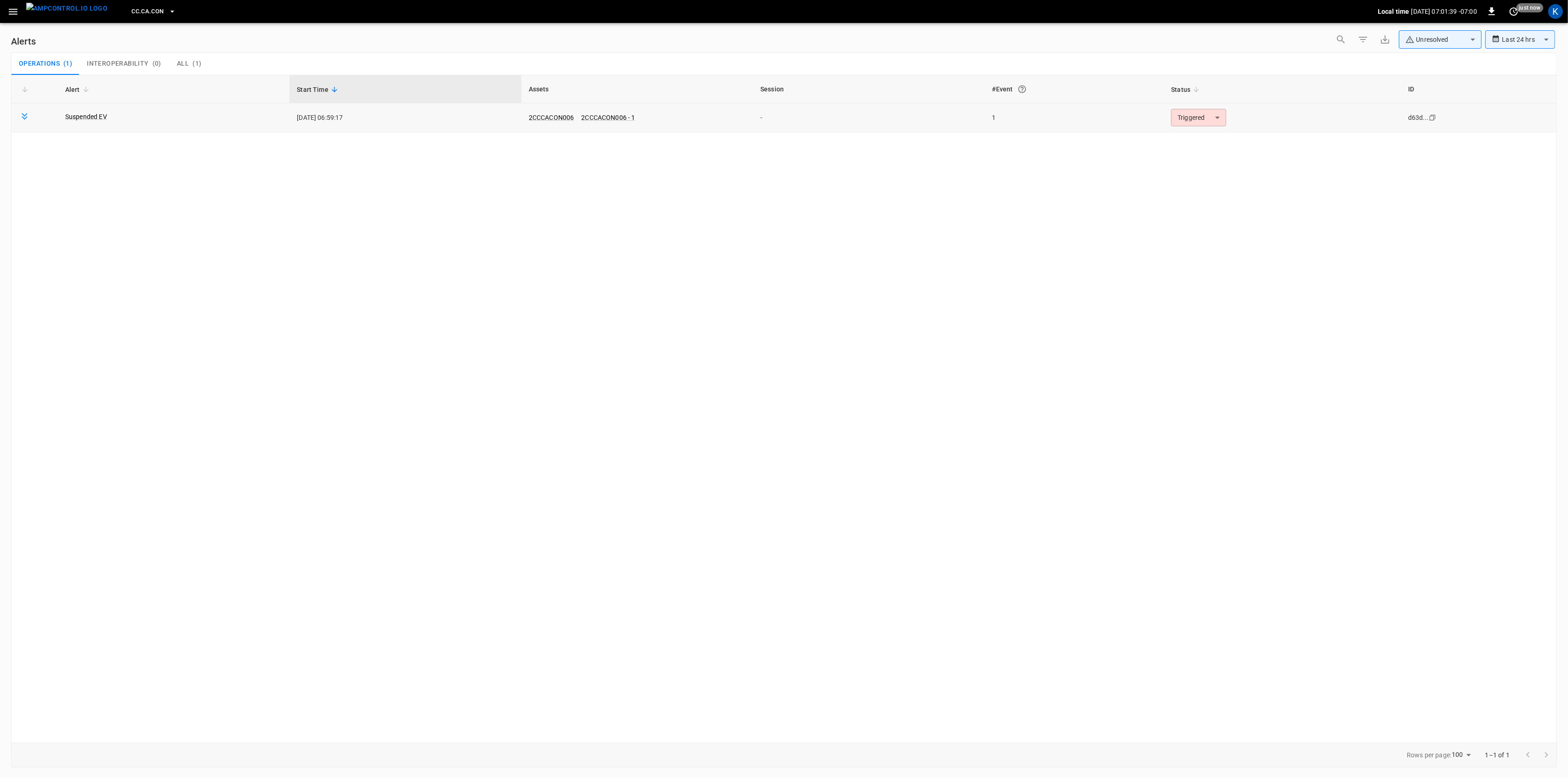
click at [1202, 115] on body "**********" at bounding box center [784, 388] width 1568 height 775
click at [1183, 139] on li "Resolved" at bounding box center [1197, 140] width 59 height 16
click at [14, 13] on icon "button" at bounding box center [13, 12] width 9 height 6
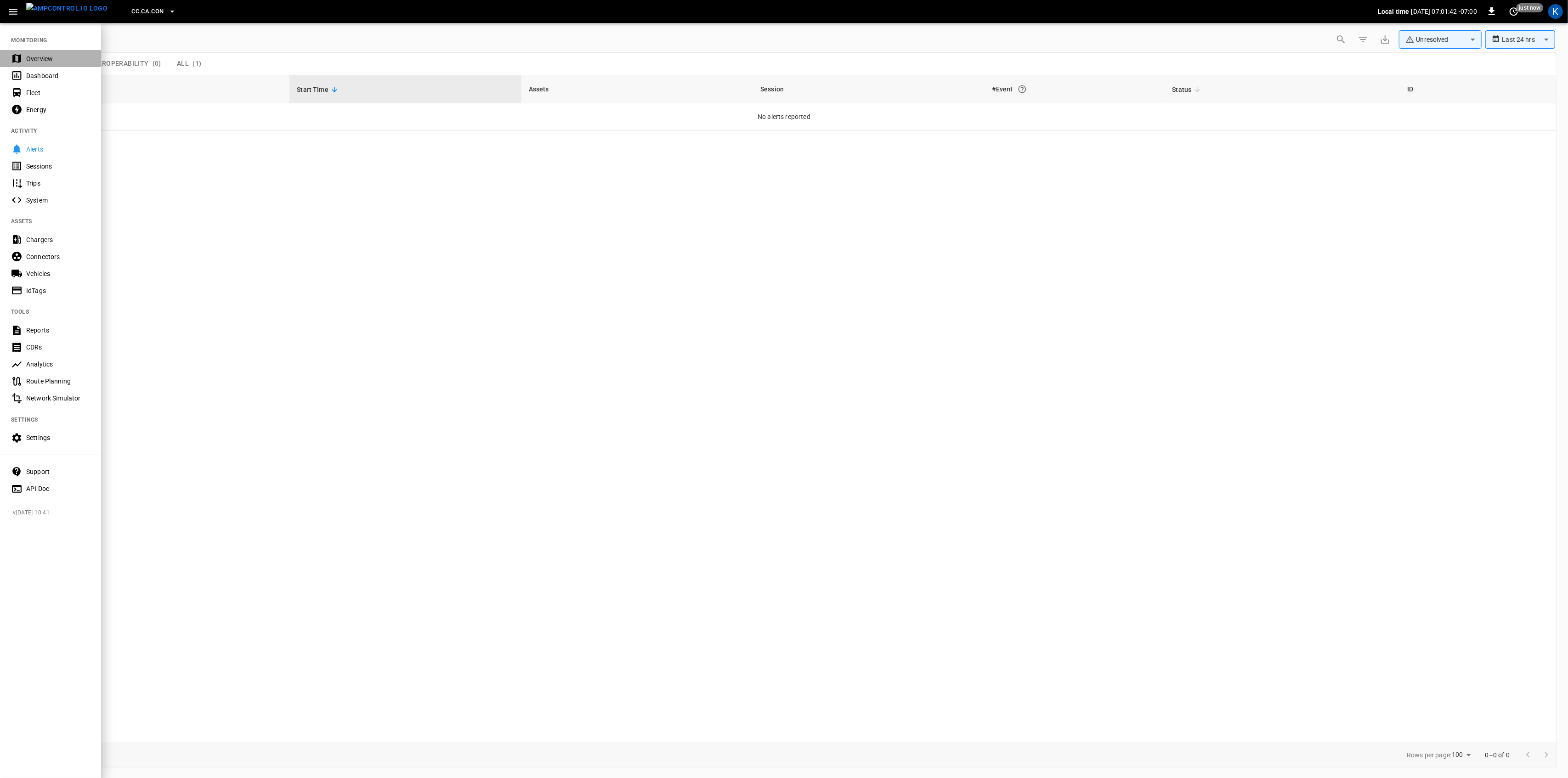
click at [30, 61] on div "Overview" at bounding box center [58, 59] width 64 height 10
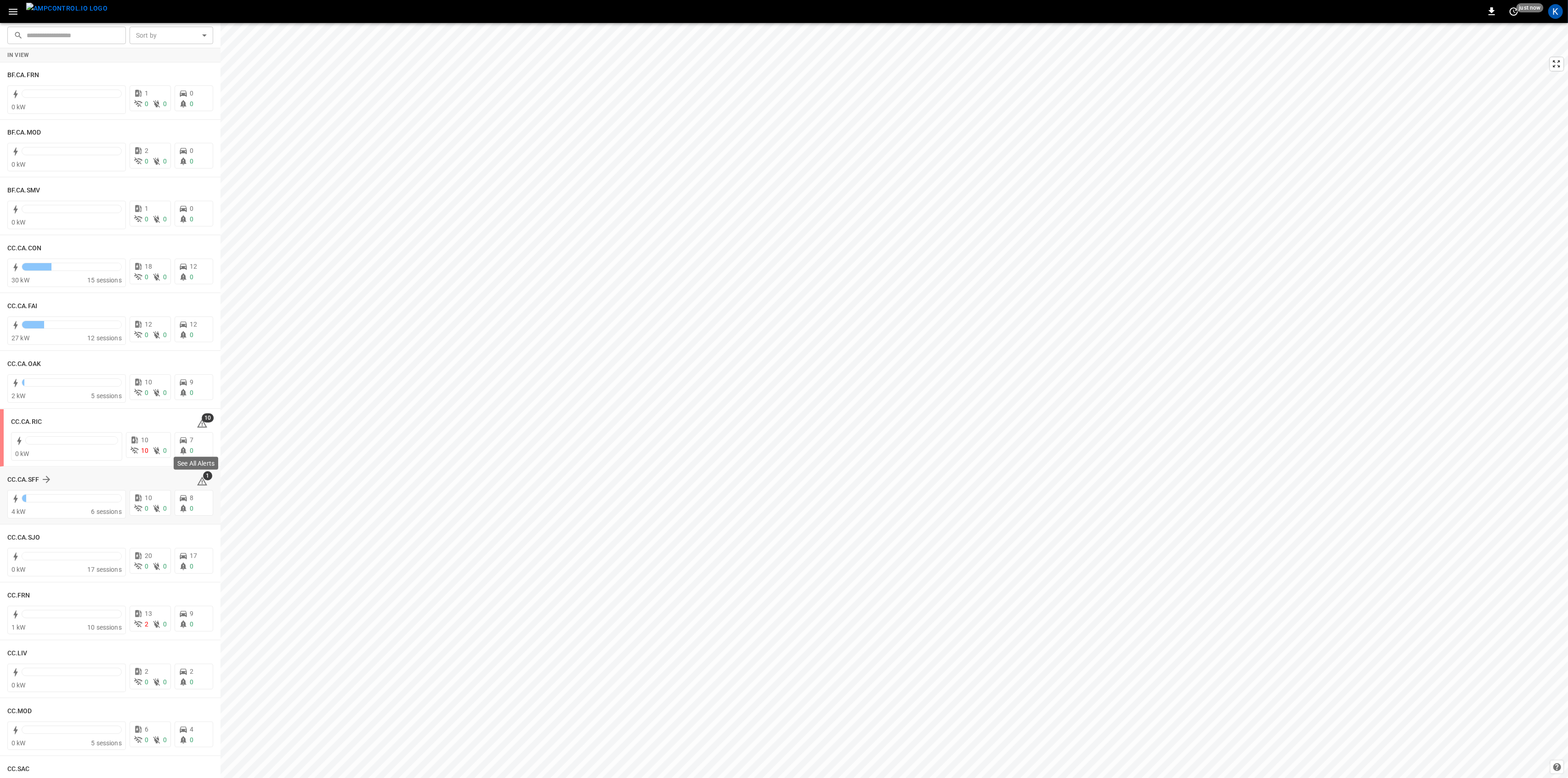
click at [201, 481] on icon at bounding box center [201, 483] width 1 height 4
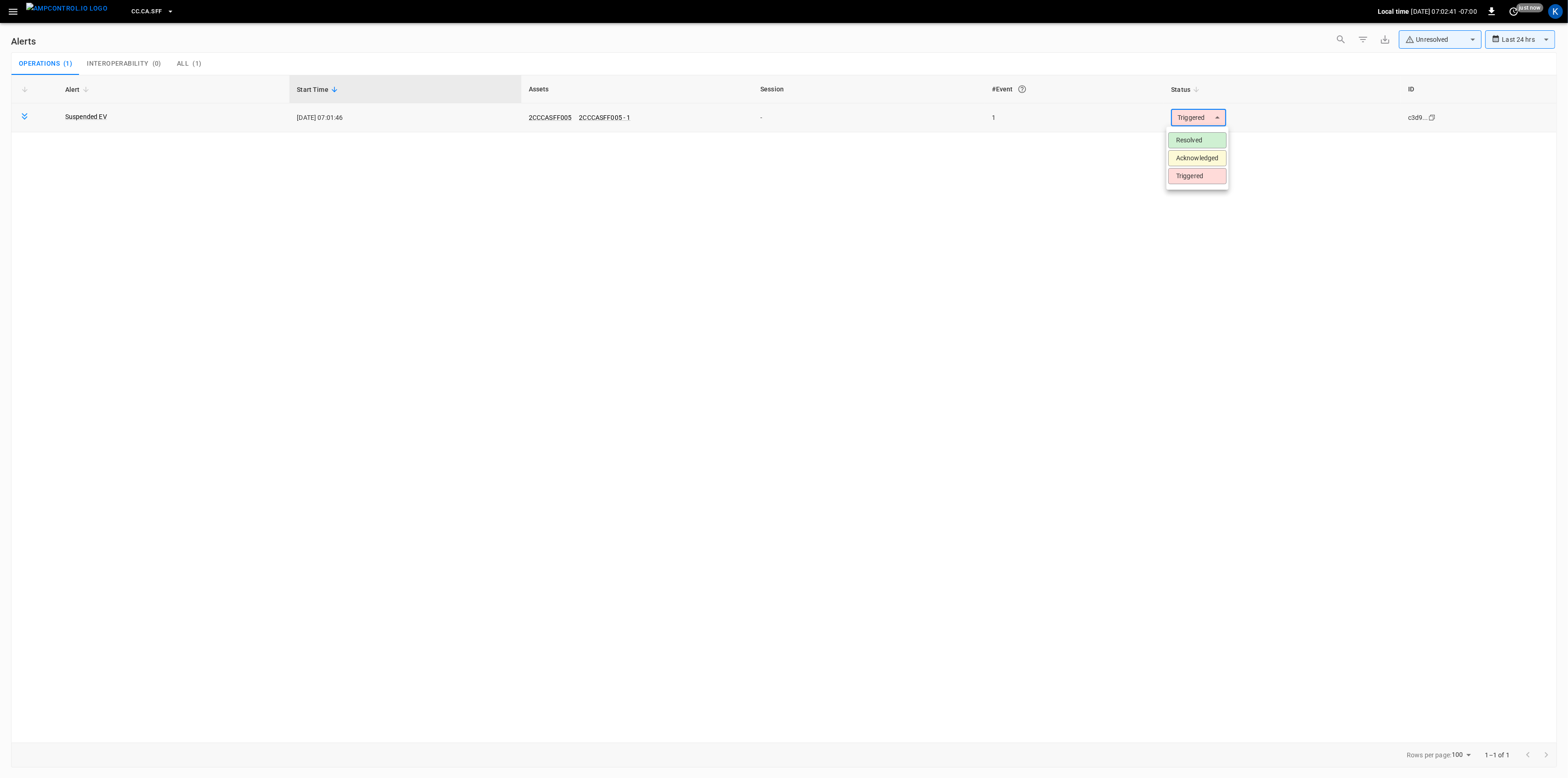
click at [1211, 119] on body "**********" at bounding box center [784, 388] width 1568 height 775
click at [1185, 140] on li "Resolved" at bounding box center [1197, 140] width 59 height 16
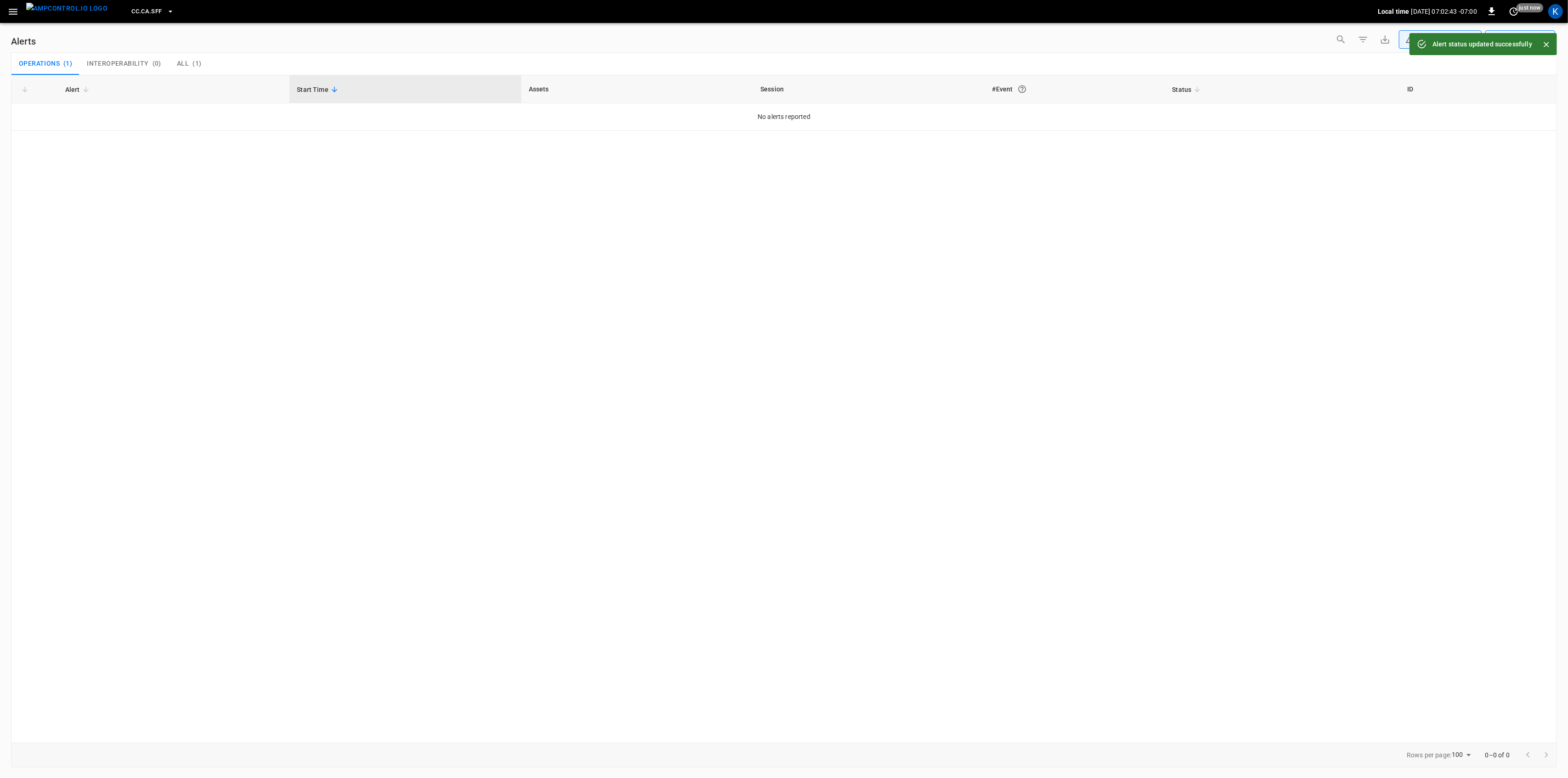
click at [10, 8] on icon "button" at bounding box center [13, 12] width 12 height 12
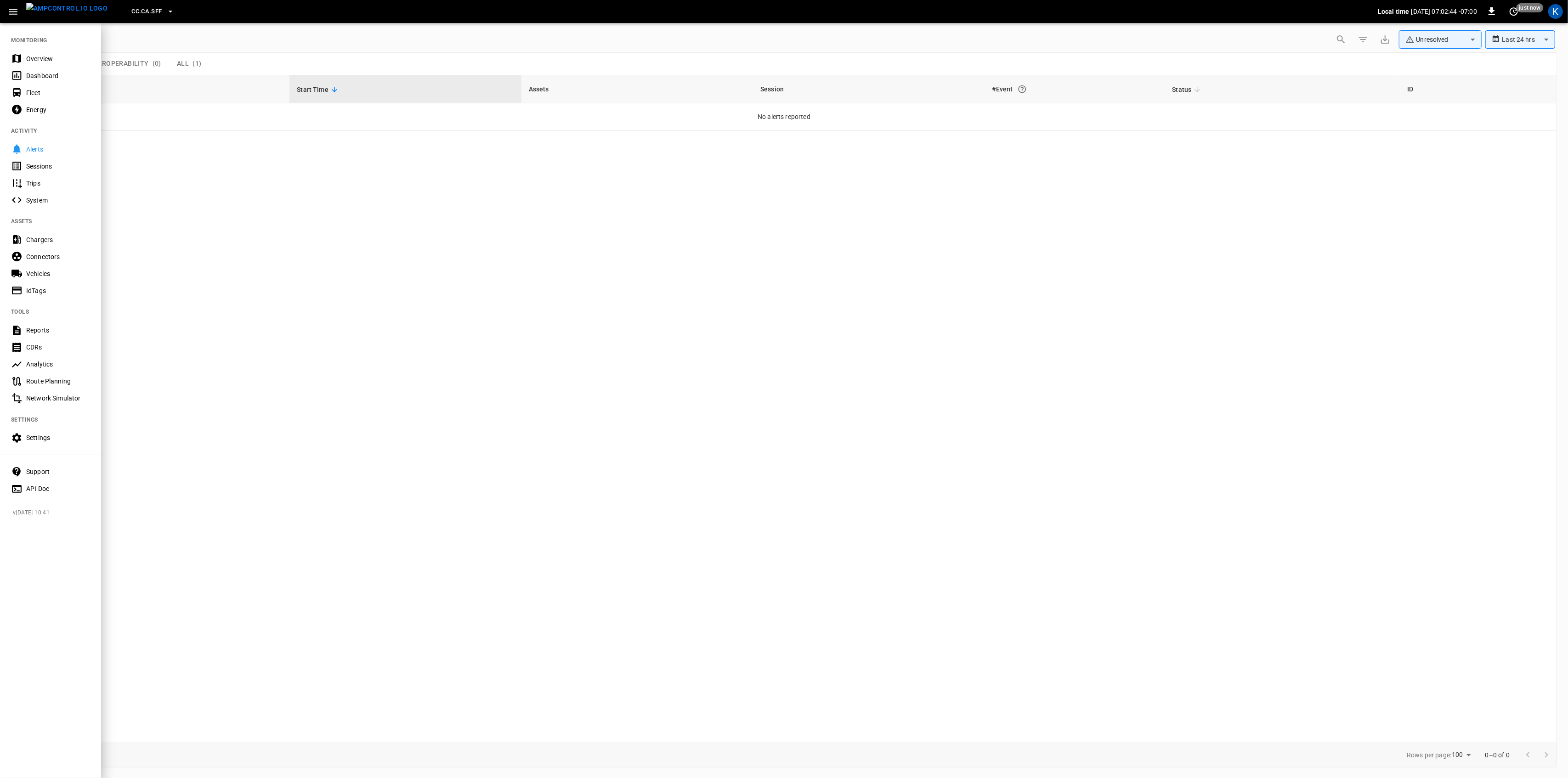
click at [40, 58] on div "Overview" at bounding box center [58, 59] width 64 height 10
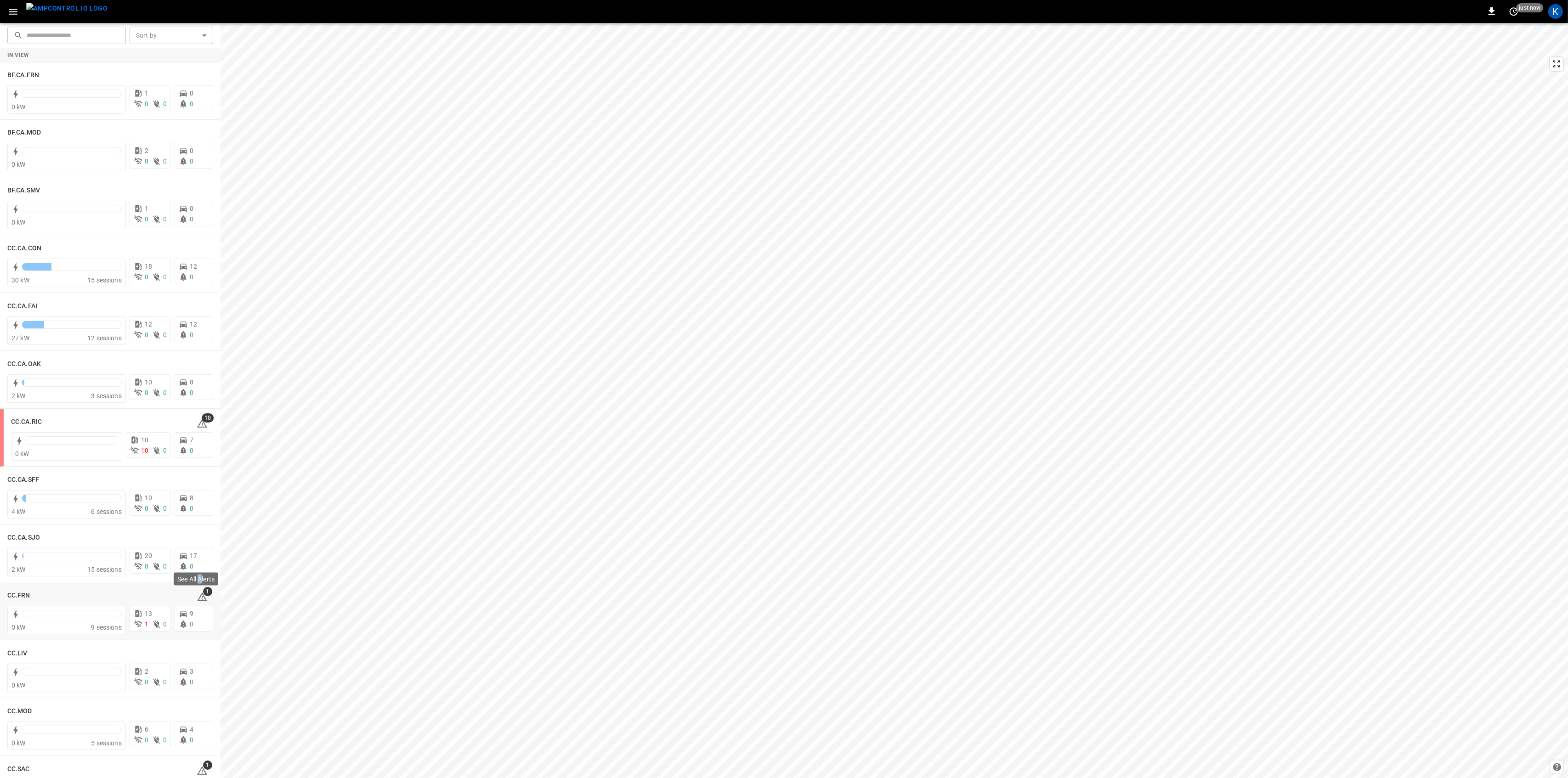
click at [201, 591] on div "See All Alerts" at bounding box center [196, 581] width 46 height 20
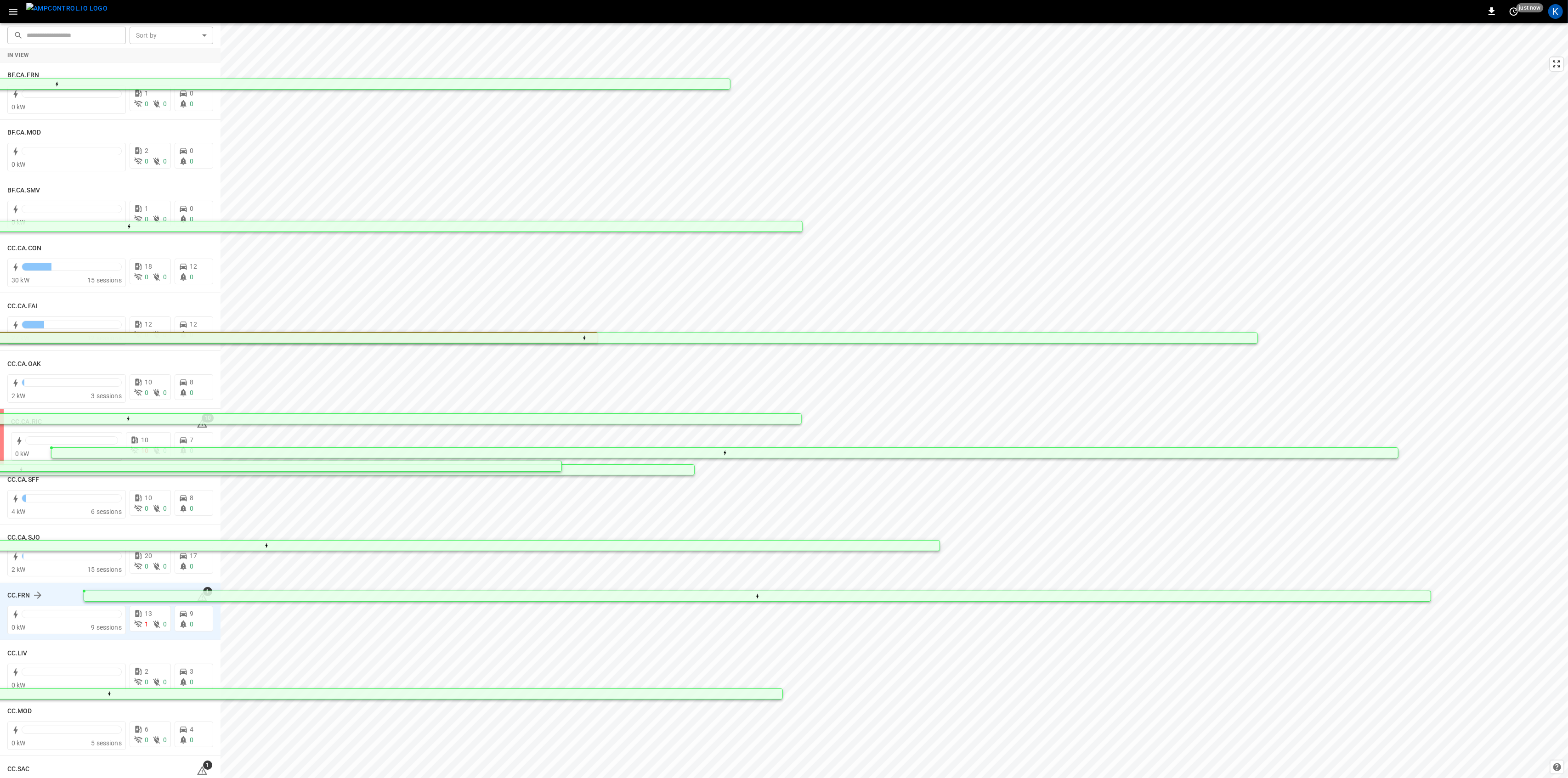
click at [197, 600] on icon at bounding box center [201, 597] width 11 height 11
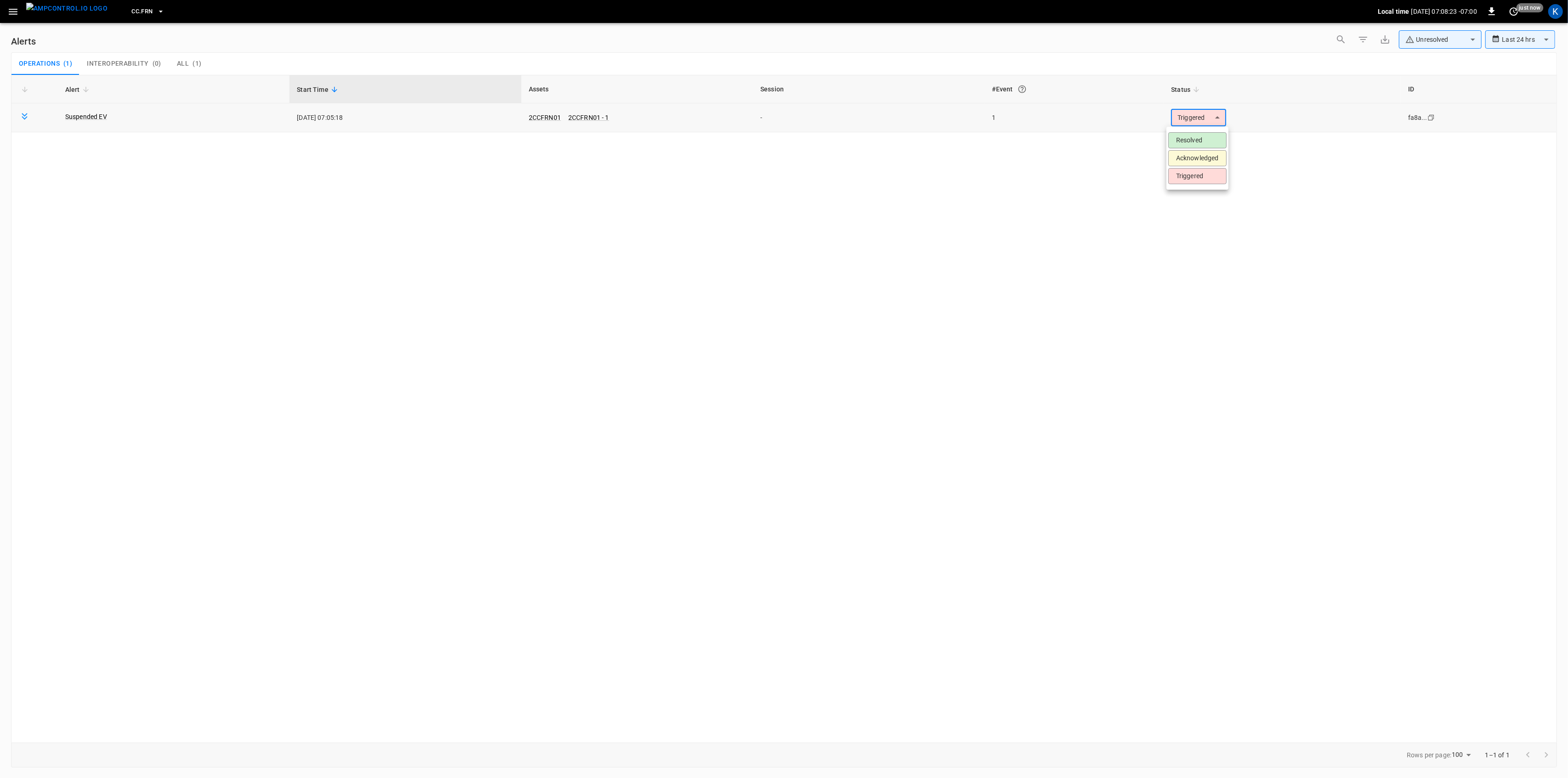
click at [1193, 118] on body "**********" at bounding box center [784, 388] width 1568 height 775
click at [1191, 144] on li "Resolved" at bounding box center [1197, 140] width 59 height 16
click at [8, 6] on icon "button" at bounding box center [13, 12] width 12 height 12
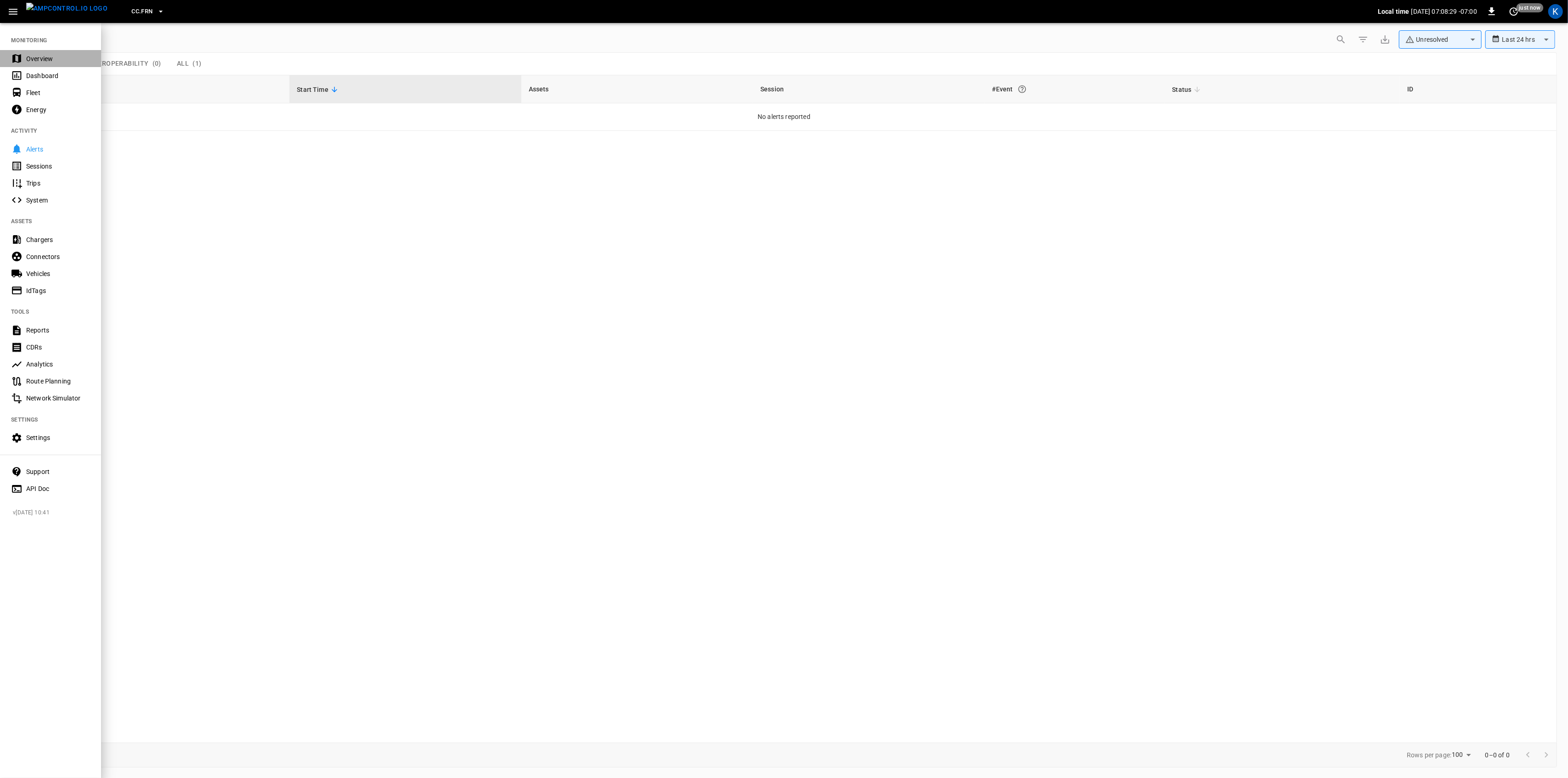
click at [30, 54] on div "Overview" at bounding box center [58, 59] width 64 height 10
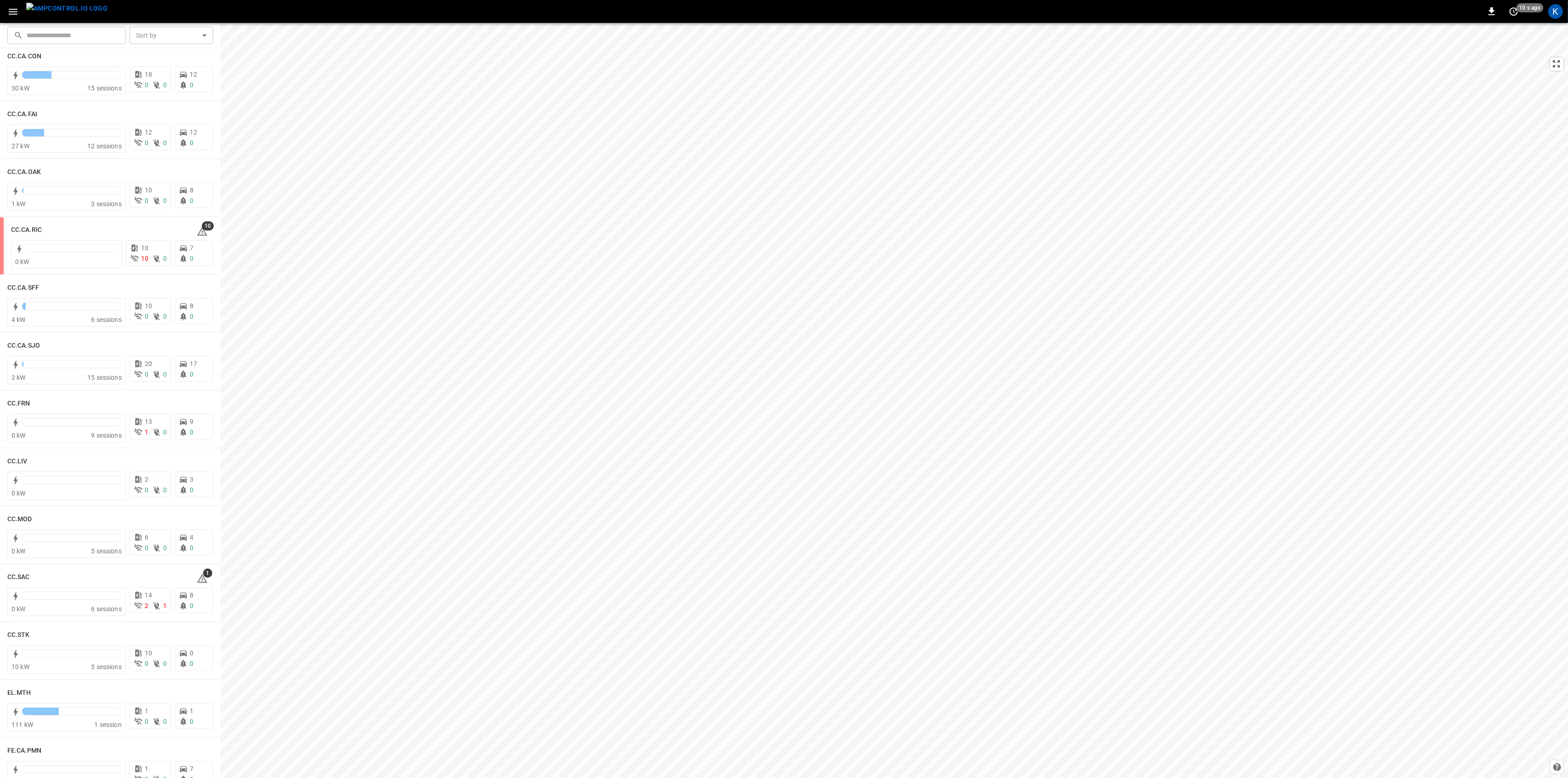
scroll to position [367, 0]
click at [203, 401] on span "1" at bounding box center [208, 398] width 10 height 10
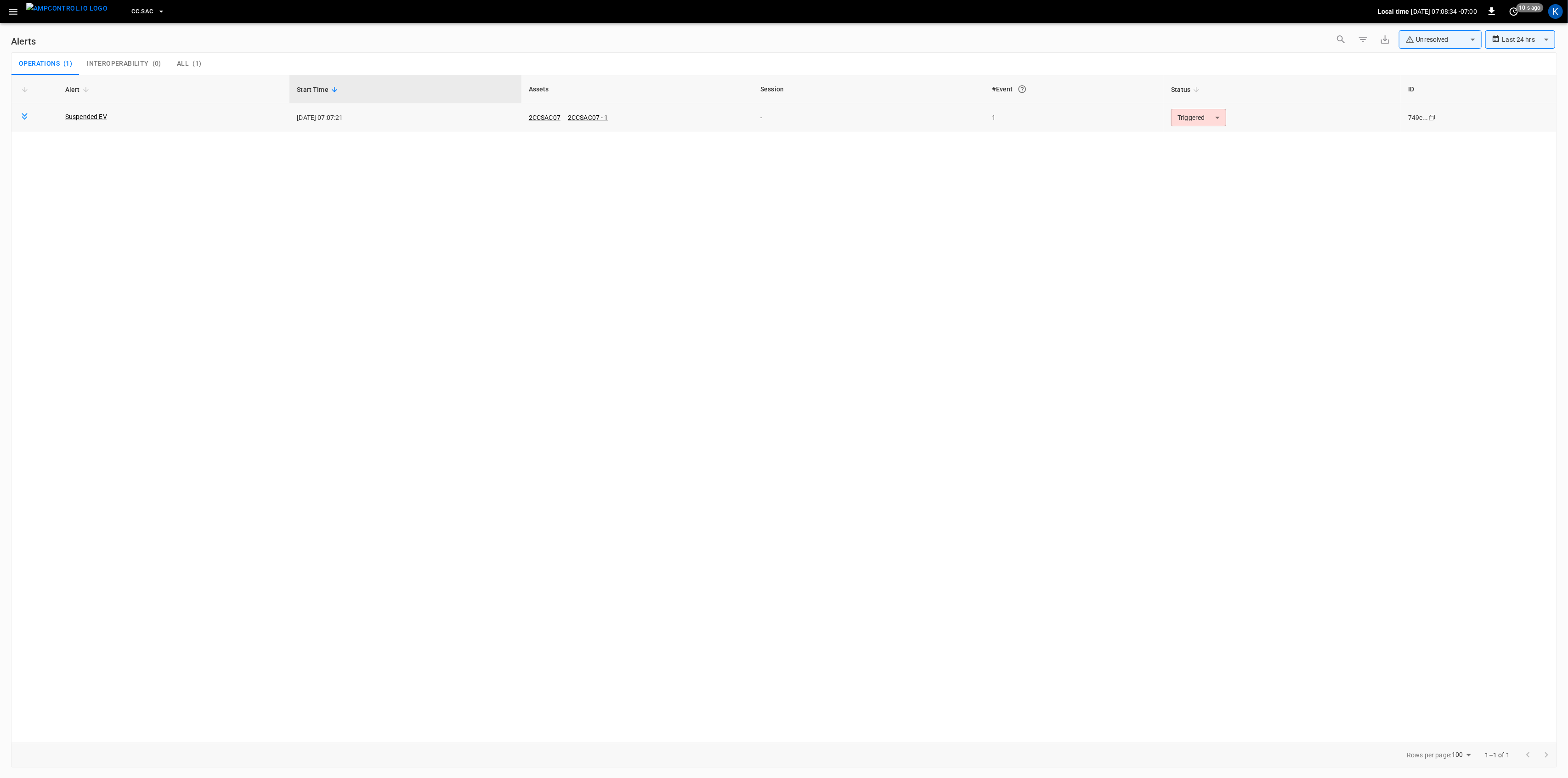
click at [1189, 120] on body "**********" at bounding box center [784, 388] width 1568 height 775
click at [1176, 144] on li "Resolved" at bounding box center [1197, 140] width 59 height 16
click at [10, 8] on icon "button" at bounding box center [13, 12] width 12 height 12
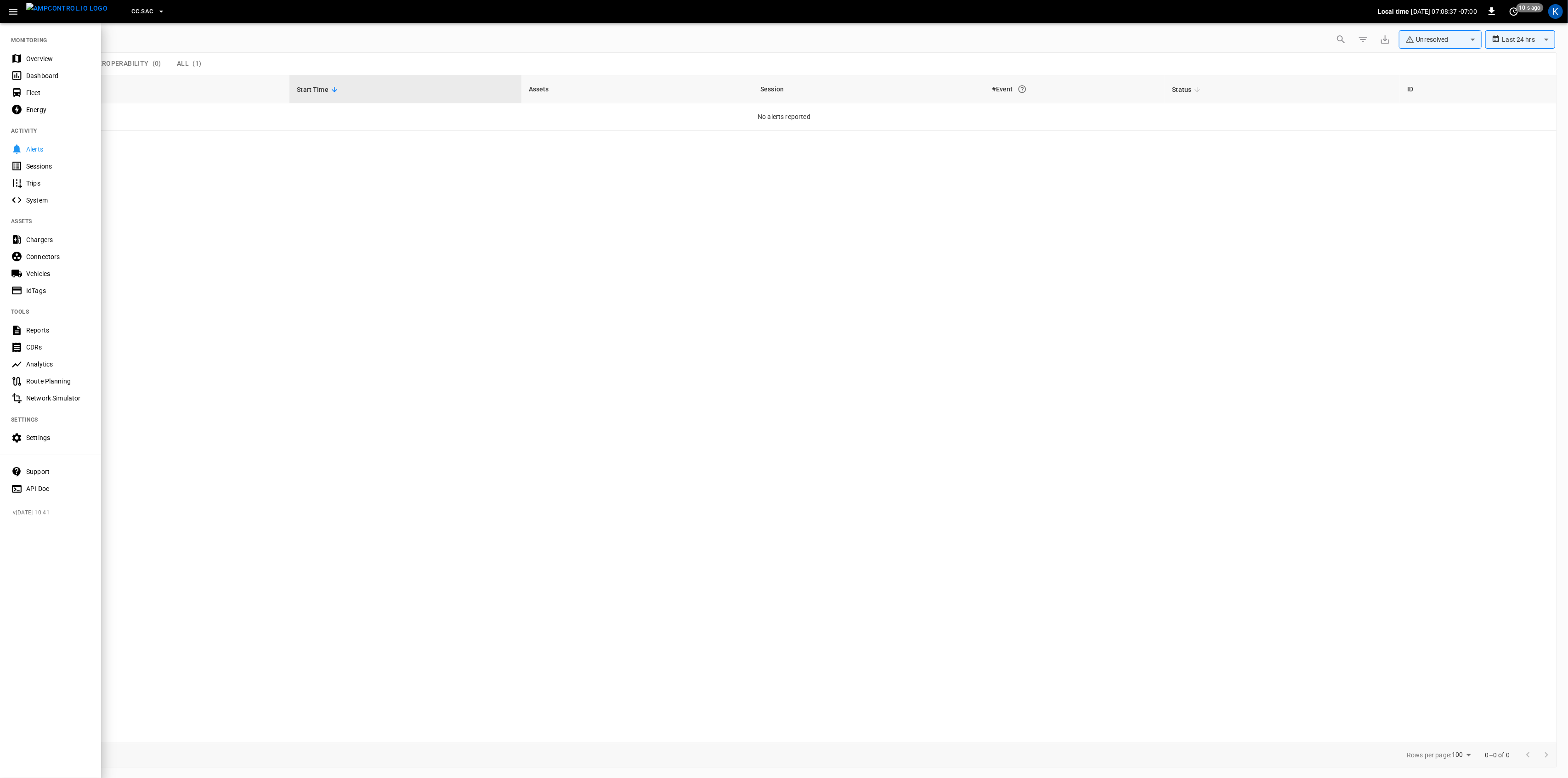
click at [36, 61] on div "Overview" at bounding box center [58, 59] width 64 height 10
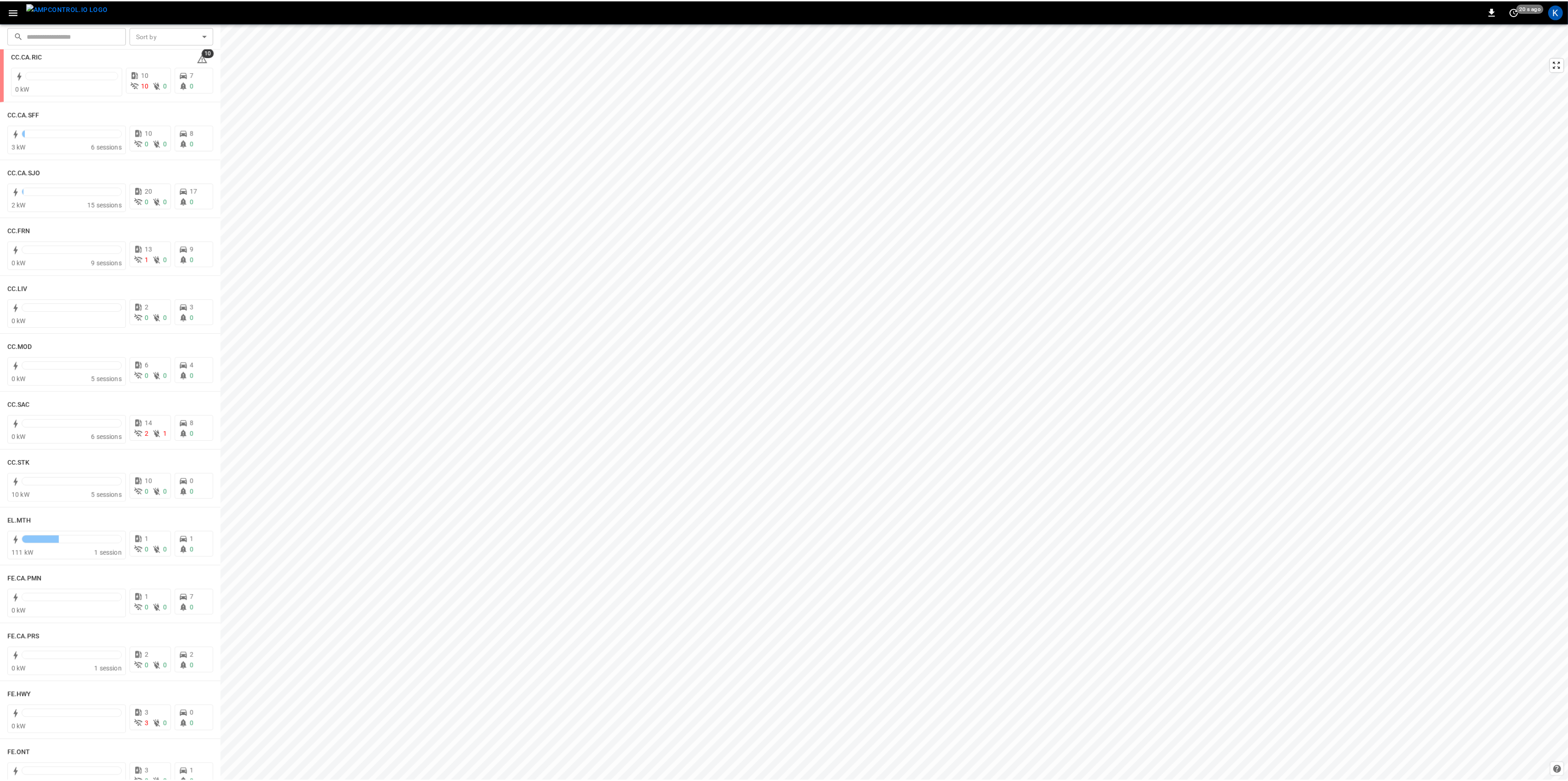
scroll to position [369, 0]
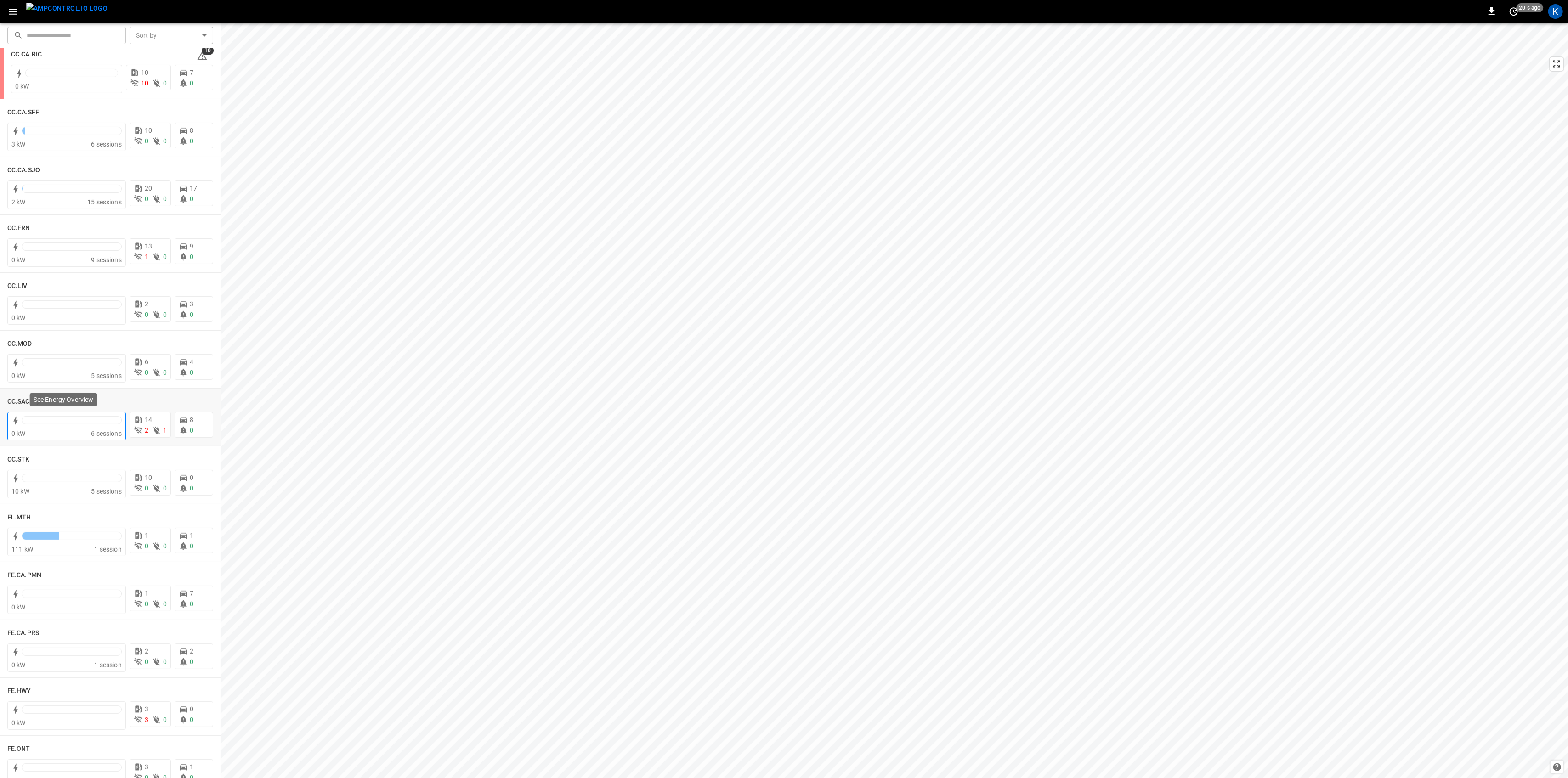
click at [68, 425] on div at bounding box center [71, 422] width 100 height 13
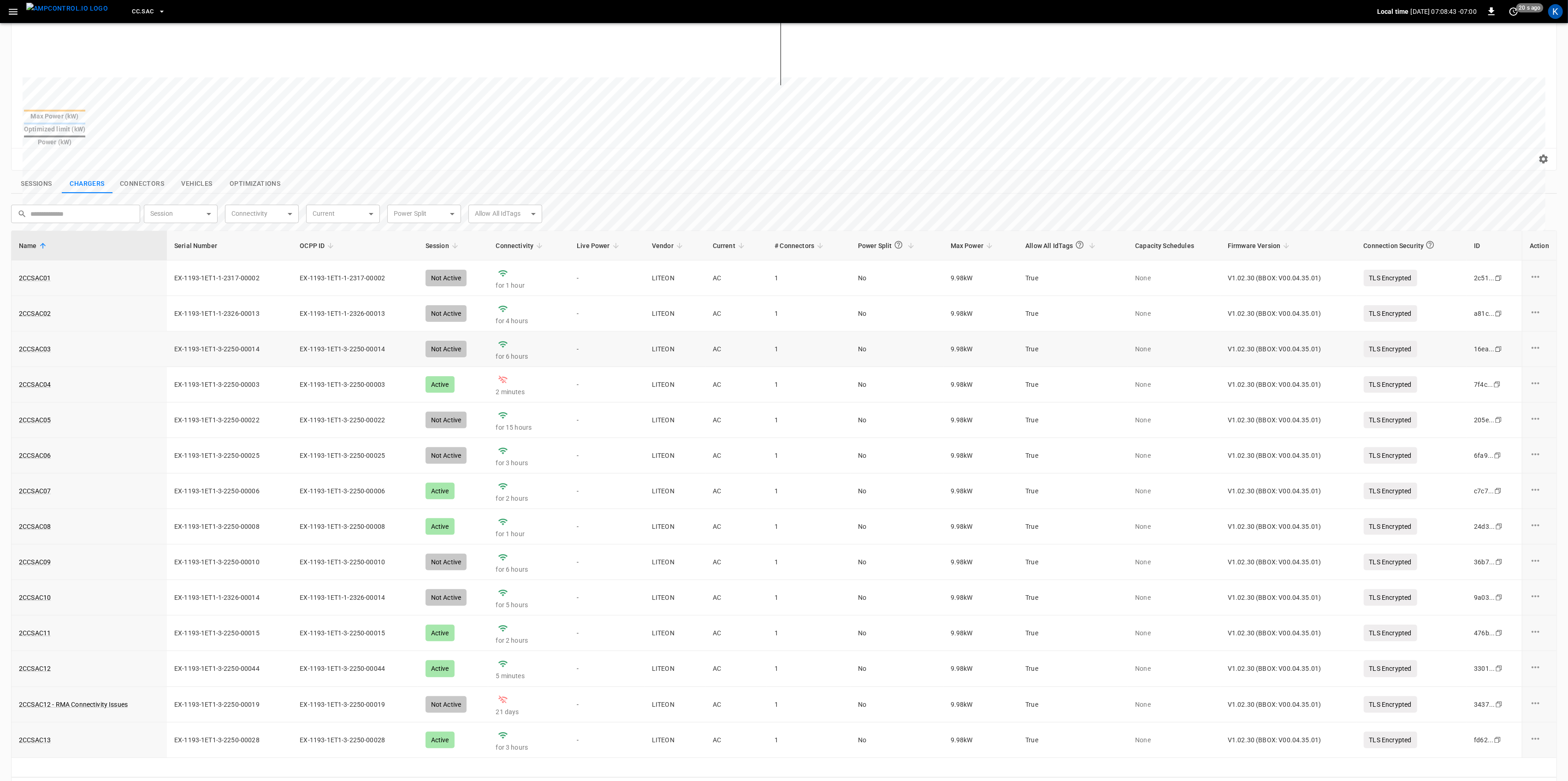
scroll to position [220, 0]
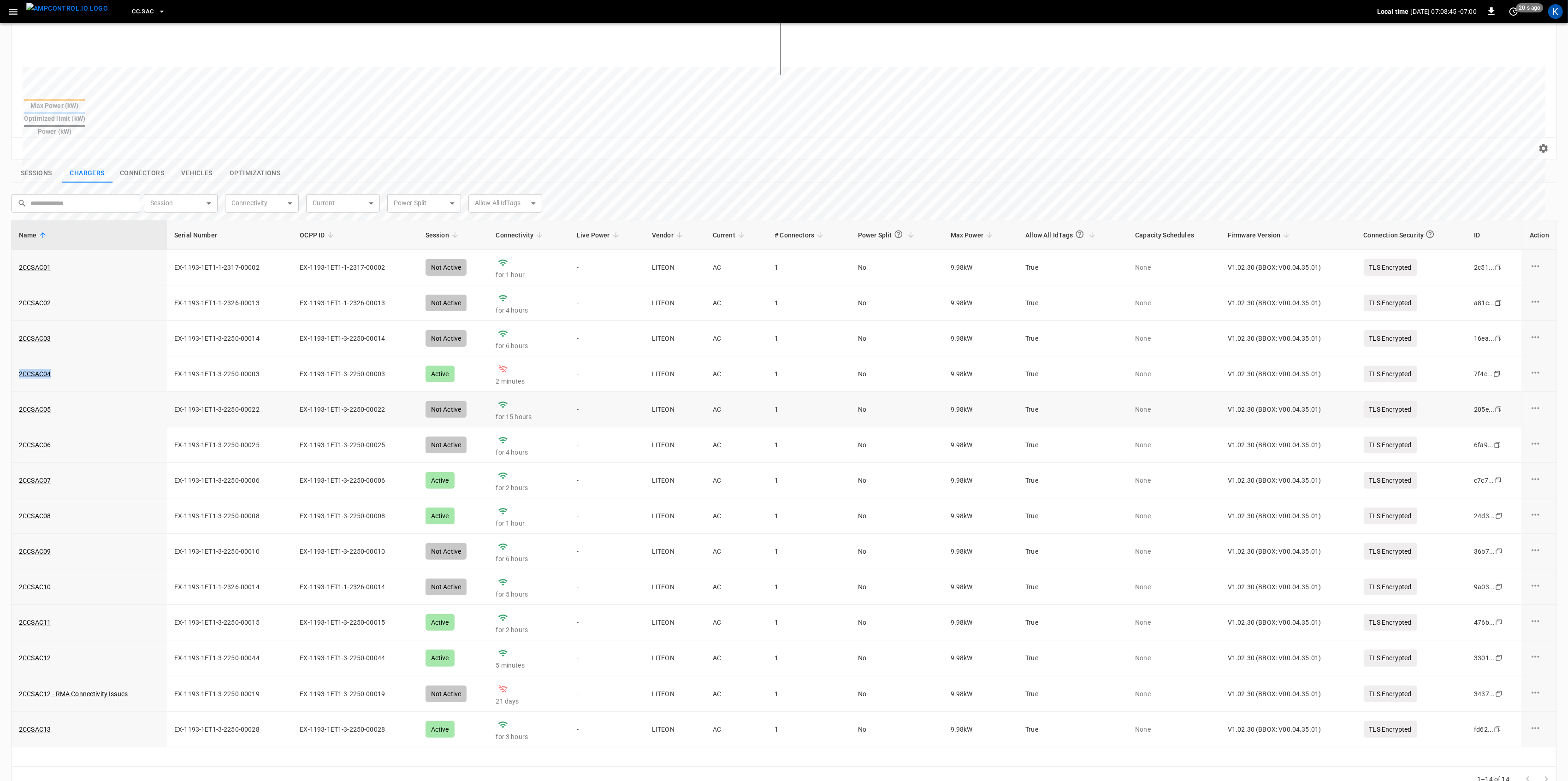
drag, startPoint x: 56, startPoint y: 358, endPoint x: 15, endPoint y: 392, distance: 53.3
click at [20, 370] on div "2CCSAC04" at bounding box center [89, 375] width 140 height 10
copy link "2CCSAC04"
